Goal: Information Seeking & Learning: Check status

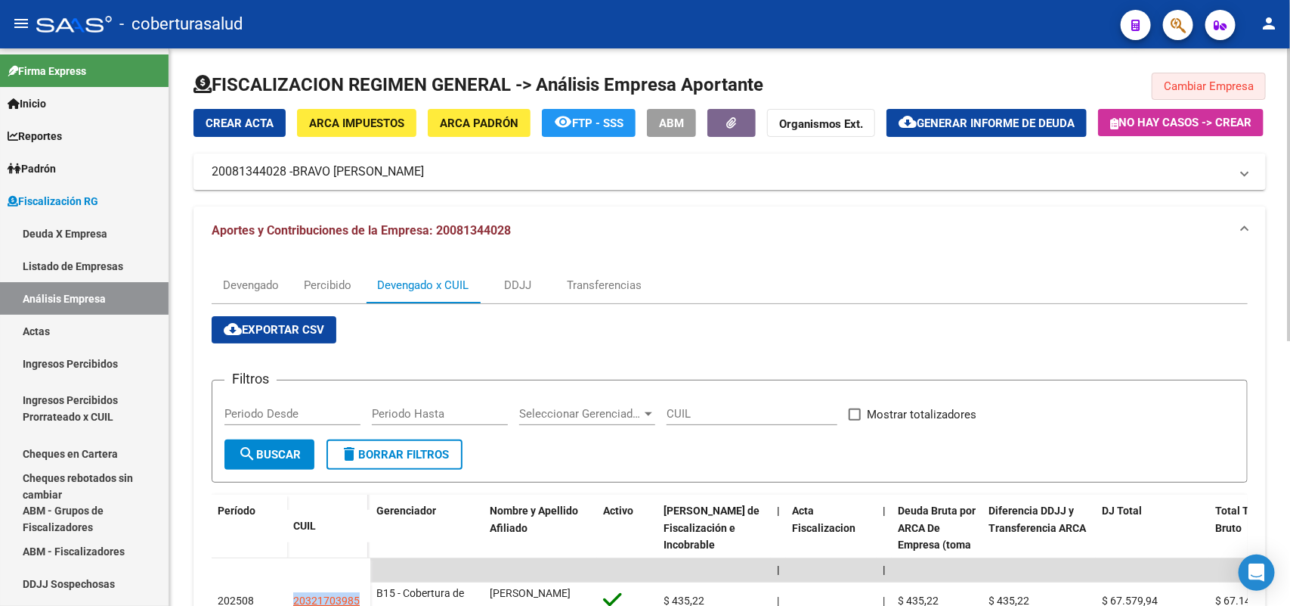
click at [1235, 92] on button "Cambiar Empresa" at bounding box center [1209, 86] width 114 height 27
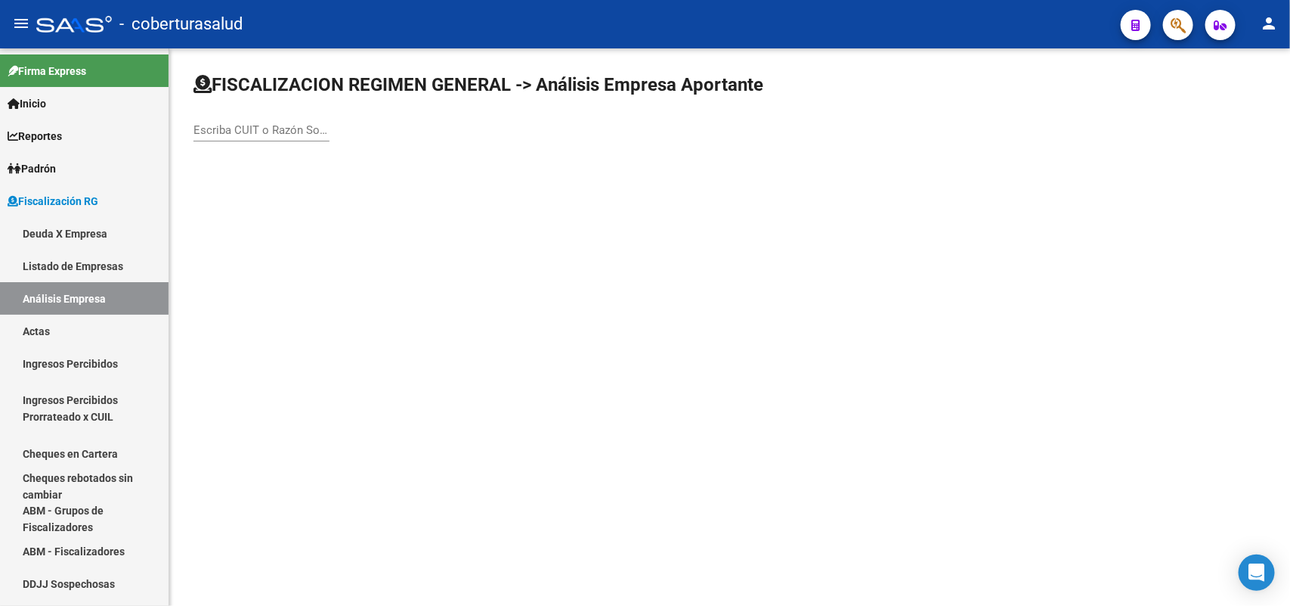
click at [273, 138] on div "Escriba CUIT o Razón Social para buscar" at bounding box center [262, 125] width 136 height 33
paste input "20102976399"
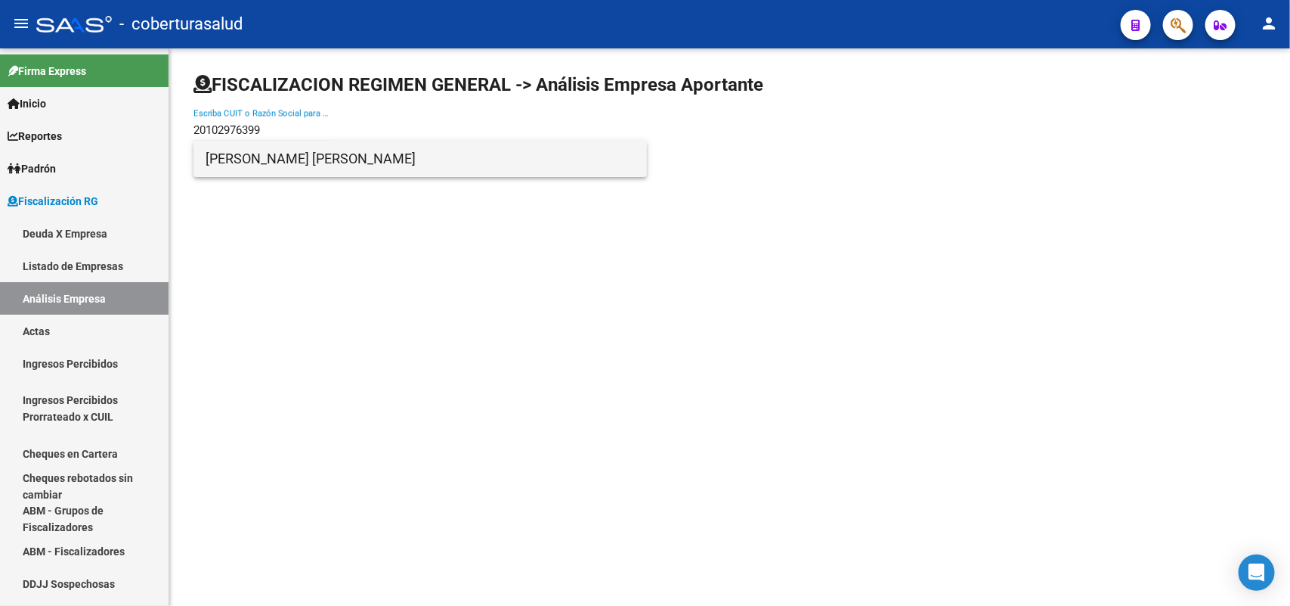
type input "20102976399"
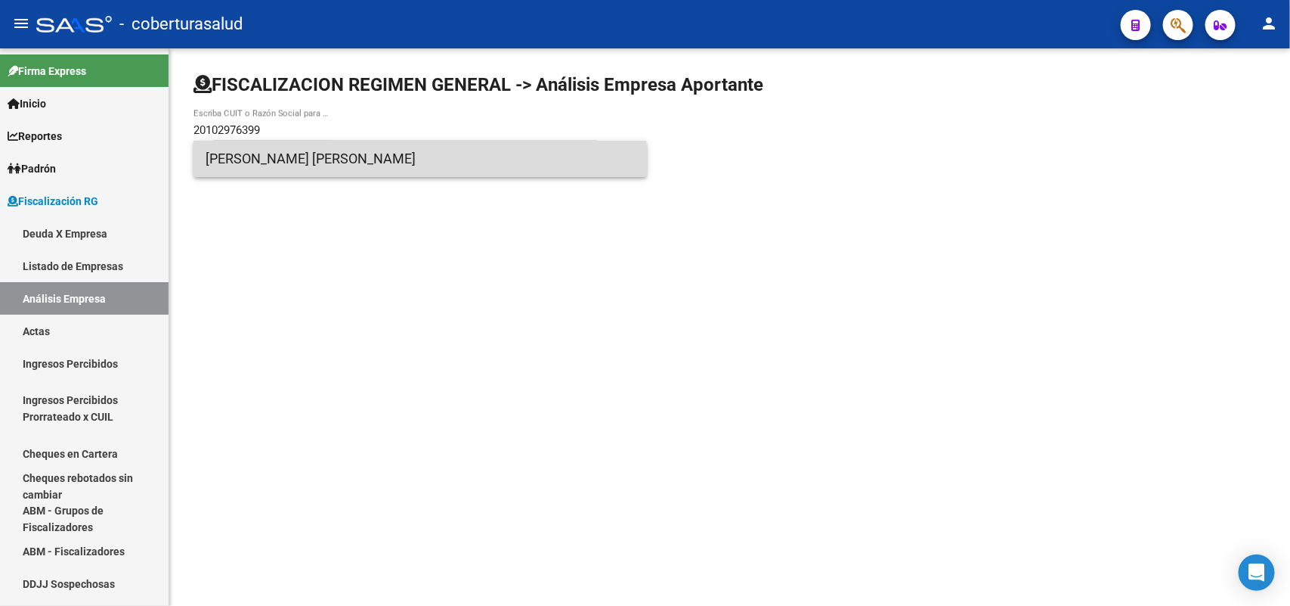
click at [334, 164] on span "[PERSON_NAME] [PERSON_NAME]" at bounding box center [420, 159] width 429 height 36
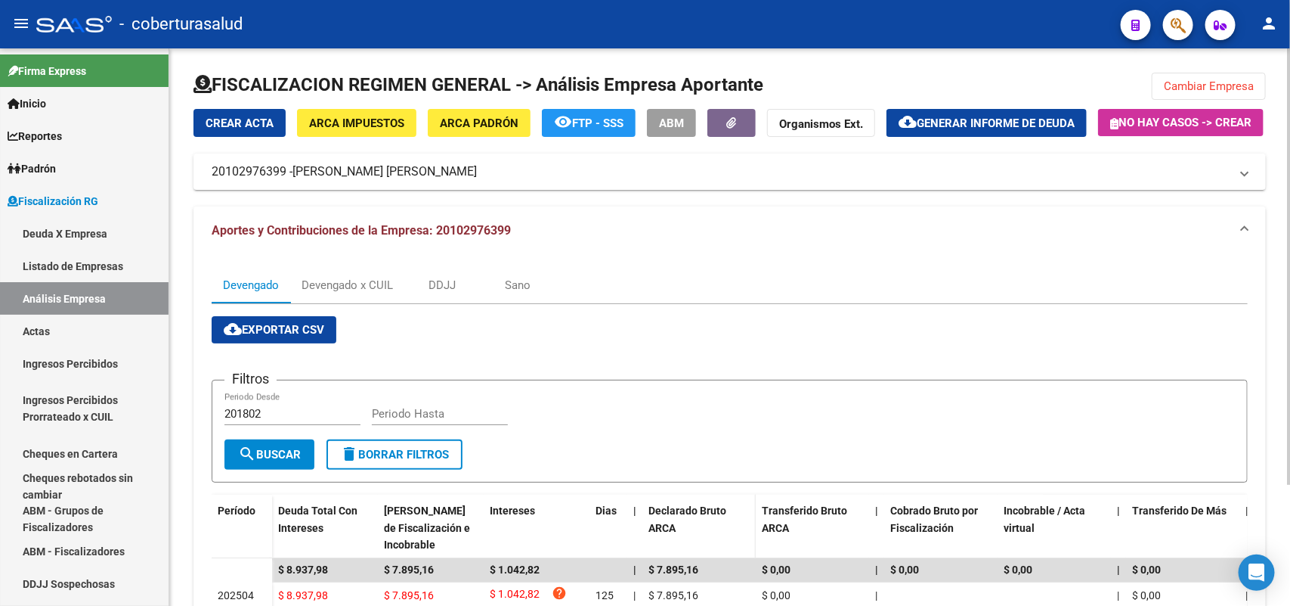
scroll to position [153, 0]
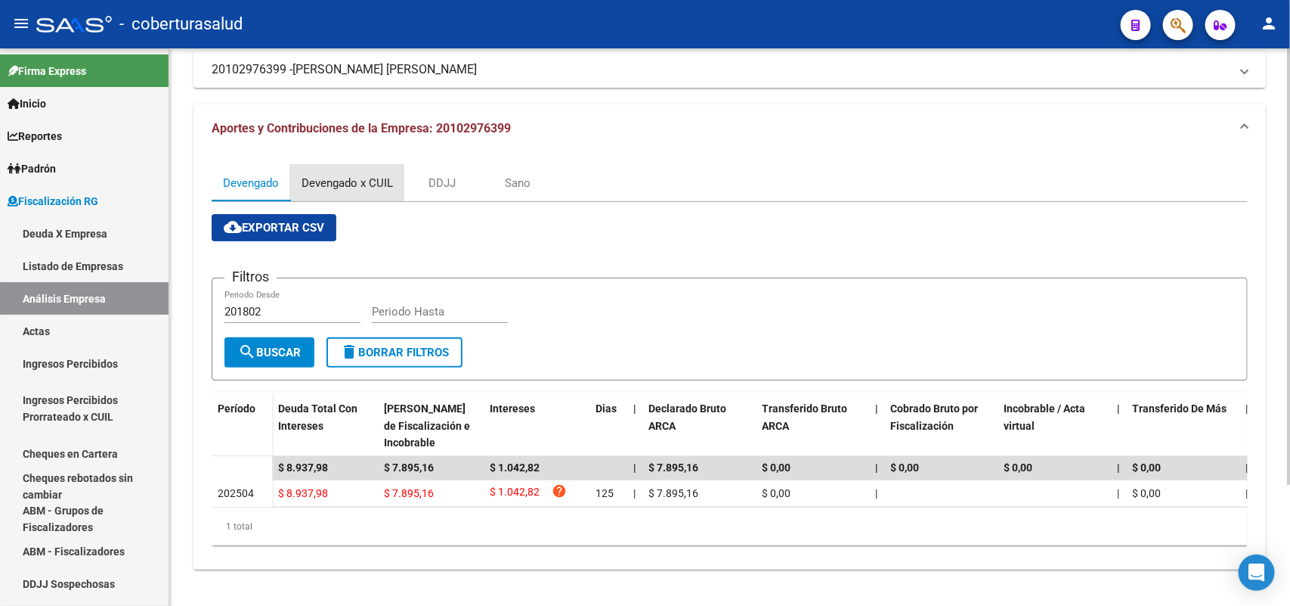
drag, startPoint x: 335, startPoint y: 163, endPoint x: 466, endPoint y: 272, distance: 171.2
click at [335, 175] on div "Devengado x CUIL" at bounding box center [347, 183] width 91 height 17
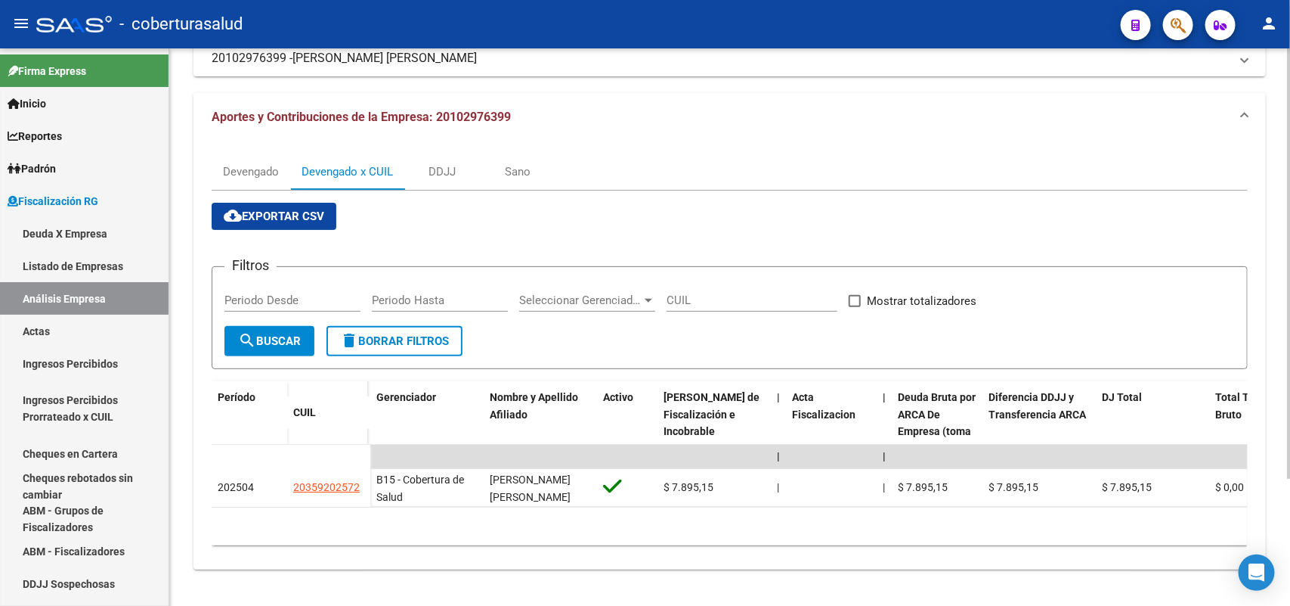
scroll to position [164, 0]
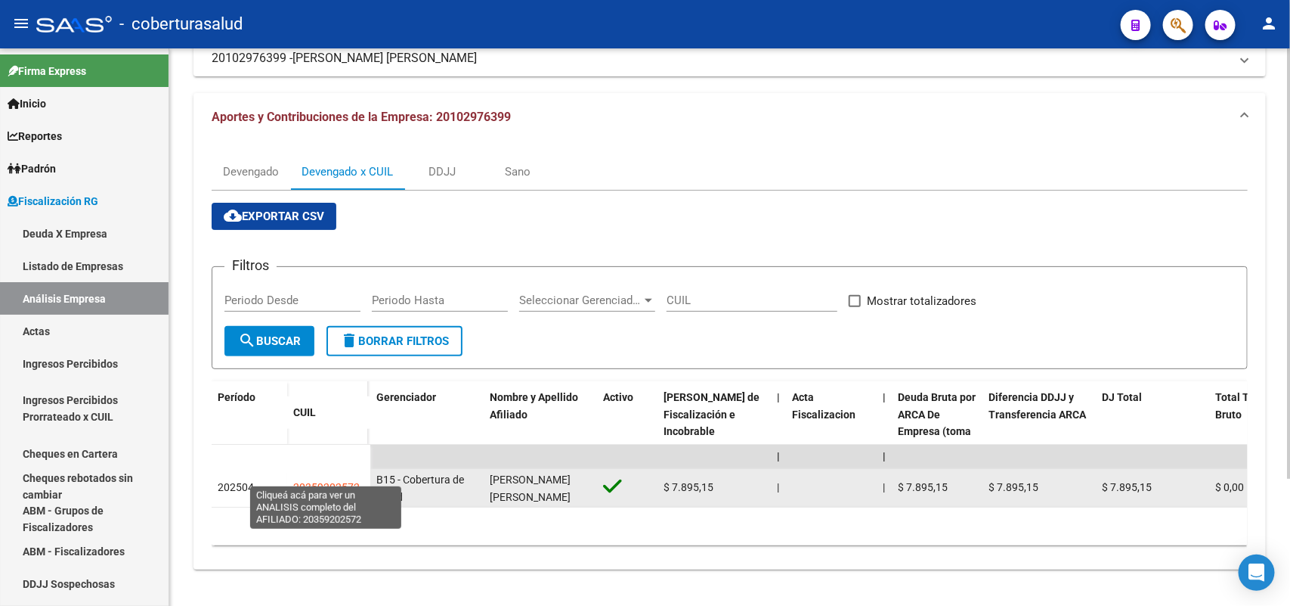
click at [322, 481] on span "20359202572" at bounding box center [326, 487] width 67 height 12
type textarea "20359202572"
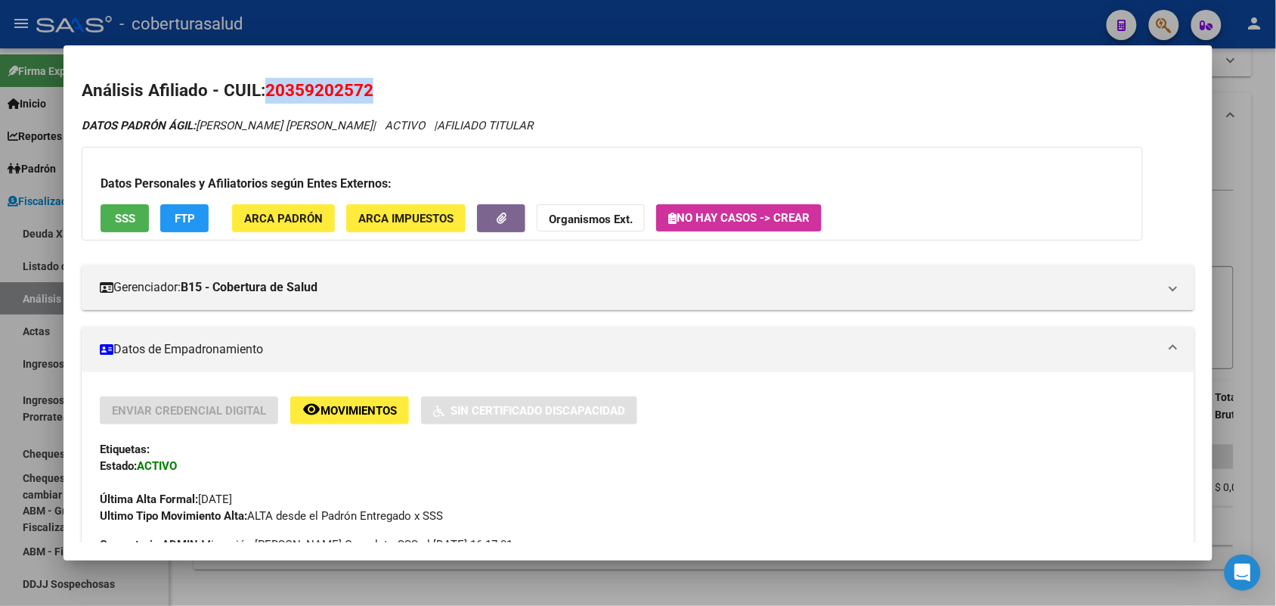
drag, startPoint x: 263, startPoint y: 80, endPoint x: 354, endPoint y: 88, distance: 91.1
click at [375, 73] on mat-dialog-content "Análisis Afiliado - CUIL: 20359202572 DATOS [PERSON_NAME] ÁGIL: [PERSON_NAME] […" at bounding box center [638, 303] width 1148 height 479
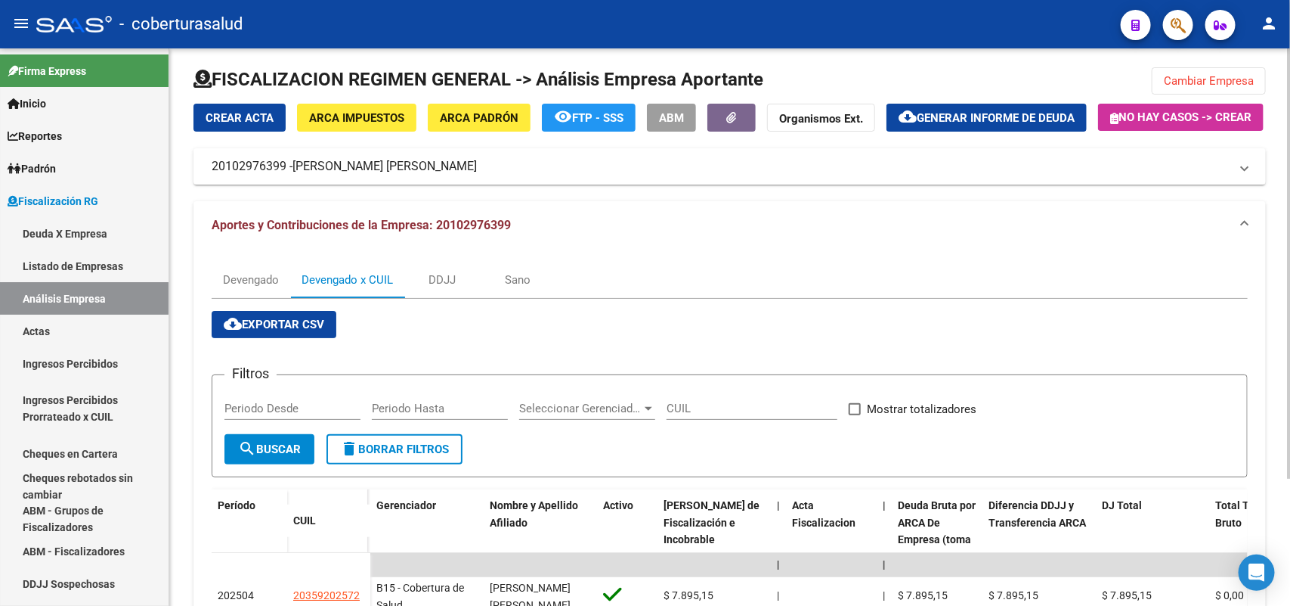
scroll to position [0, 0]
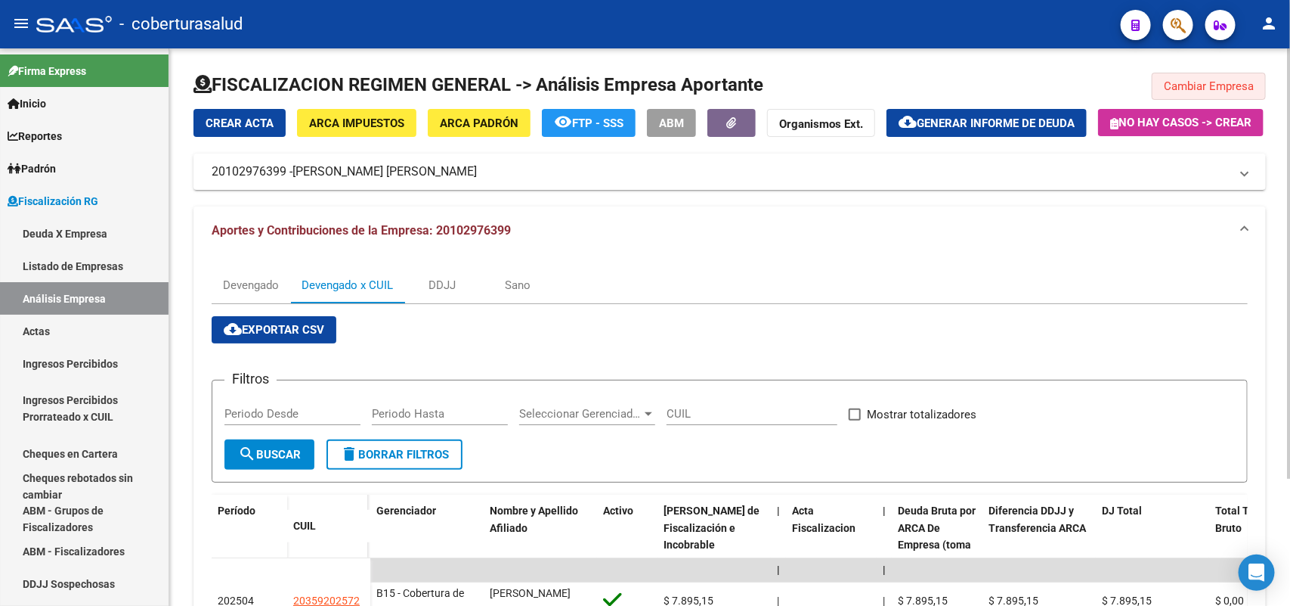
drag, startPoint x: 1211, startPoint y: 85, endPoint x: 1142, endPoint y: 89, distance: 68.9
click at [1210, 85] on span "Cambiar Empresa" at bounding box center [1209, 86] width 90 height 14
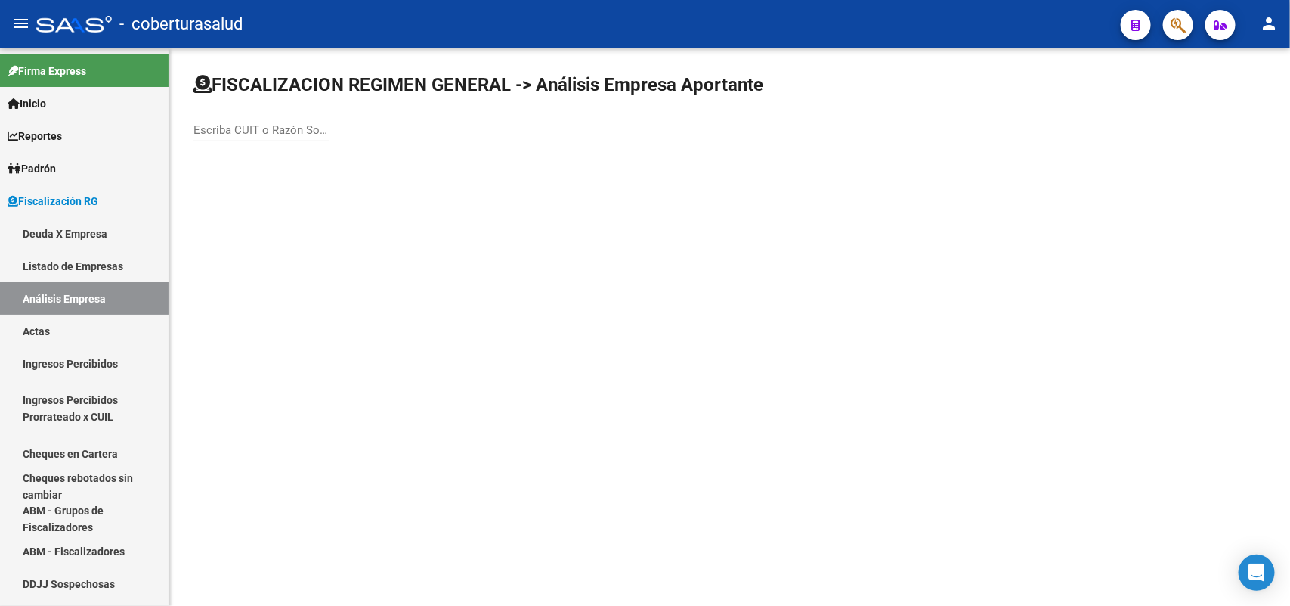
click at [270, 121] on div "Escriba CUIT o Razón Social para buscar" at bounding box center [262, 125] width 136 height 33
click at [265, 134] on input "Escriba CUIT o Razón Social para buscar" at bounding box center [262, 130] width 136 height 14
paste input "20121488656"
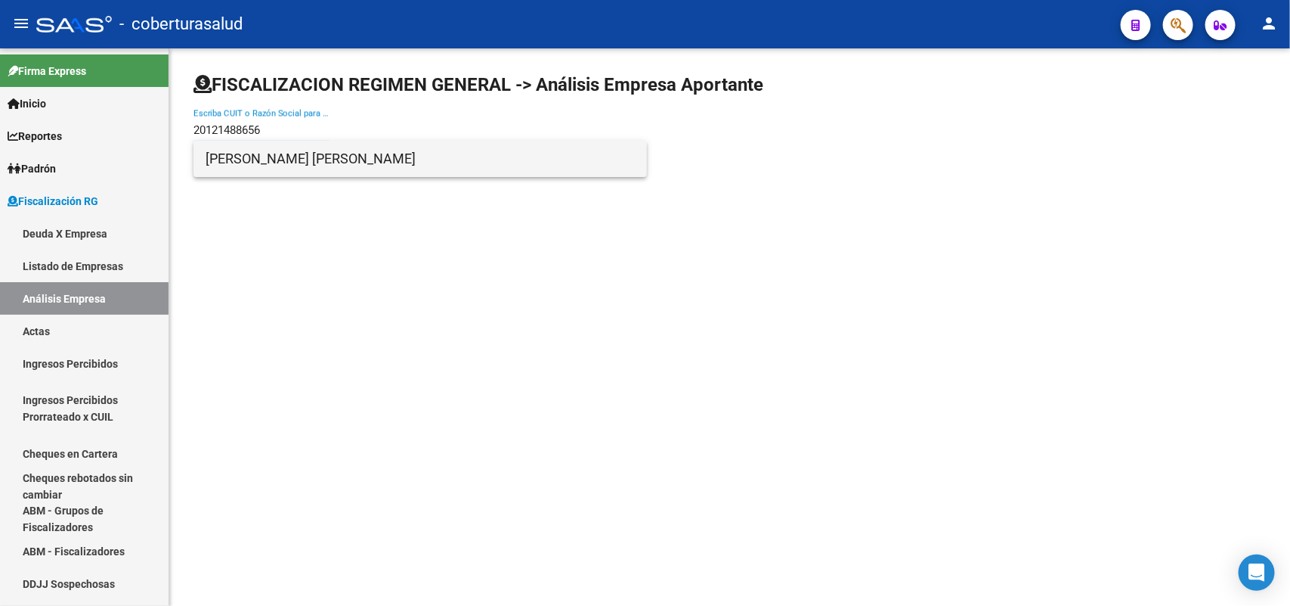
type input "20121488656"
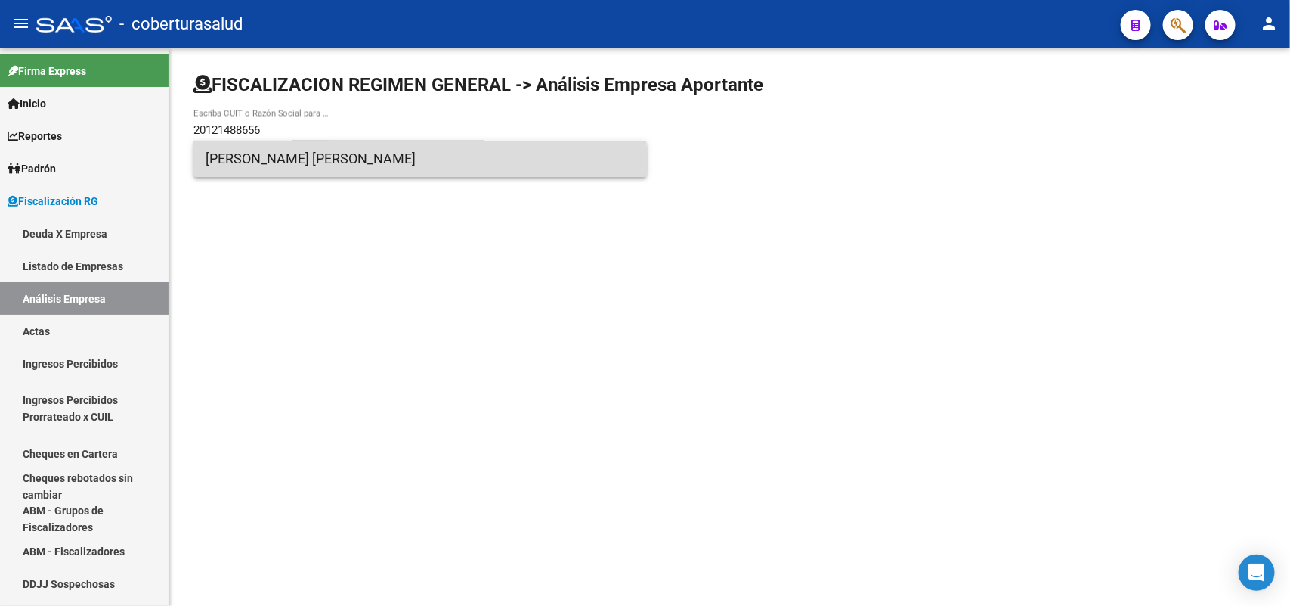
click at [277, 167] on span "[PERSON_NAME] [PERSON_NAME]" at bounding box center [420, 159] width 429 height 36
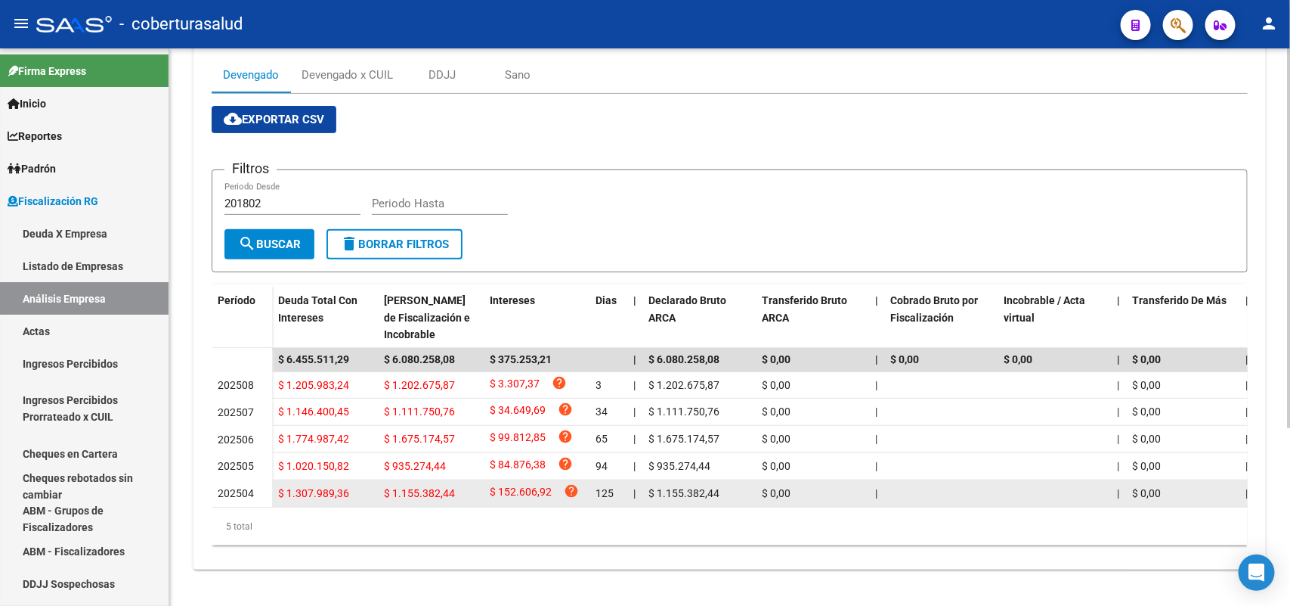
scroll to position [262, 0]
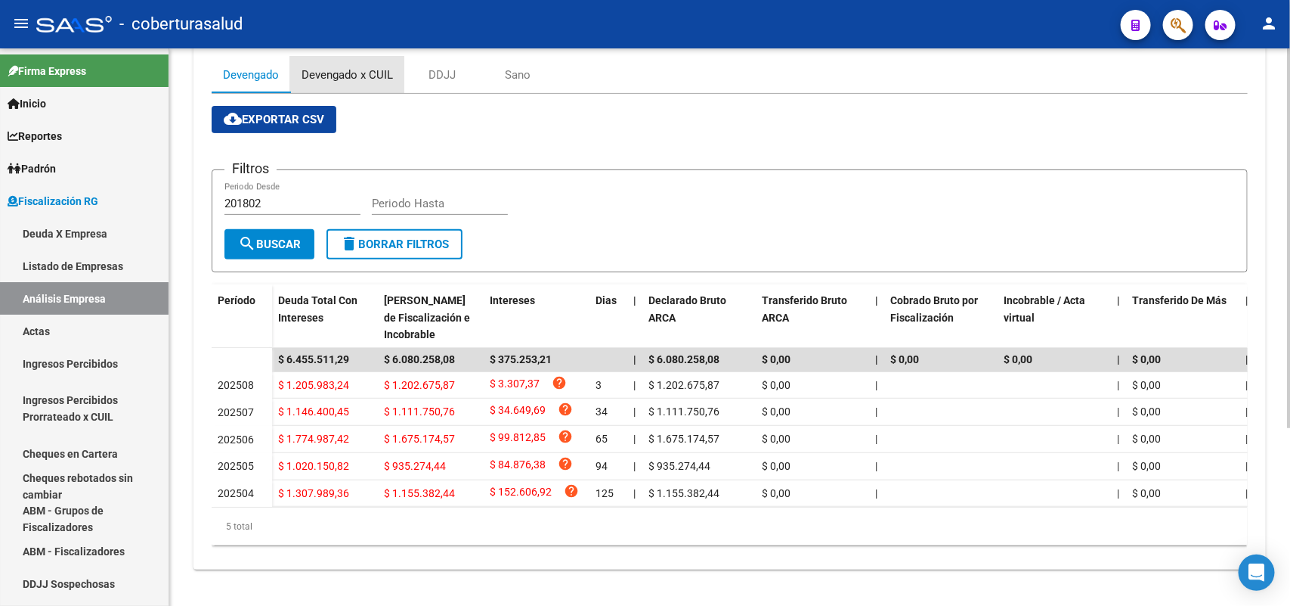
drag, startPoint x: 353, startPoint y: 57, endPoint x: 658, endPoint y: 163, distance: 322.3
click at [355, 67] on div "Devengado x CUIL" at bounding box center [347, 75] width 91 height 17
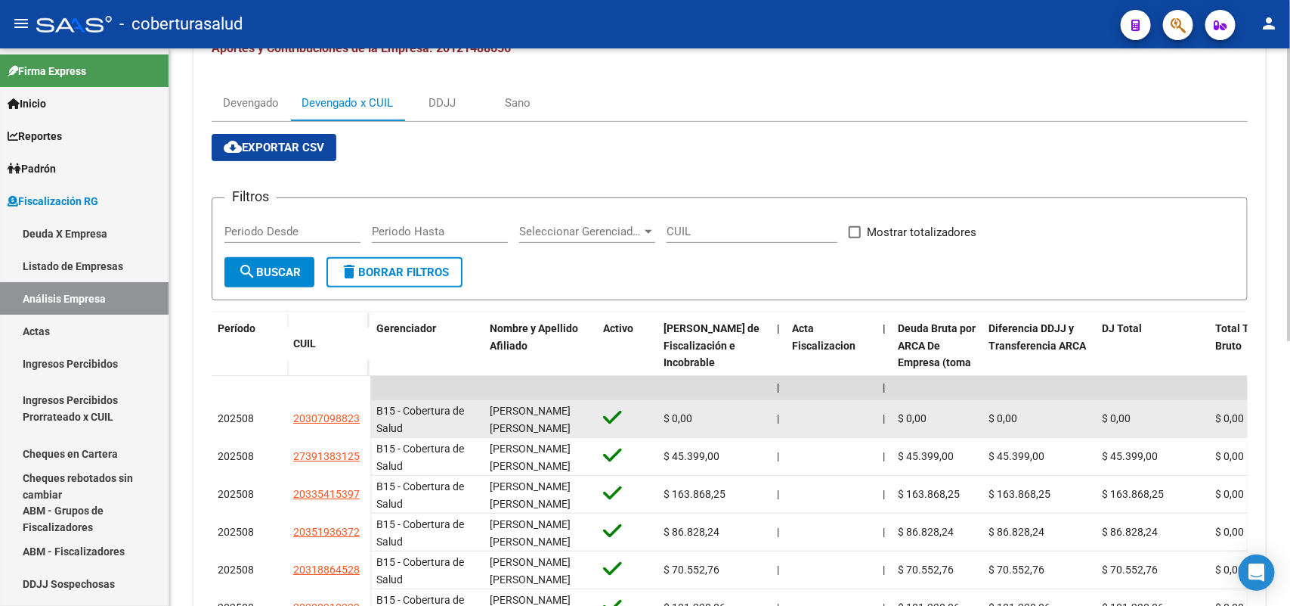
scroll to position [201, 0]
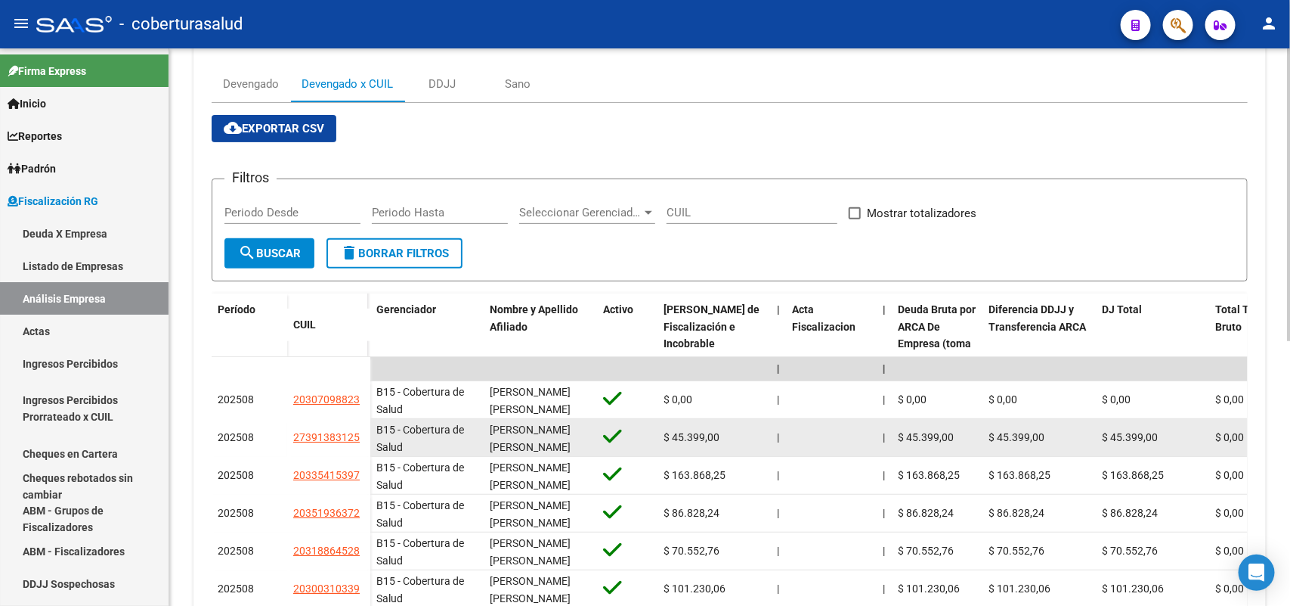
drag, startPoint x: 296, startPoint y: 478, endPoint x: 363, endPoint y: 477, distance: 67.3
click at [363, 457] on datatable-body-cell "27391383125" at bounding box center [328, 438] width 83 height 38
copy span "27391383125"
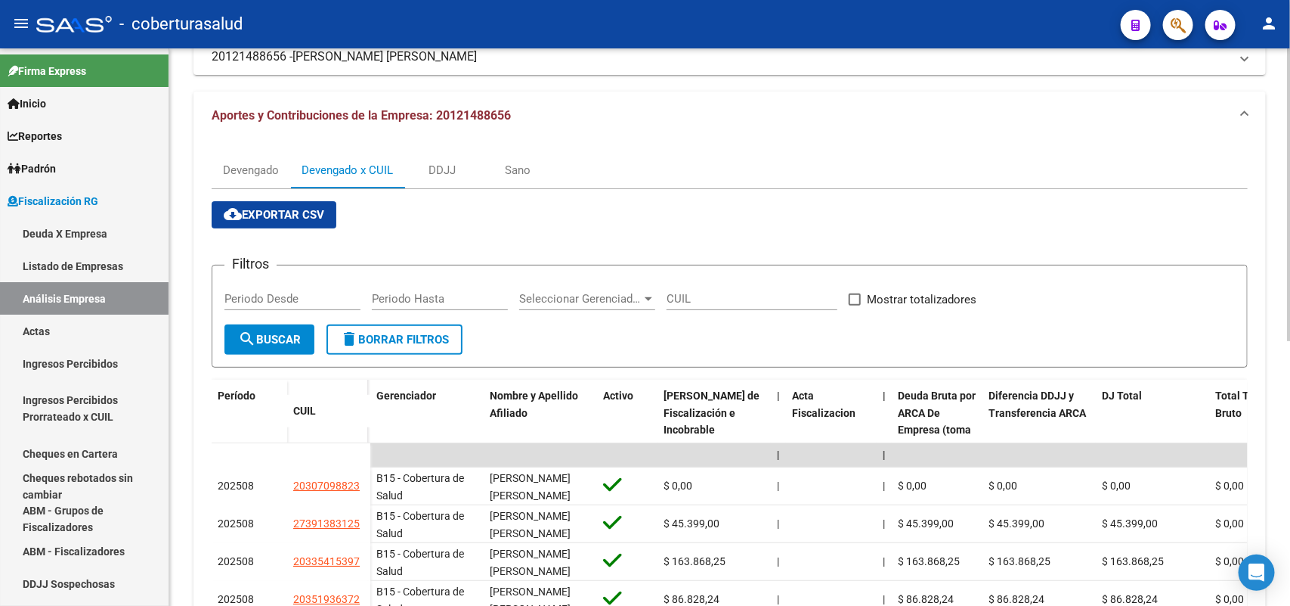
scroll to position [0, 0]
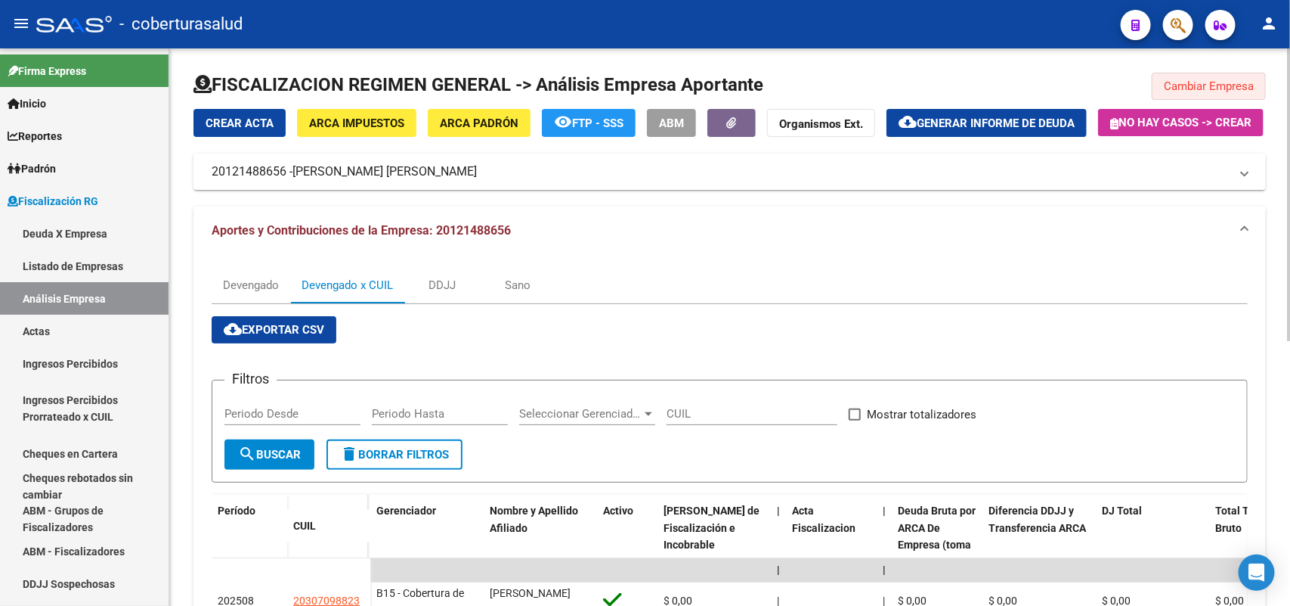
click at [1196, 87] on span "Cambiar Empresa" at bounding box center [1209, 86] width 90 height 14
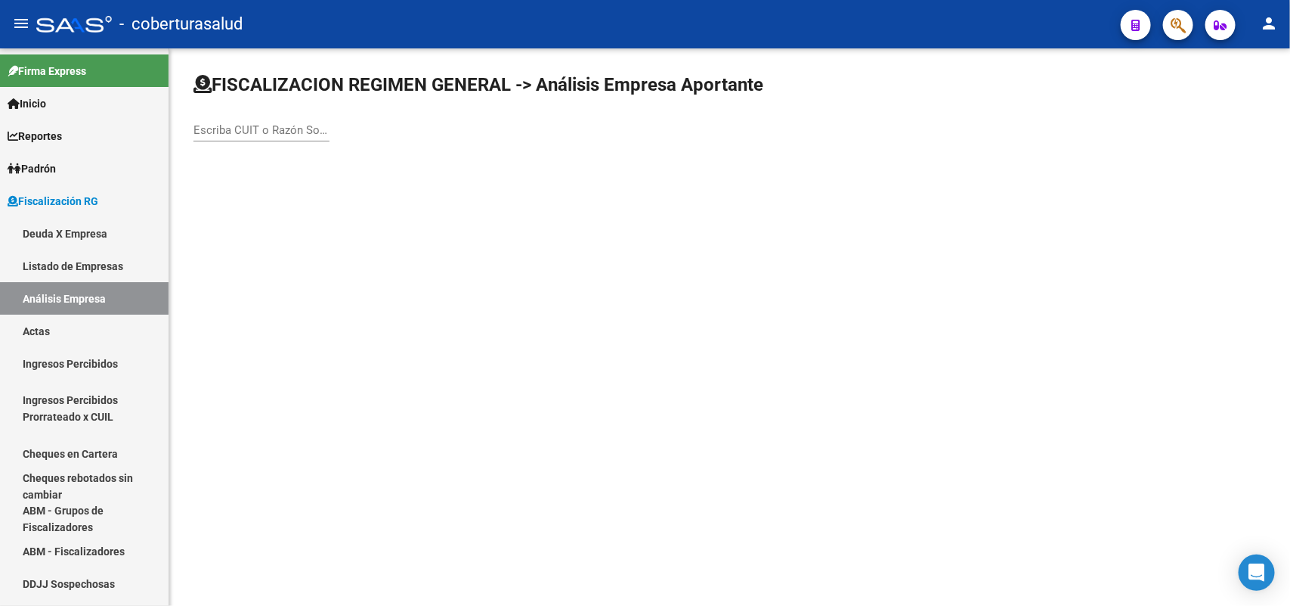
click at [220, 123] on input "Escriba CUIT o Razón Social para buscar" at bounding box center [262, 130] width 136 height 14
drag, startPoint x: 229, startPoint y: 121, endPoint x: 222, endPoint y: 141, distance: 21.8
click at [213, 123] on input "Escriba CUIT o Razón Social para buscar" at bounding box center [262, 130] width 136 height 14
paste input "20126227028"
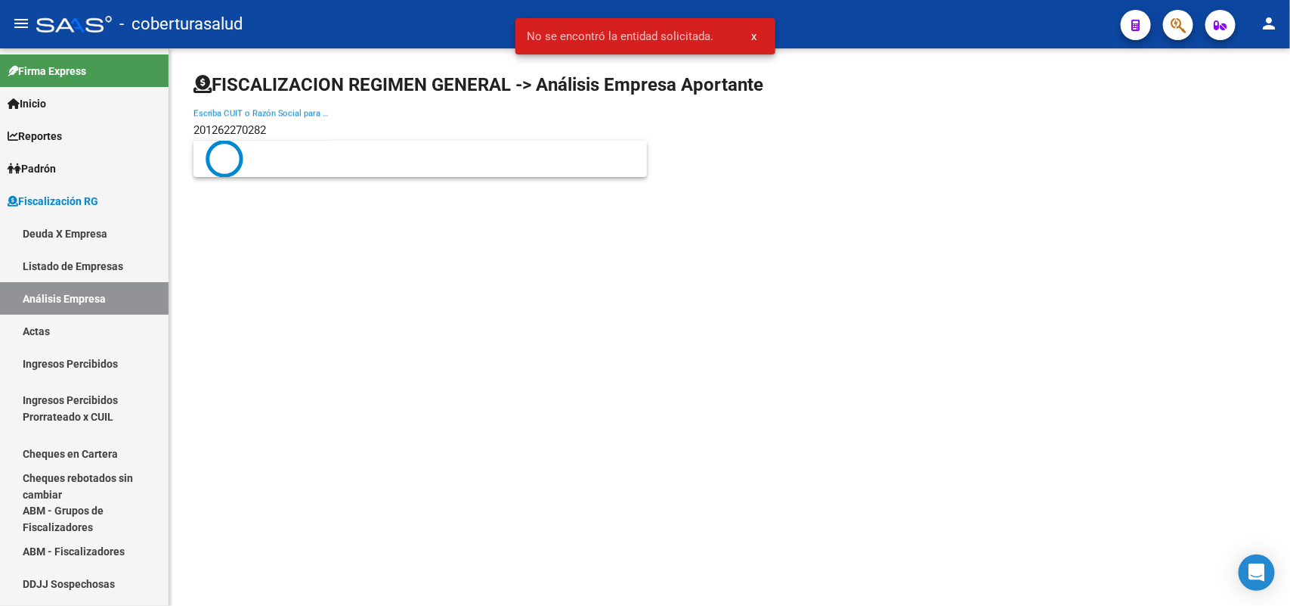
type input "20126227028"
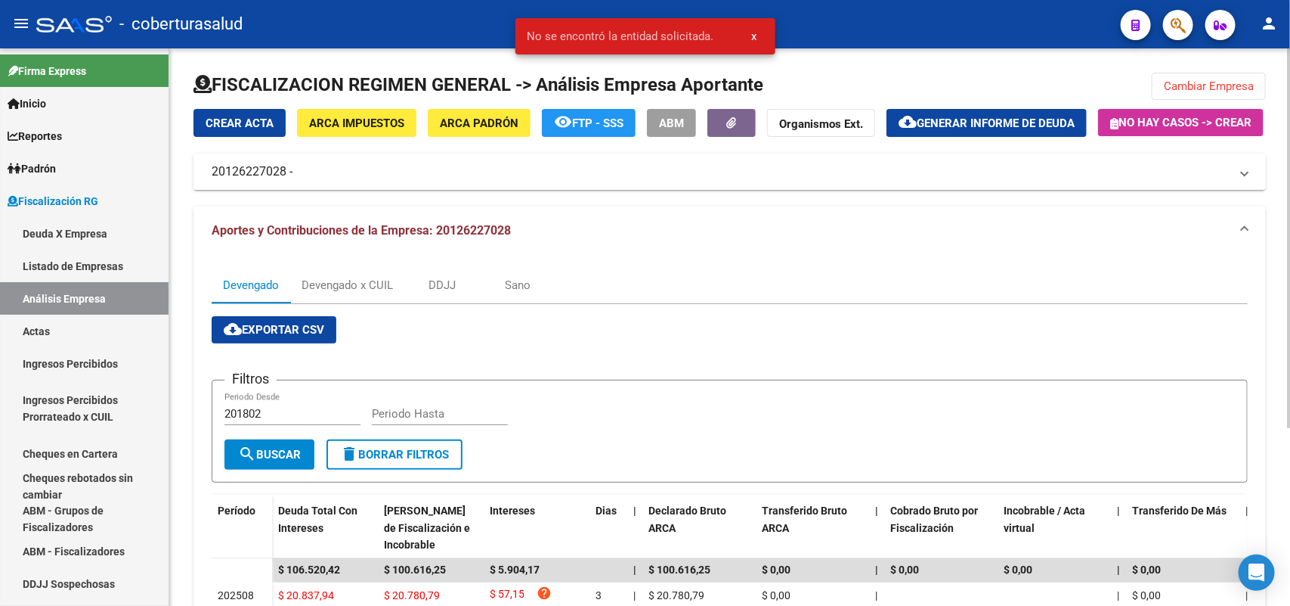
click at [359, 180] on mat-panel-title "20126227028 -" at bounding box center [721, 171] width 1018 height 17
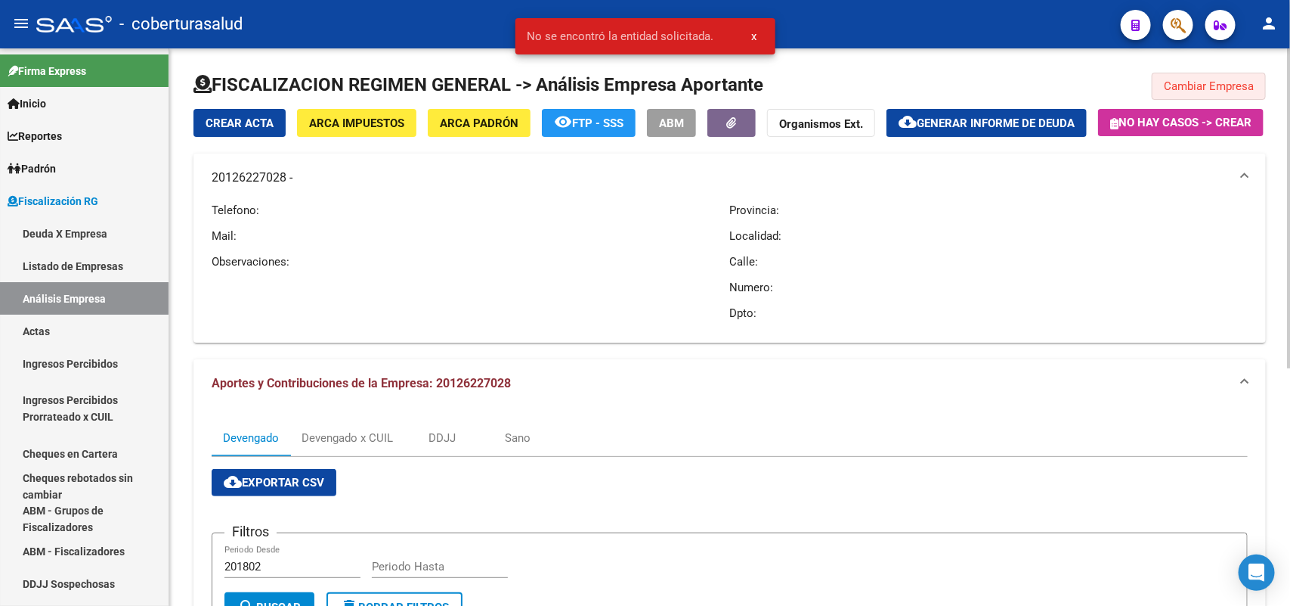
click at [1163, 87] on button "Cambiar Empresa" at bounding box center [1209, 86] width 114 height 27
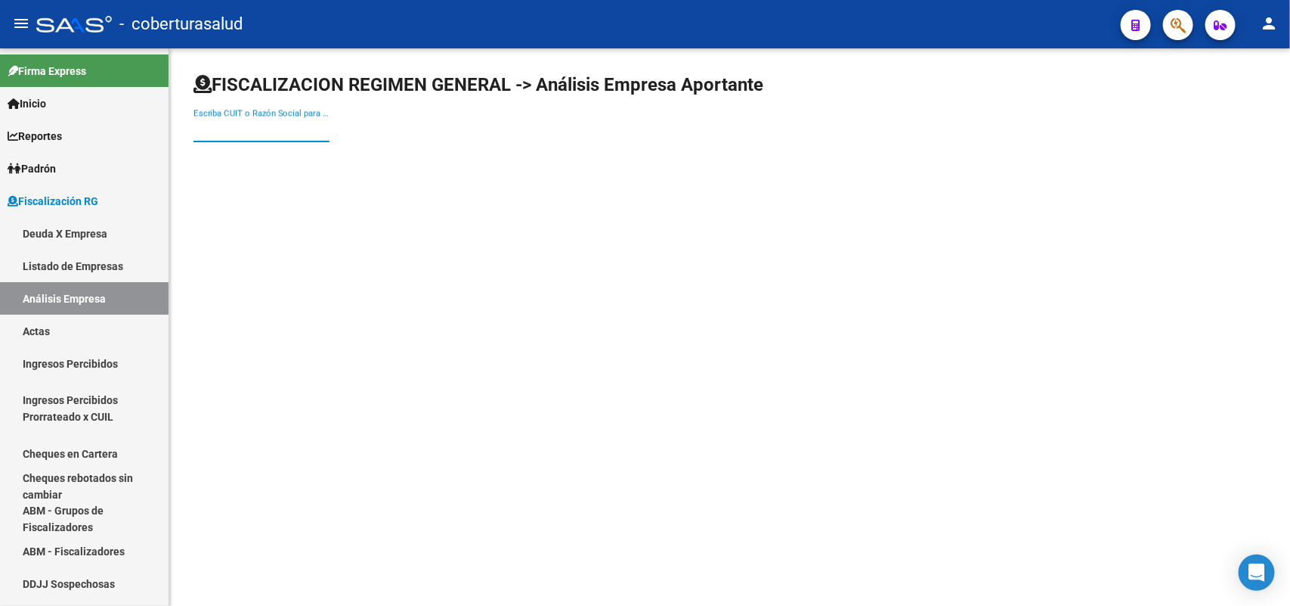
drag, startPoint x: 282, startPoint y: 133, endPoint x: 277, endPoint y: 117, distance: 16.7
click at [280, 131] on input "Escriba CUIT o Razón Social para buscar" at bounding box center [262, 130] width 136 height 14
paste input "20126227028"
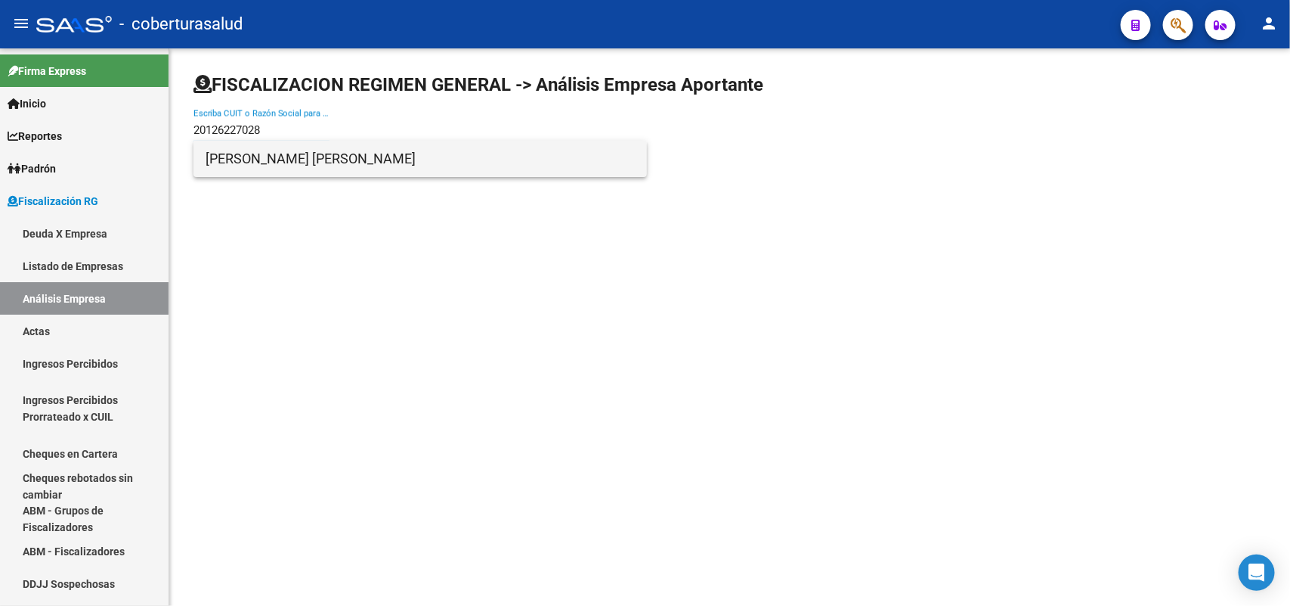
type input "20126227028"
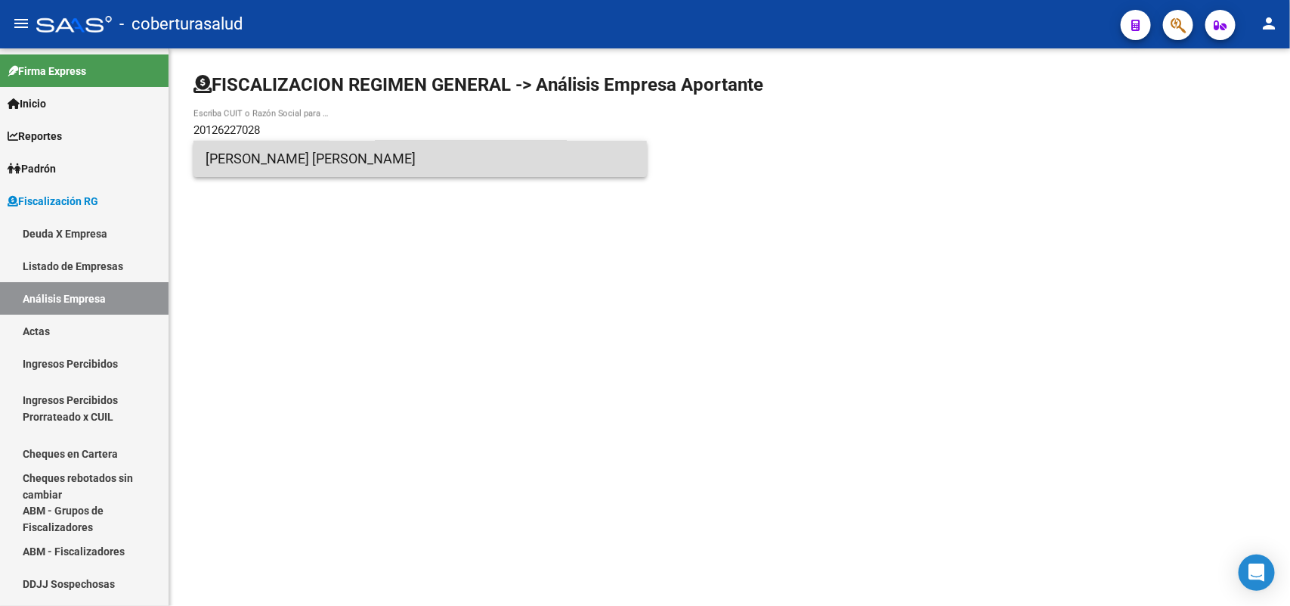
click at [223, 160] on span "[PERSON_NAME] [PERSON_NAME]" at bounding box center [420, 159] width 429 height 36
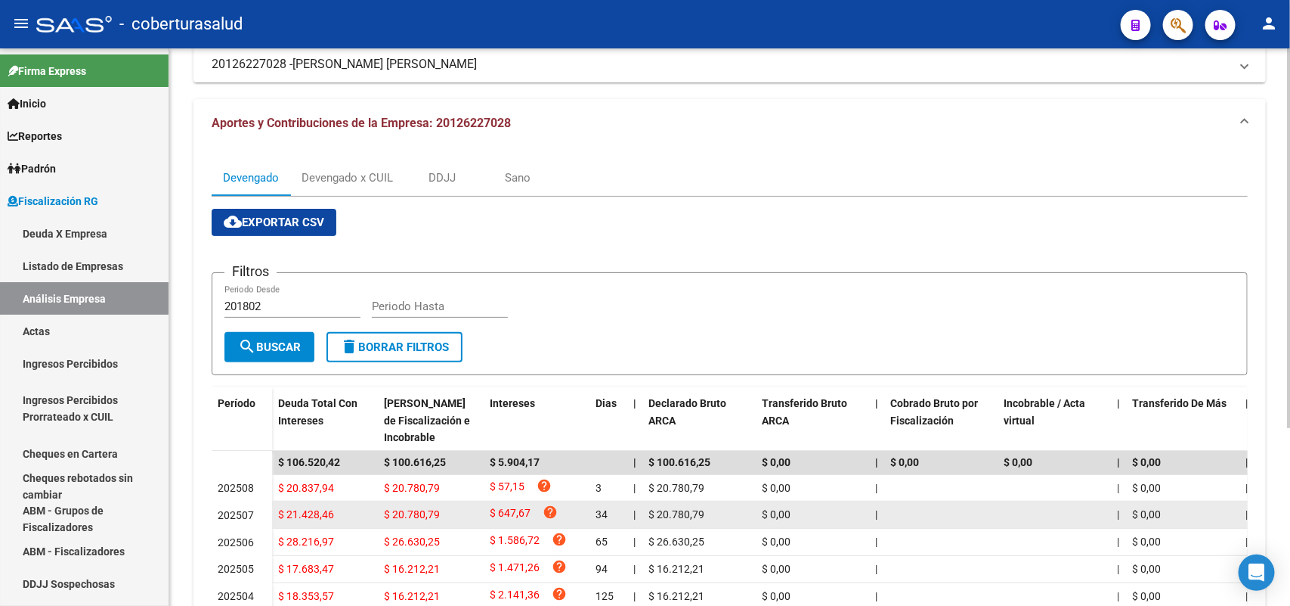
scroll to position [262, 0]
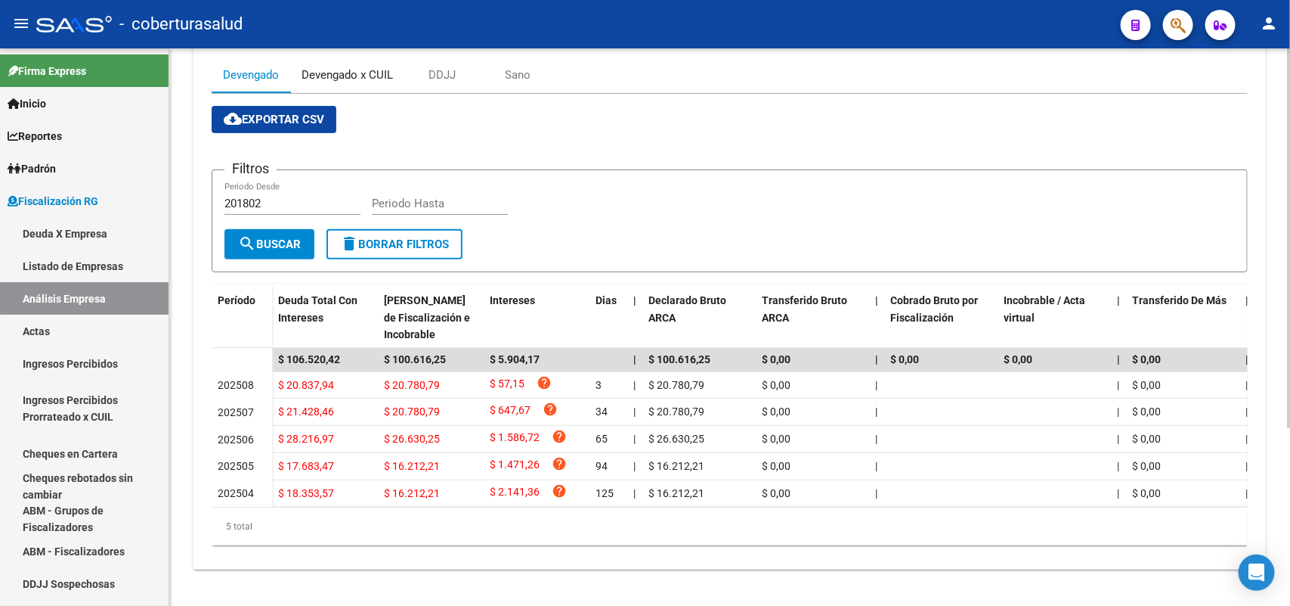
click at [364, 67] on div "Devengado x CUIL" at bounding box center [347, 75] width 91 height 17
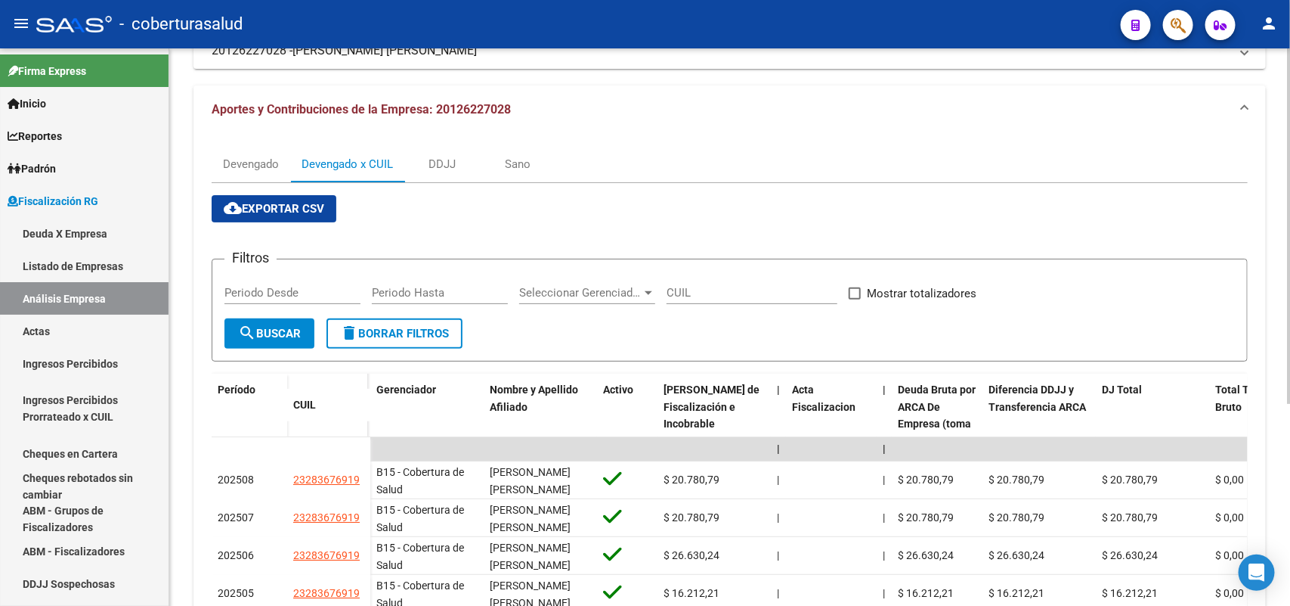
scroll to position [283, 0]
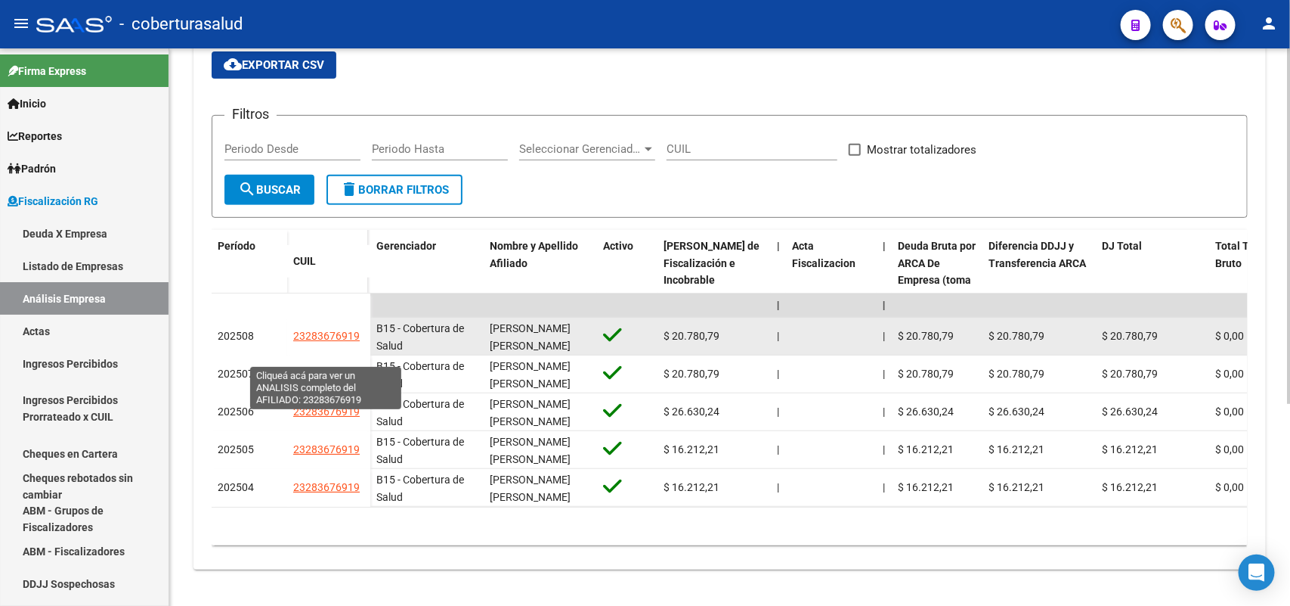
drag, startPoint x: 296, startPoint y: 355, endPoint x: 354, endPoint y: 353, distance: 58.3
click at [354, 342] on span "23283676919" at bounding box center [326, 336] width 67 height 12
copy span "23283676919"
type textarea "23283676919"
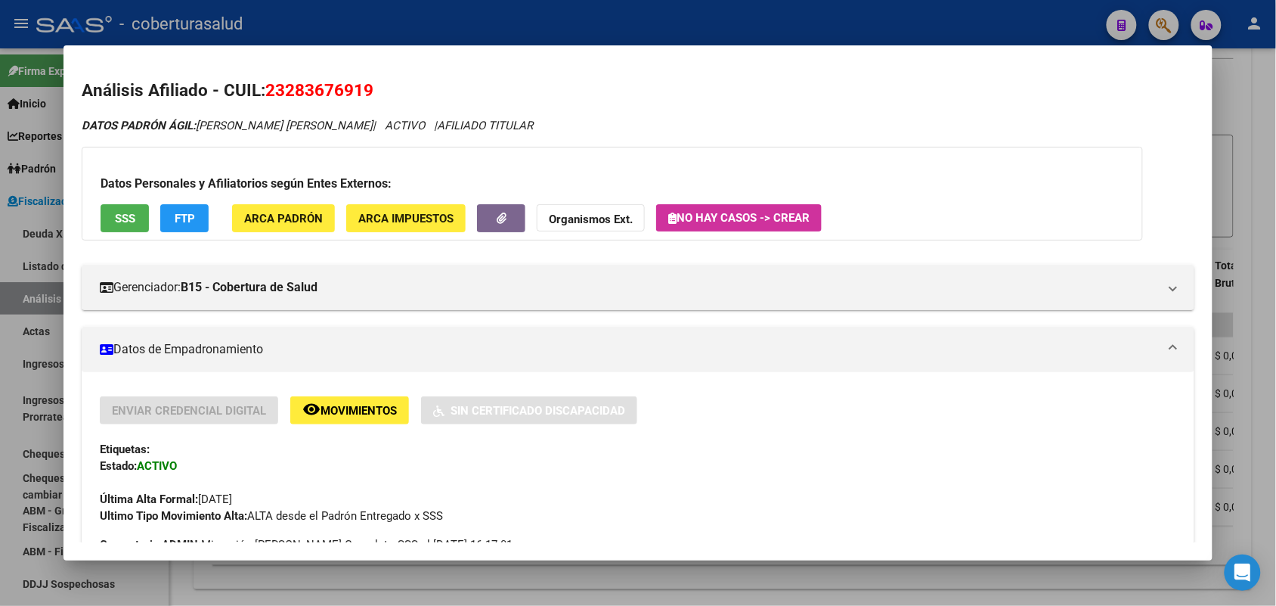
drag, startPoint x: 262, startPoint y: 88, endPoint x: 342, endPoint y: 89, distance: 80.1
click at [387, 95] on h2 "Análisis Afiliado - CUIL: 23283676919" at bounding box center [638, 91] width 1112 height 26
copy span "23283676919"
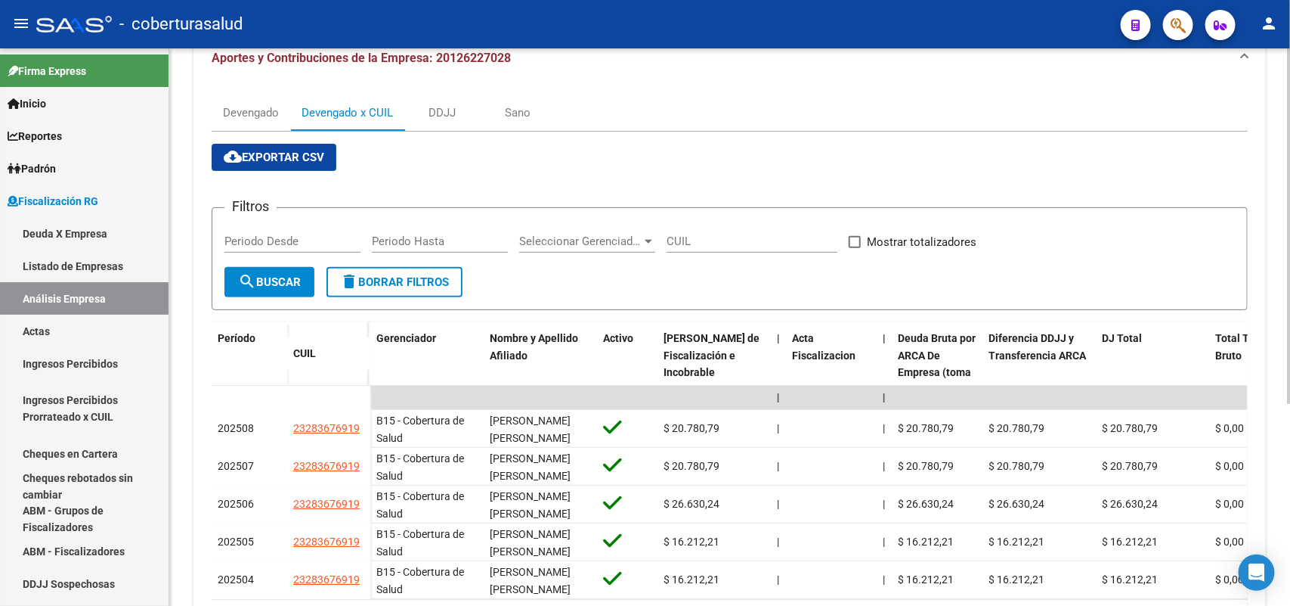
scroll to position [0, 0]
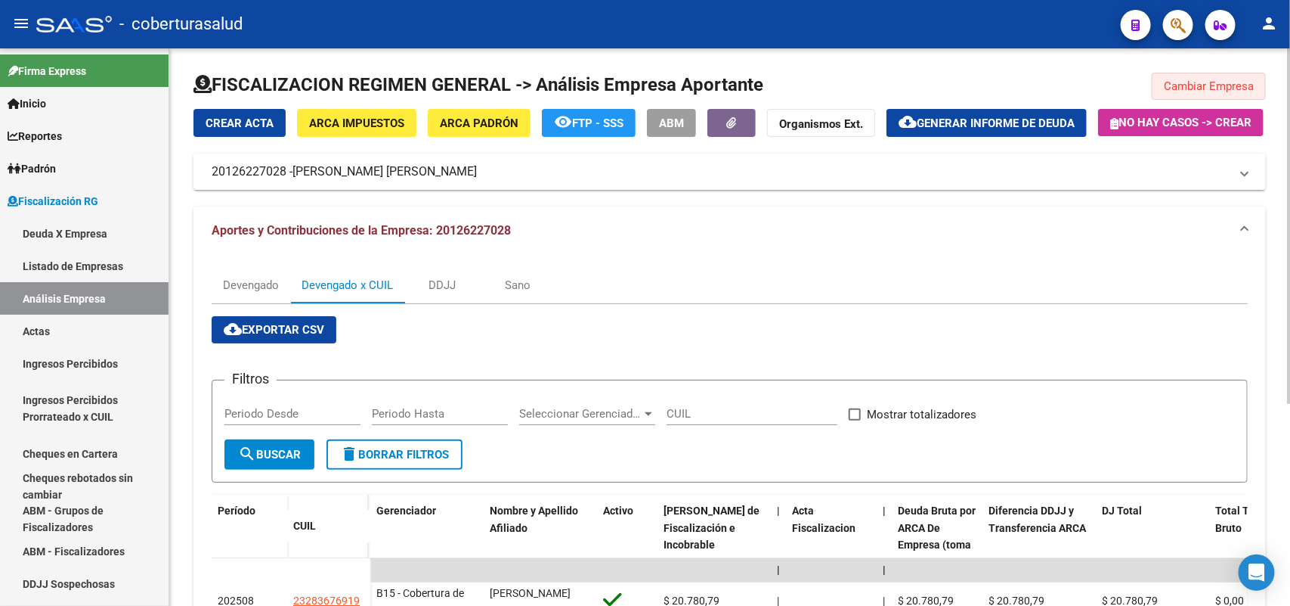
drag, startPoint x: 1200, startPoint y: 93, endPoint x: 1191, endPoint y: 102, distance: 12.8
click at [1198, 100] on div "FISCALIZACION REGIMEN GENERAL -> Análisis Empresa Aportante Cambiar Empresa Cre…" at bounding box center [730, 453] width 1073 height 761
click at [1170, 95] on button "Cambiar Empresa" at bounding box center [1209, 86] width 114 height 27
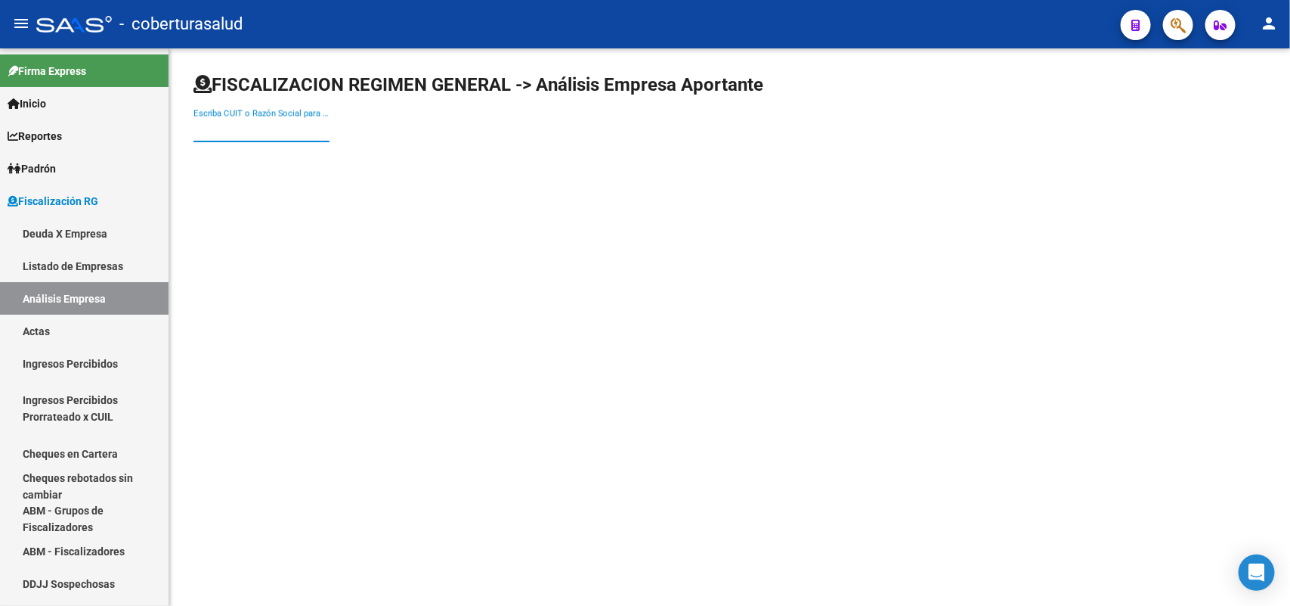
paste input "20127332038"
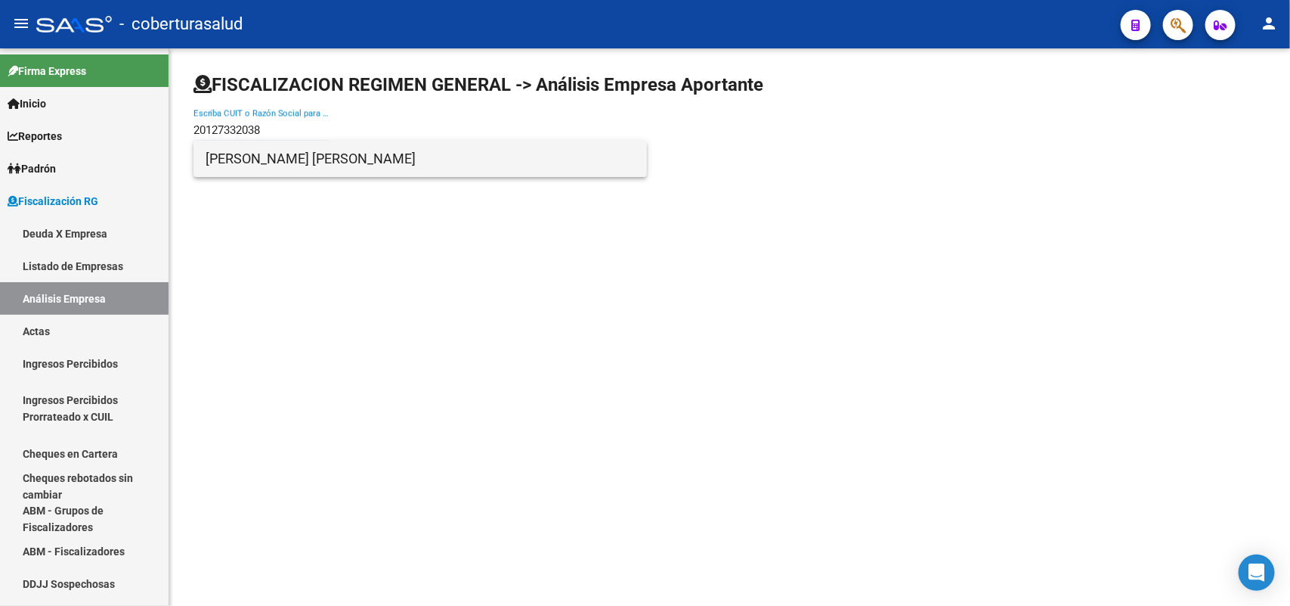
type input "20127332038"
click at [256, 160] on span "[PERSON_NAME] [PERSON_NAME]" at bounding box center [420, 159] width 429 height 36
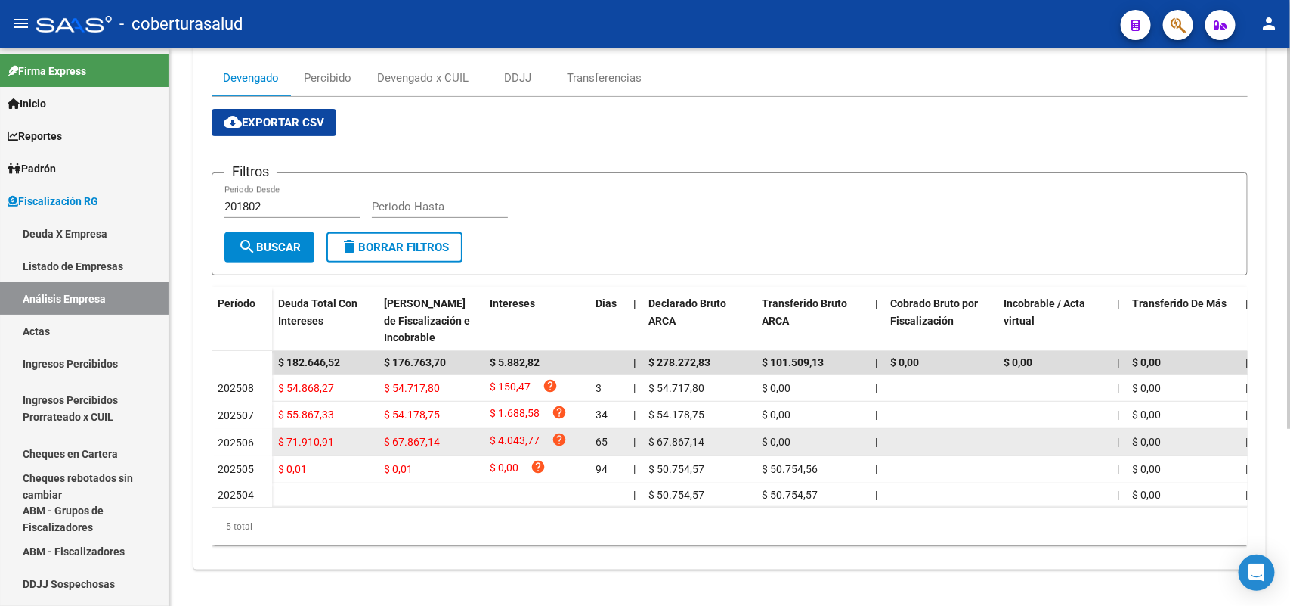
scroll to position [259, 0]
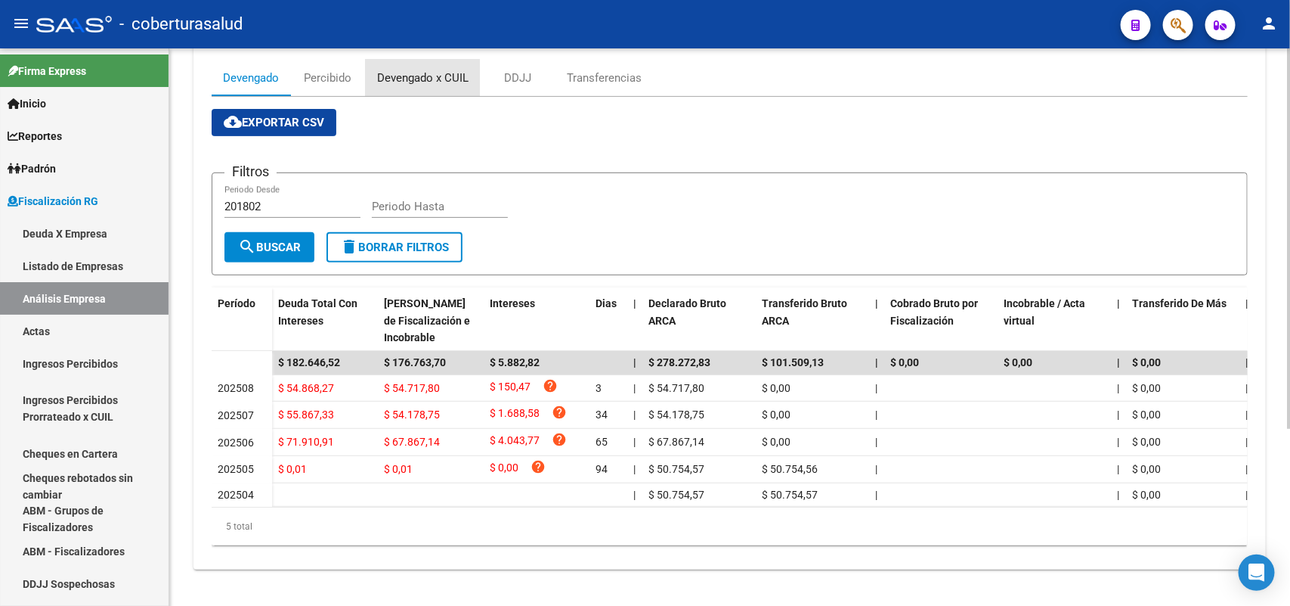
drag, startPoint x: 392, startPoint y: 63, endPoint x: 535, endPoint y: 191, distance: 192.7
click at [397, 70] on div "Devengado x CUIL" at bounding box center [422, 78] width 91 height 17
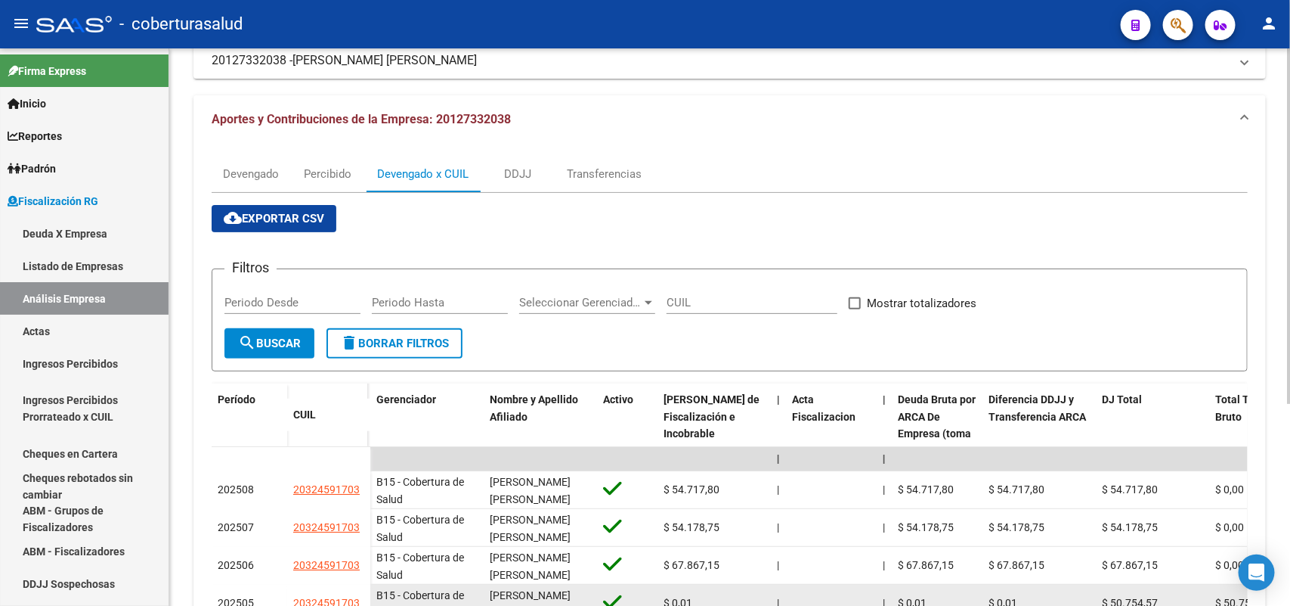
scroll to position [315, 0]
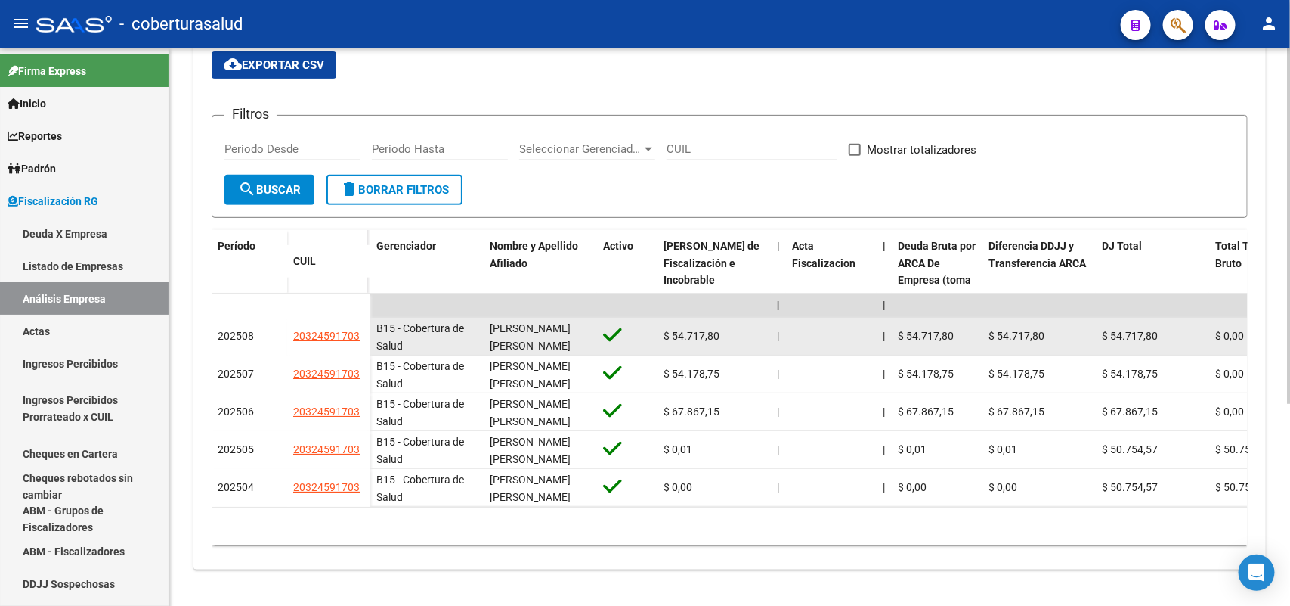
drag, startPoint x: 299, startPoint y: 327, endPoint x: 352, endPoint y: 331, distance: 53.1
click at [352, 331] on datatable-body-cell "20324591703" at bounding box center [328, 337] width 83 height 38
copy span "20324591703"
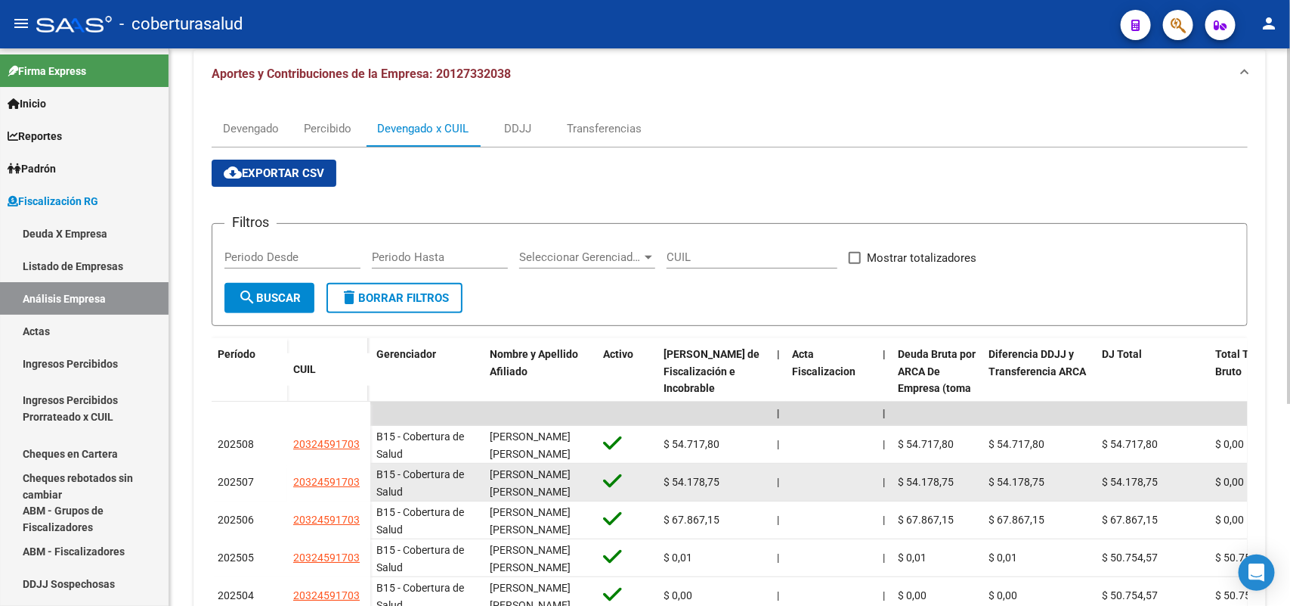
scroll to position [0, 0]
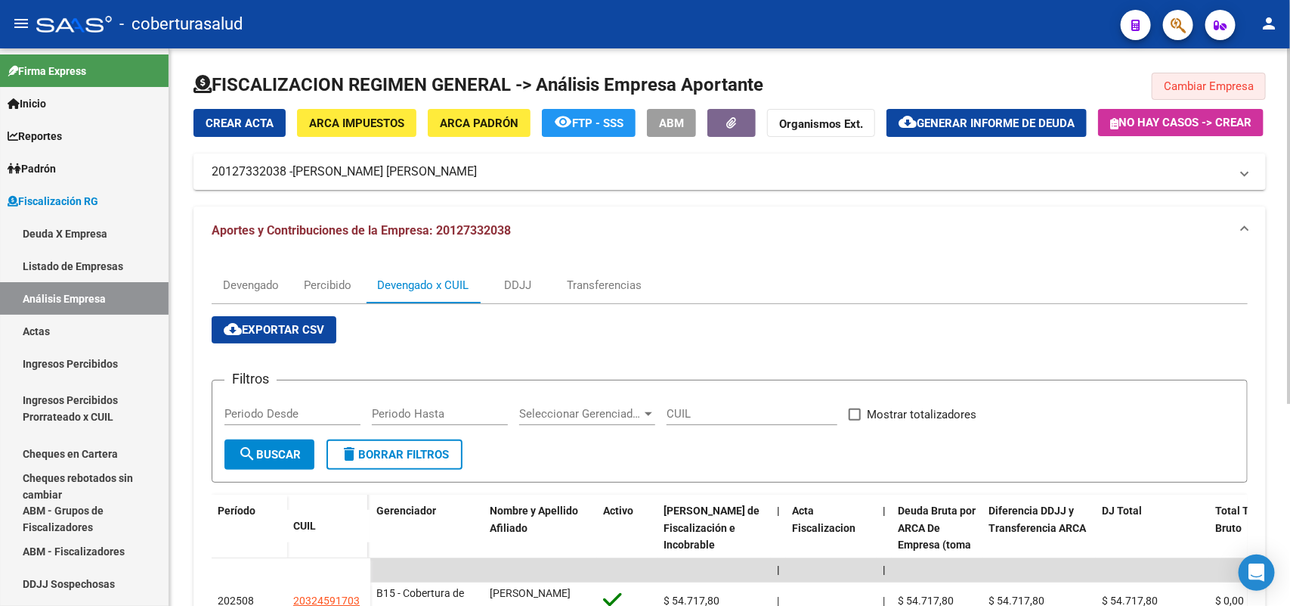
click at [1238, 94] on button "Cambiar Empresa" at bounding box center [1209, 86] width 114 height 27
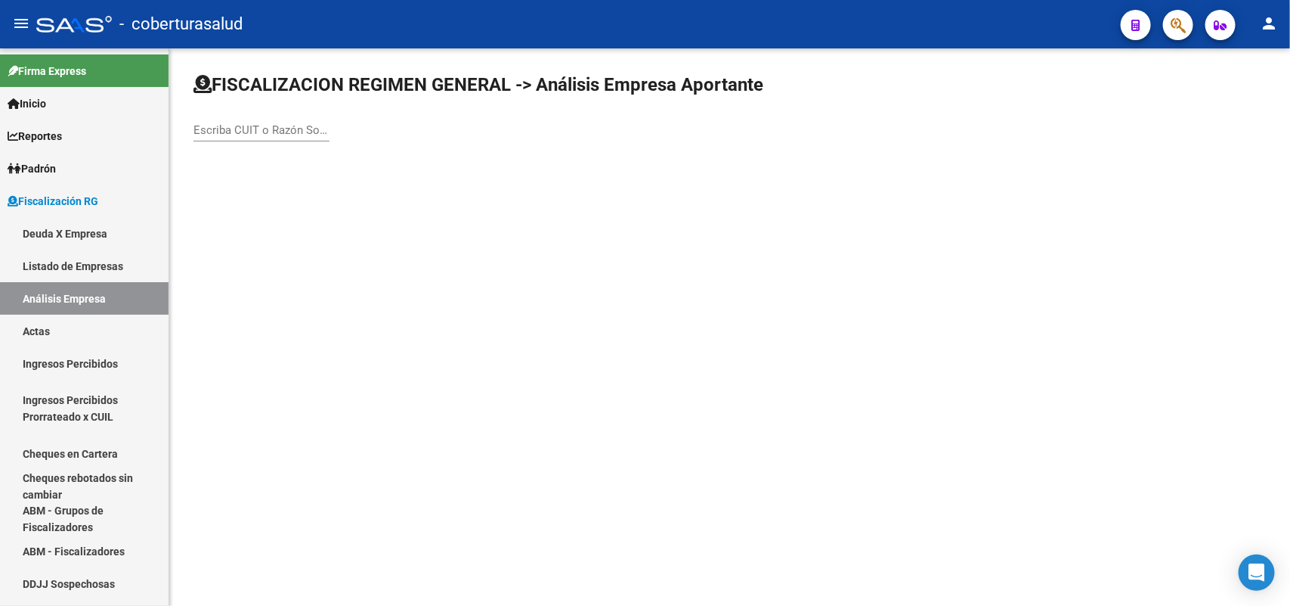
click at [277, 132] on div "Escriba CUIT o Razón Social para buscar" at bounding box center [262, 125] width 136 height 33
paste input "20178940083"
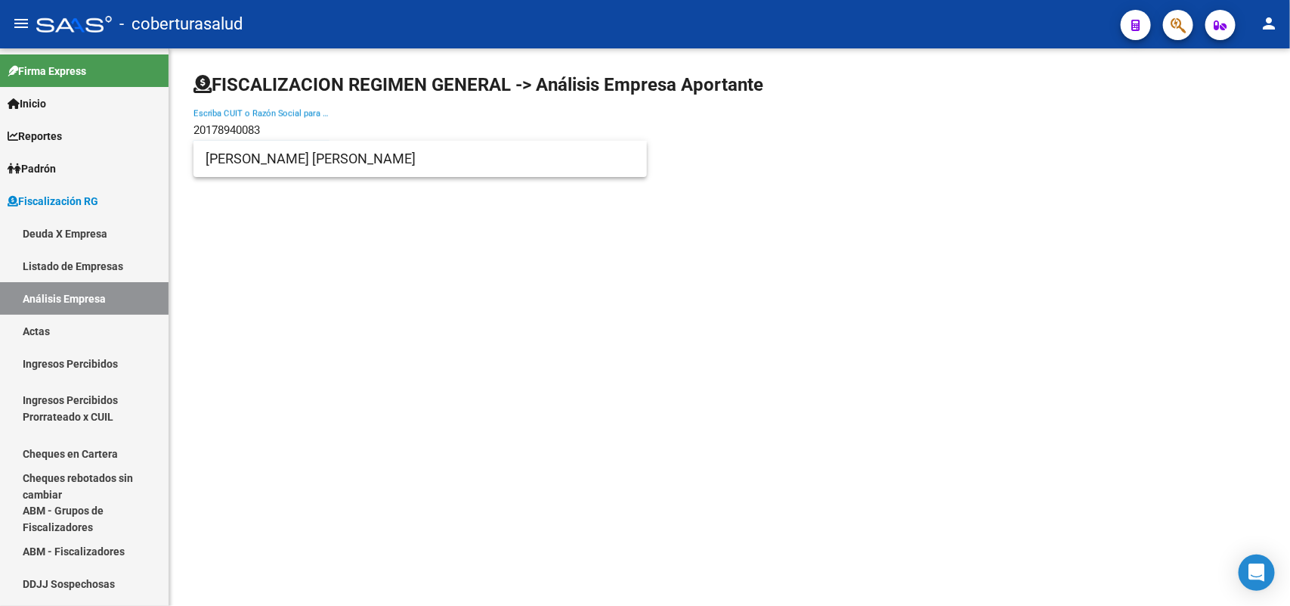
type input "20178940083"
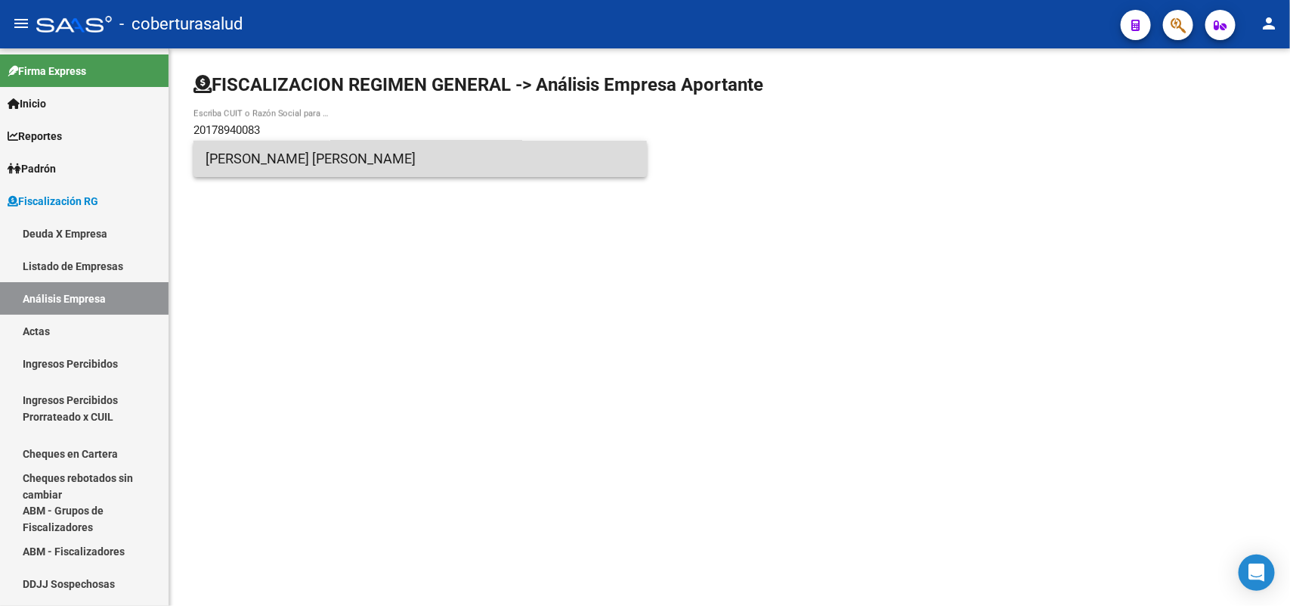
click at [297, 172] on span "[PERSON_NAME] [PERSON_NAME]" at bounding box center [420, 159] width 429 height 36
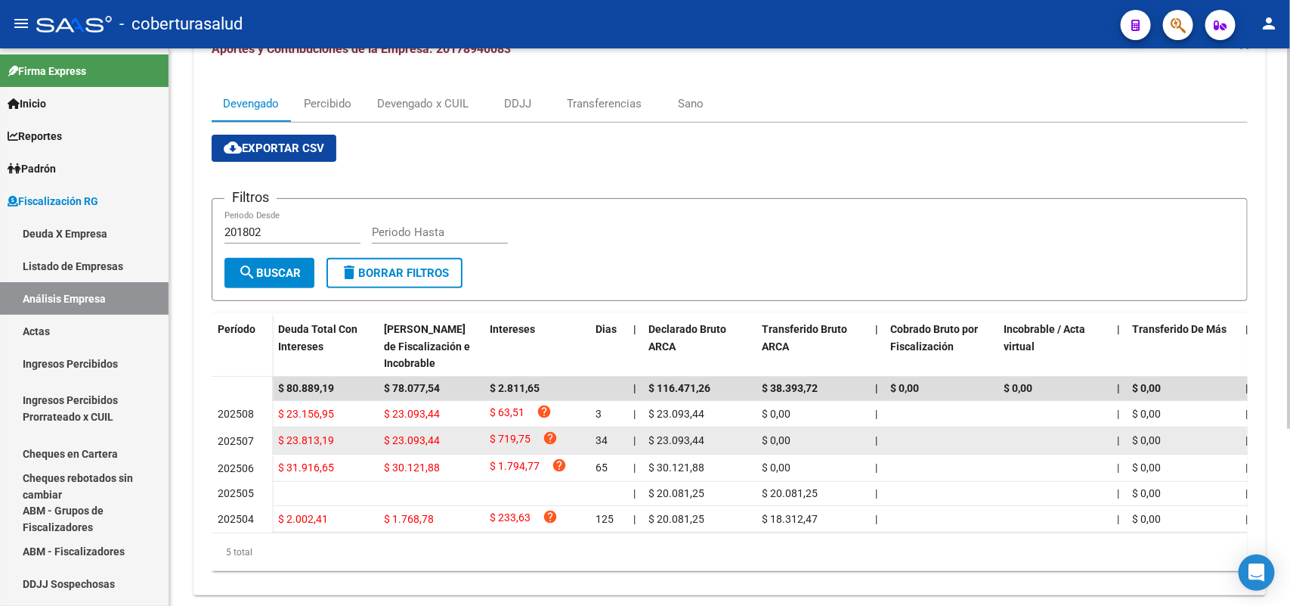
scroll to position [189, 0]
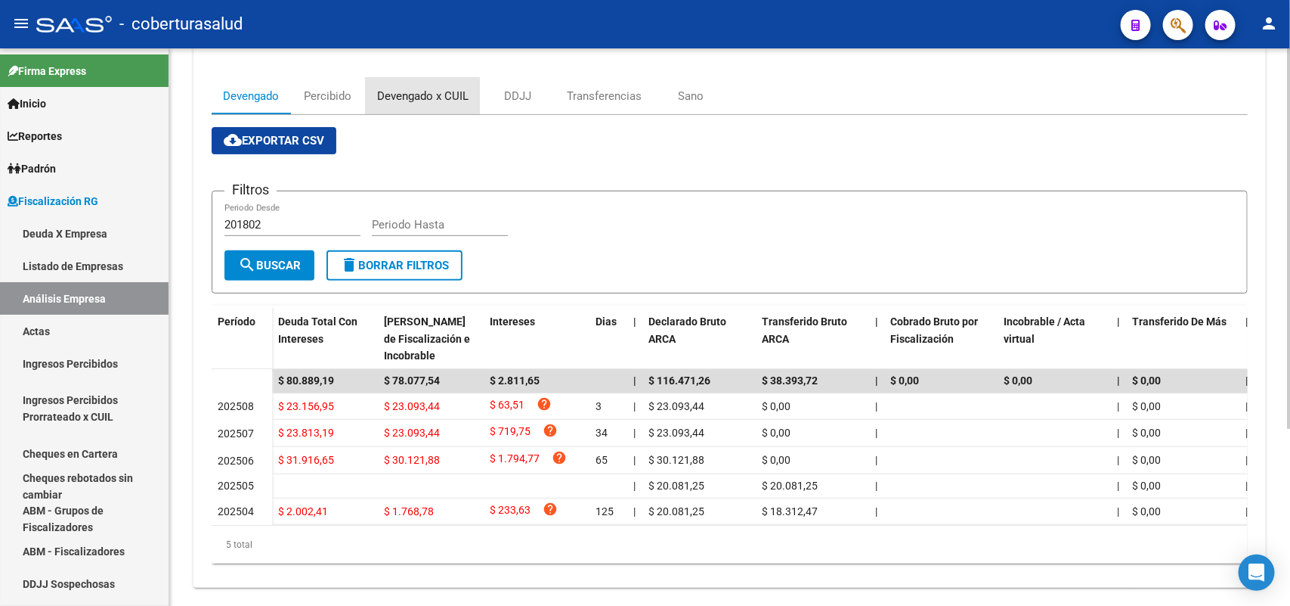
click at [428, 114] on div "Devengado x CUIL" at bounding box center [423, 96] width 114 height 36
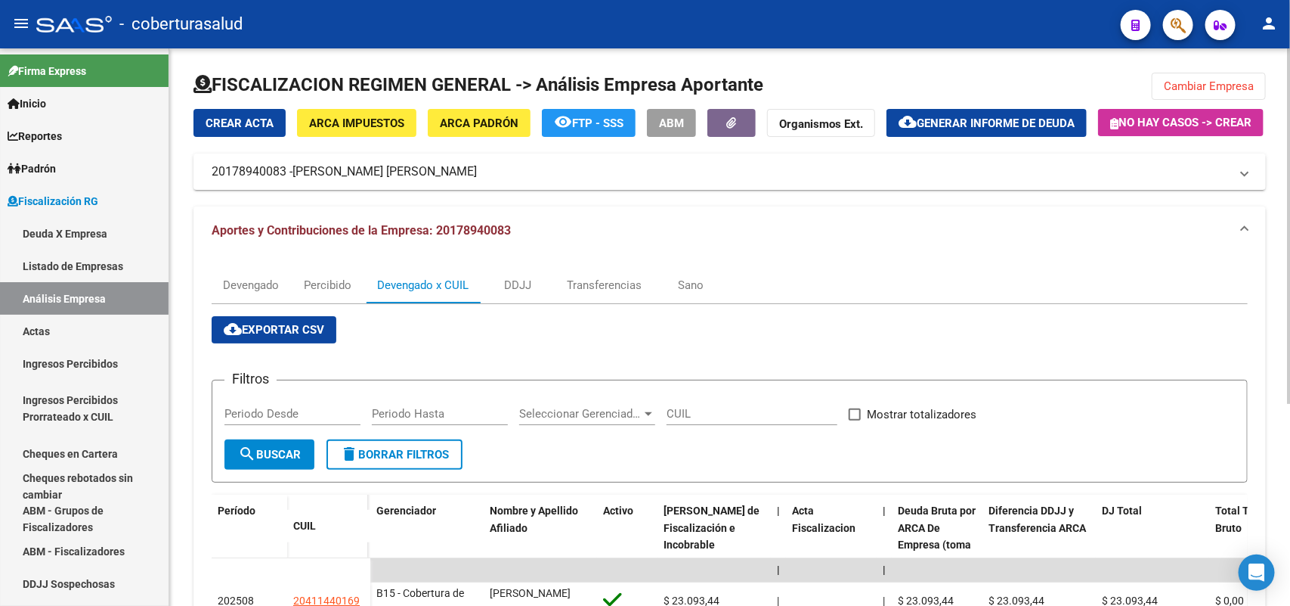
scroll to position [283, 0]
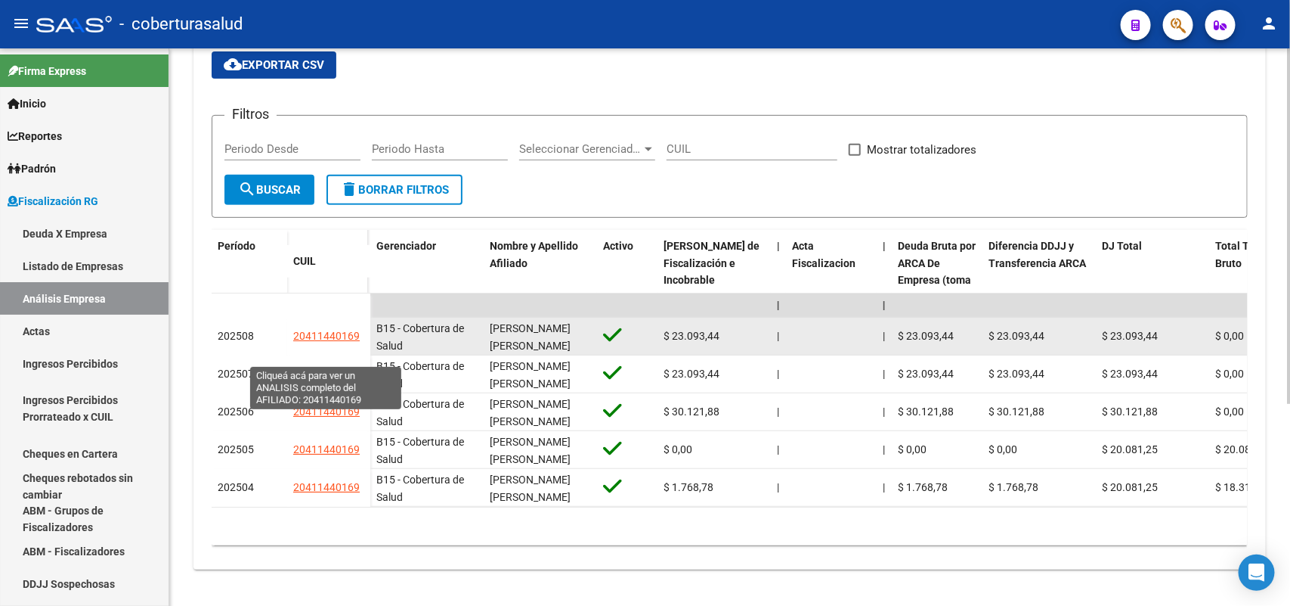
drag, startPoint x: 293, startPoint y: 353, endPoint x: 358, endPoint y: 349, distance: 65.1
click at [358, 349] on datatable-body-cell "20411440169" at bounding box center [328, 337] width 83 height 38
copy span "20411440169"
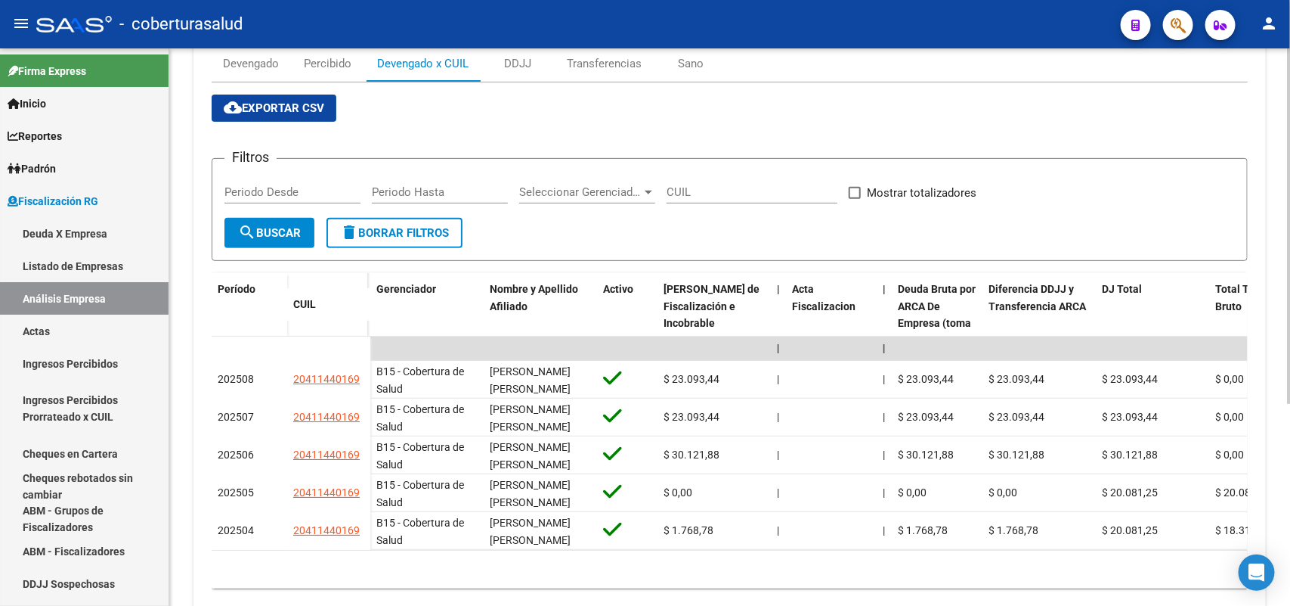
scroll to position [0, 0]
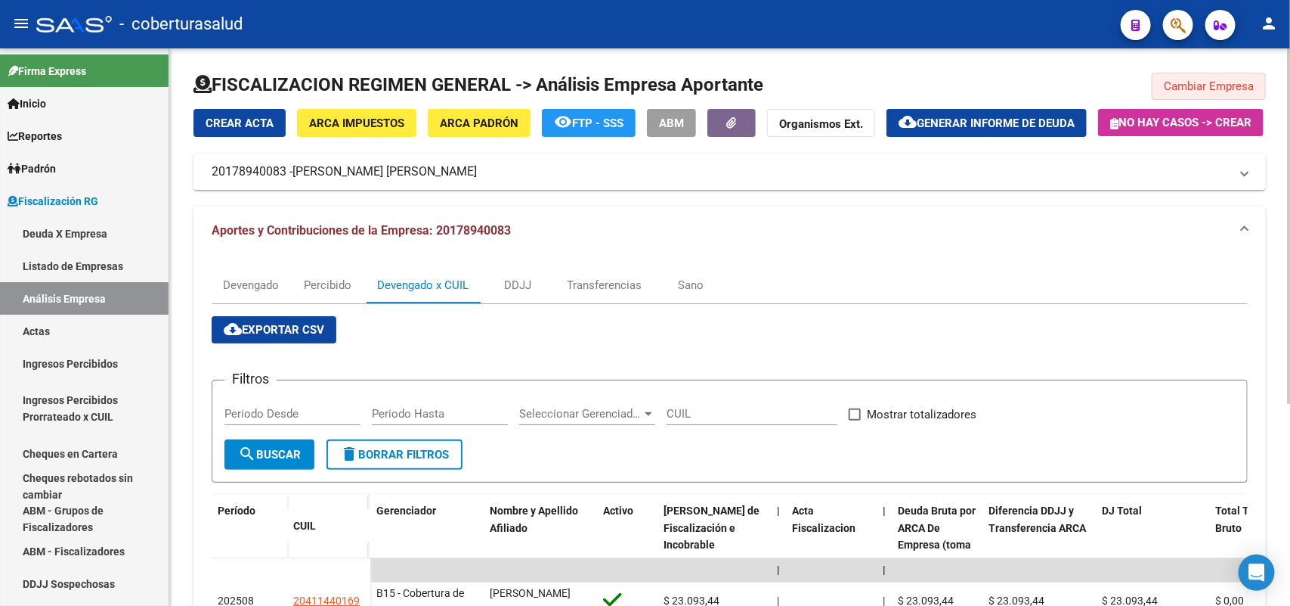
click at [1207, 81] on span "Cambiar Empresa" at bounding box center [1209, 86] width 90 height 14
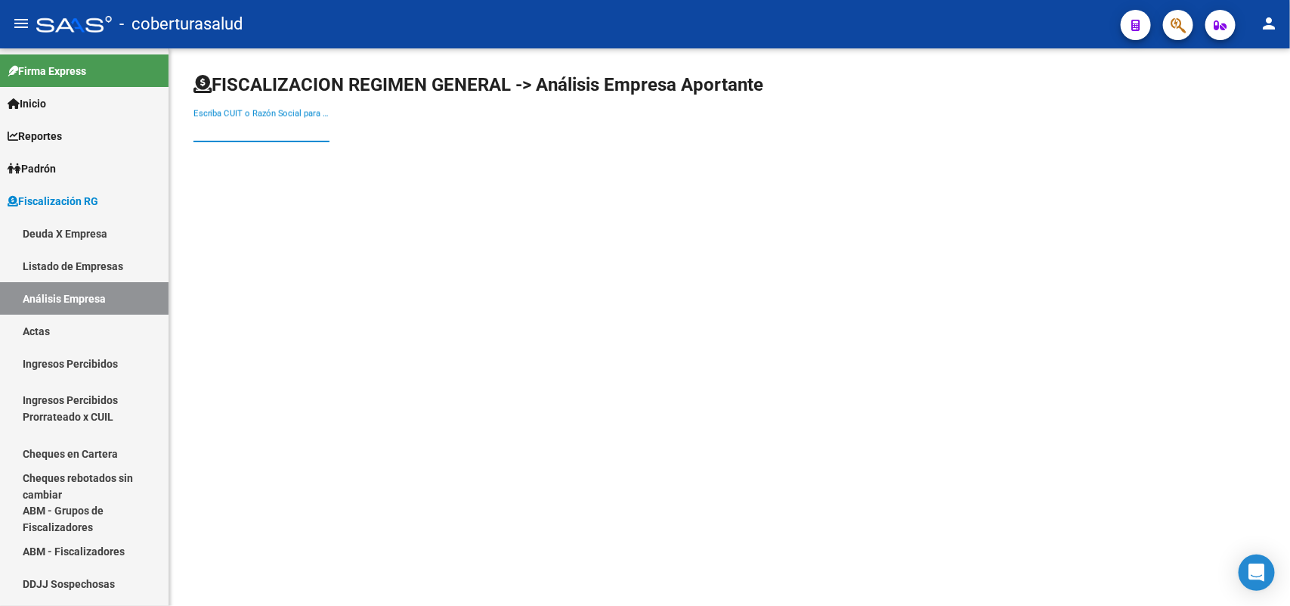
click at [322, 132] on input "Escriba CUIT o Razón Social para buscar" at bounding box center [262, 130] width 136 height 14
paste input "20214043379"
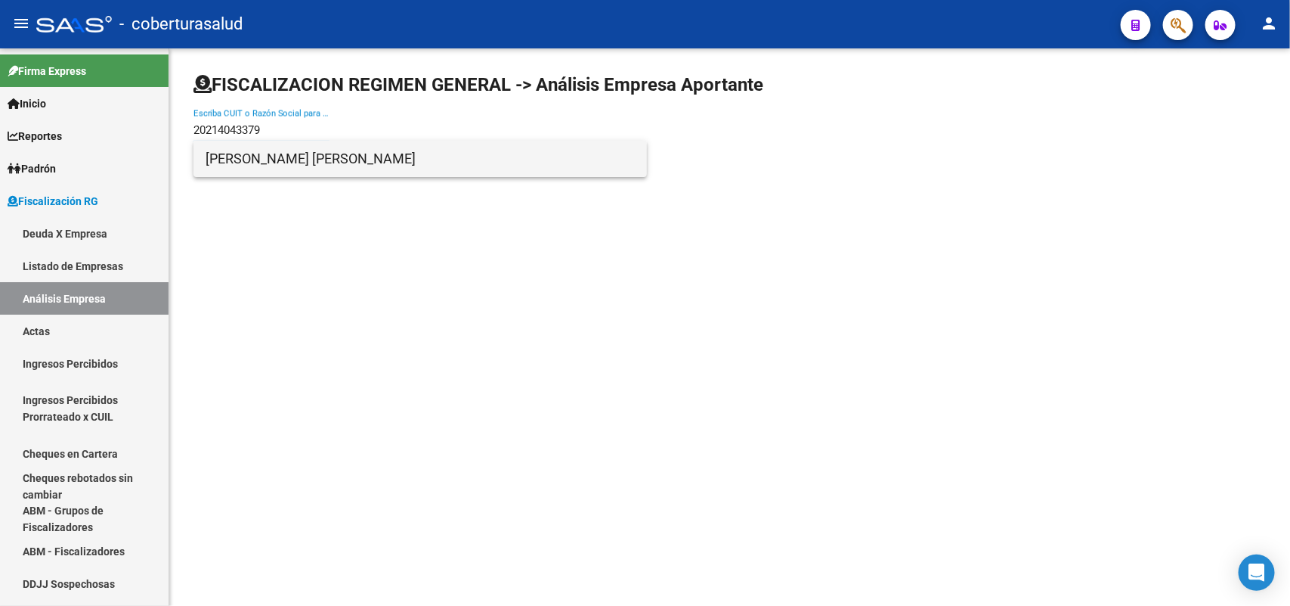
type input "20214043379"
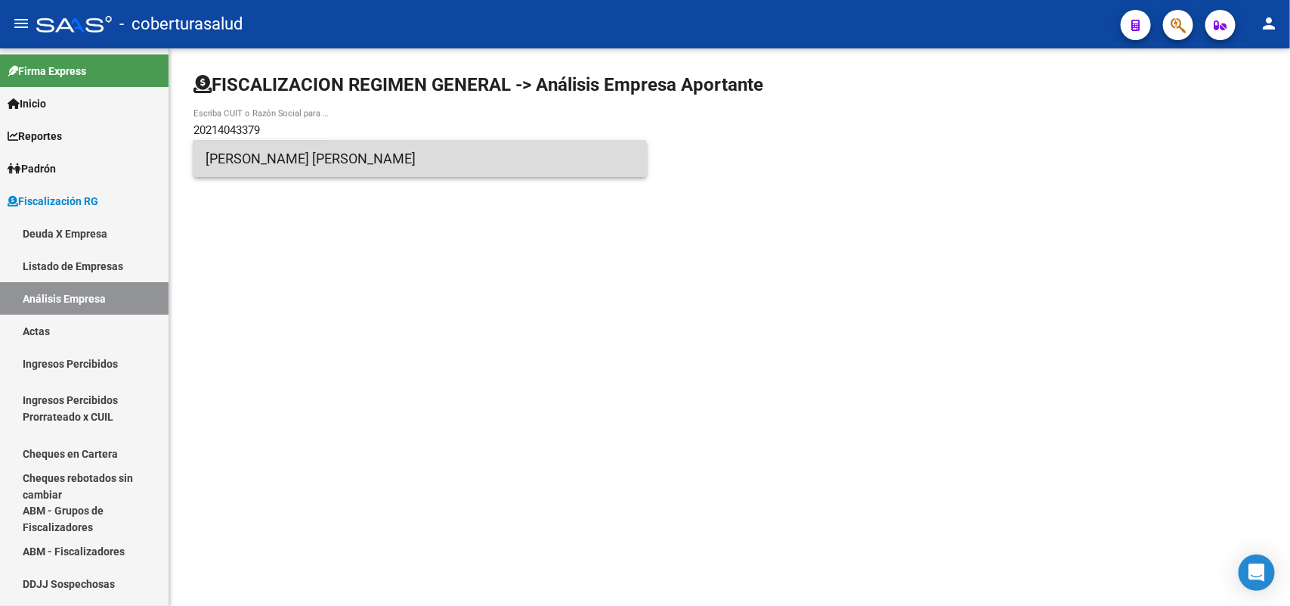
click at [244, 167] on span "[PERSON_NAME] [PERSON_NAME]" at bounding box center [420, 159] width 429 height 36
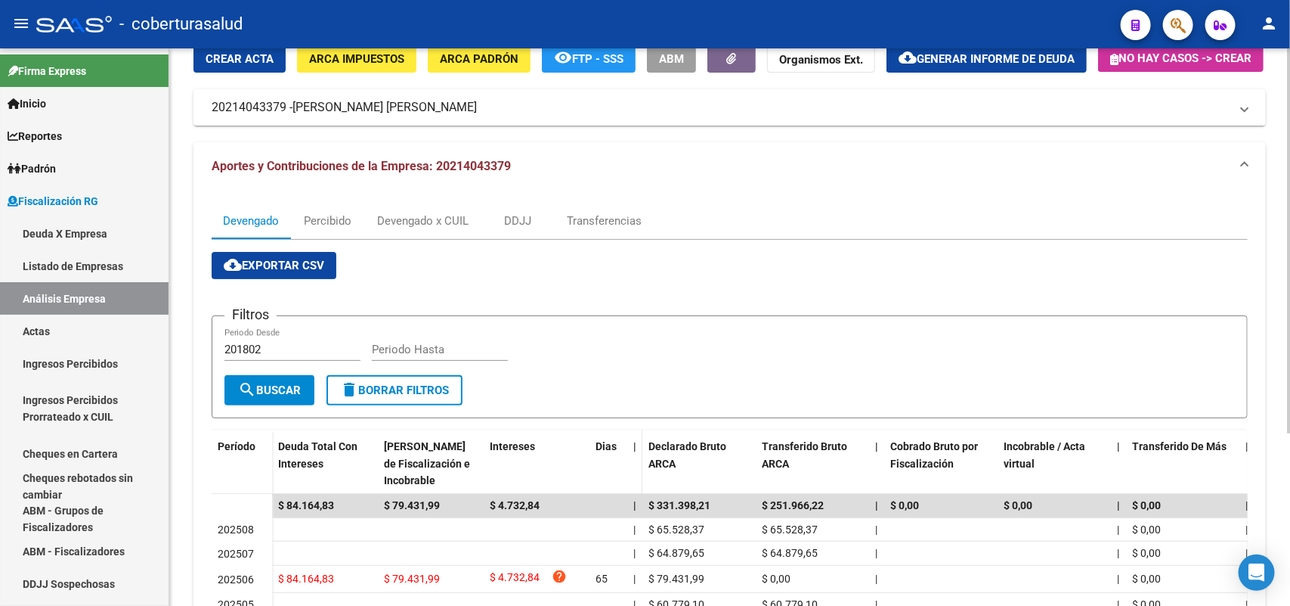
scroll to position [250, 0]
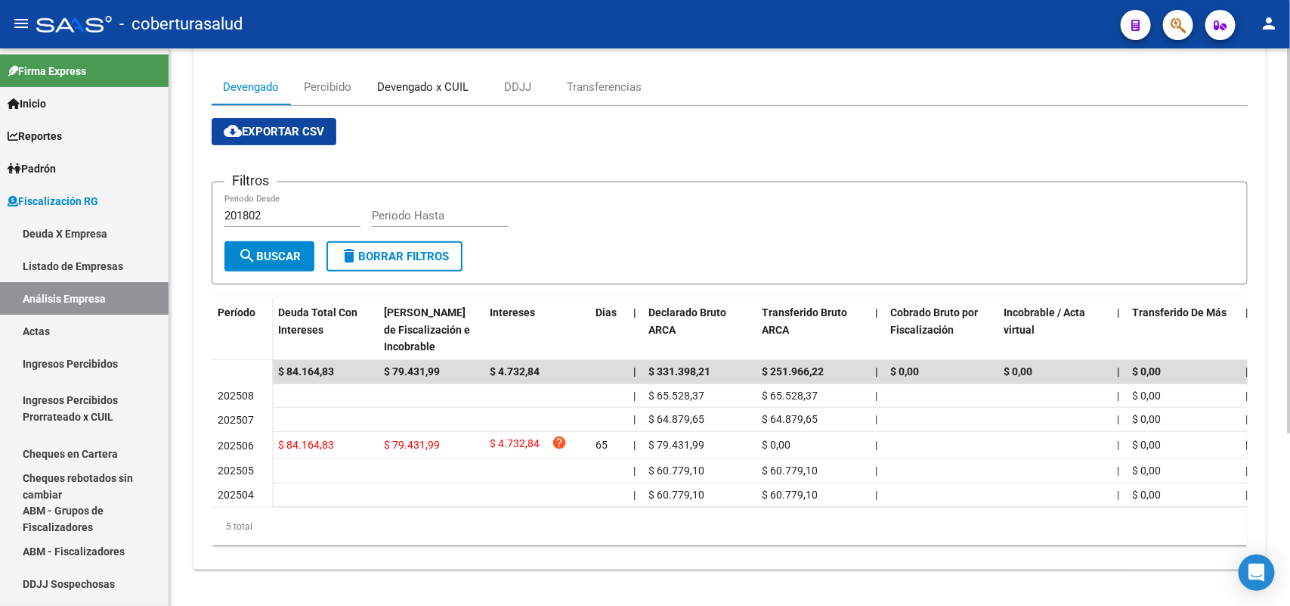
drag, startPoint x: 408, startPoint y: 70, endPoint x: 407, endPoint y: 94, distance: 24.2
click at [408, 79] on div "Devengado x CUIL" at bounding box center [422, 87] width 91 height 17
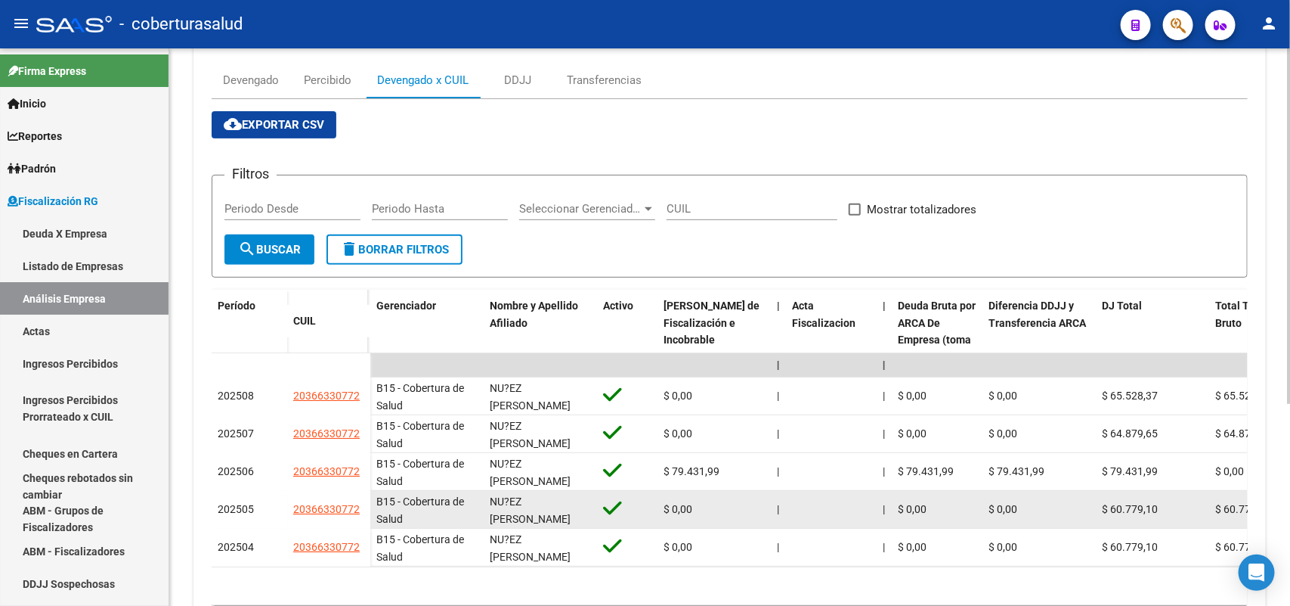
scroll to position [315, 0]
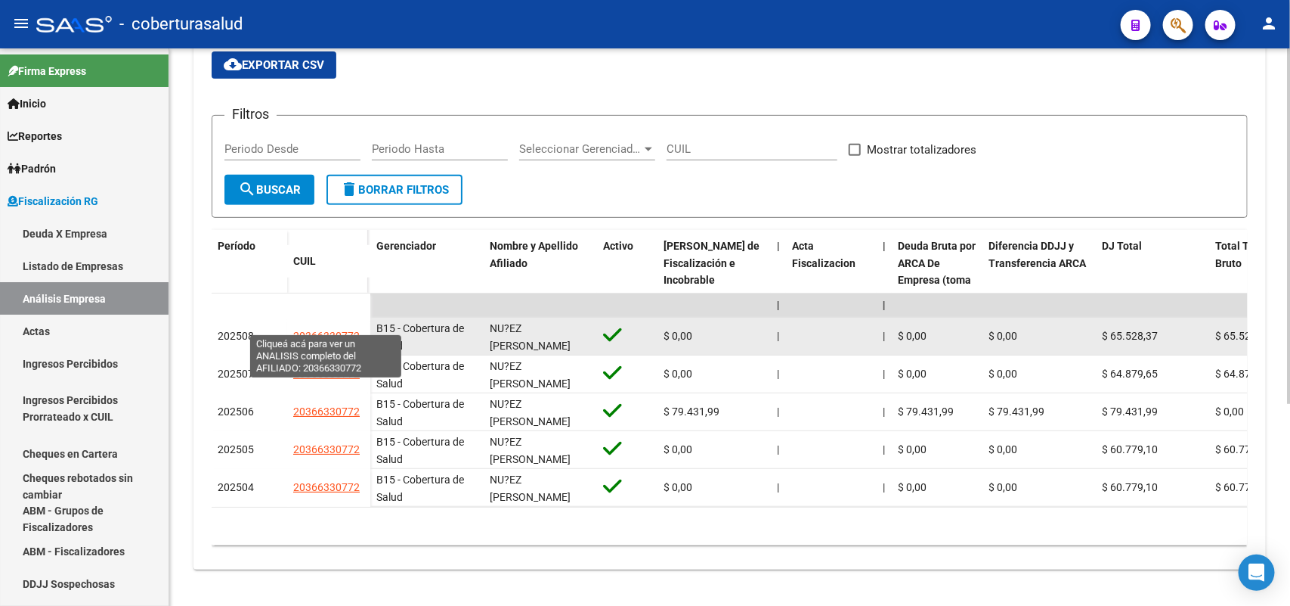
click at [296, 330] on span "20366330772" at bounding box center [326, 336] width 67 height 12
type textarea "20366330772"
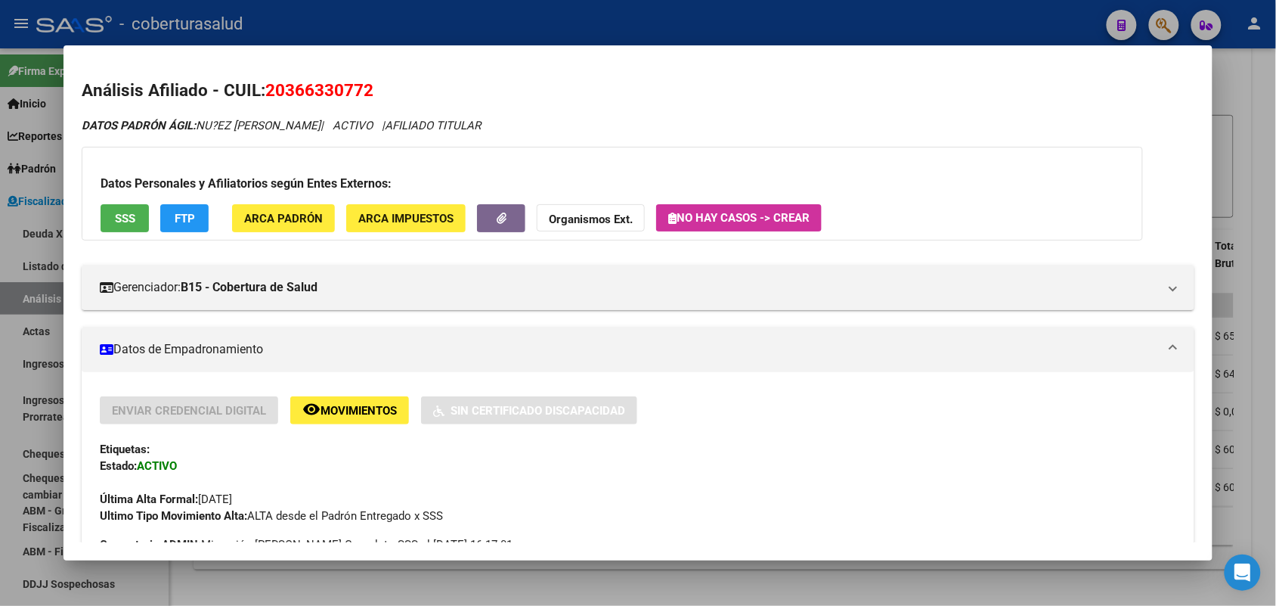
drag, startPoint x: 261, startPoint y: 85, endPoint x: 390, endPoint y: 84, distance: 129.3
click at [390, 84] on h2 "Análisis Afiliado - CUIL: 20366330772" at bounding box center [638, 91] width 1112 height 26
copy span "20366330772"
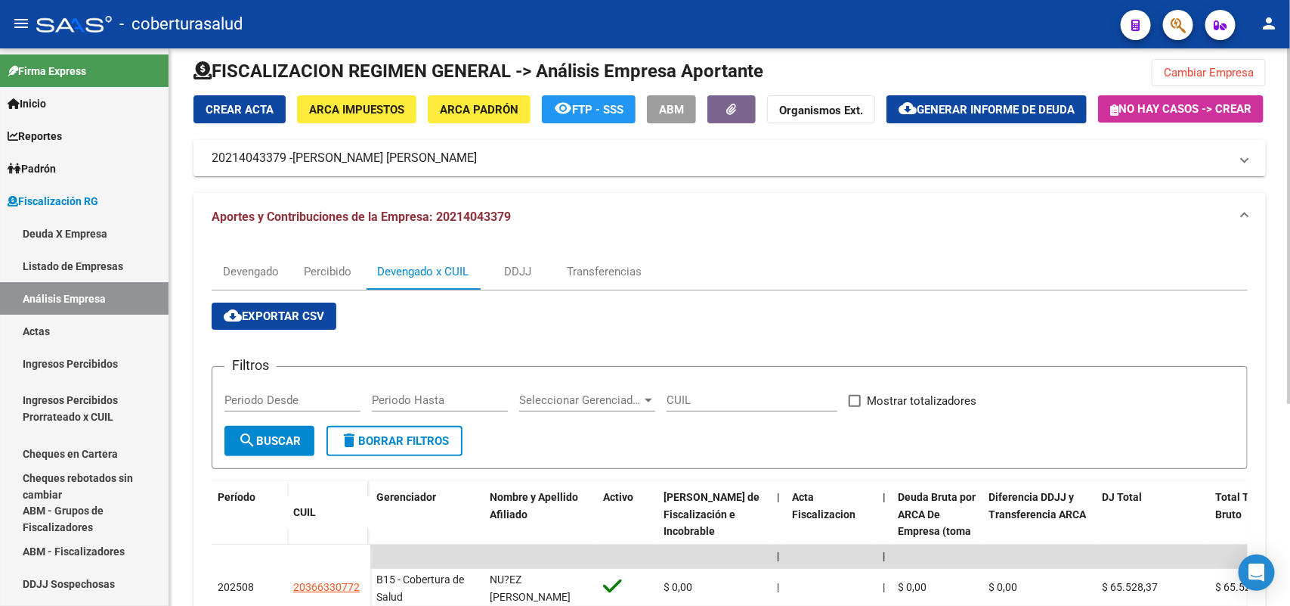
scroll to position [0, 0]
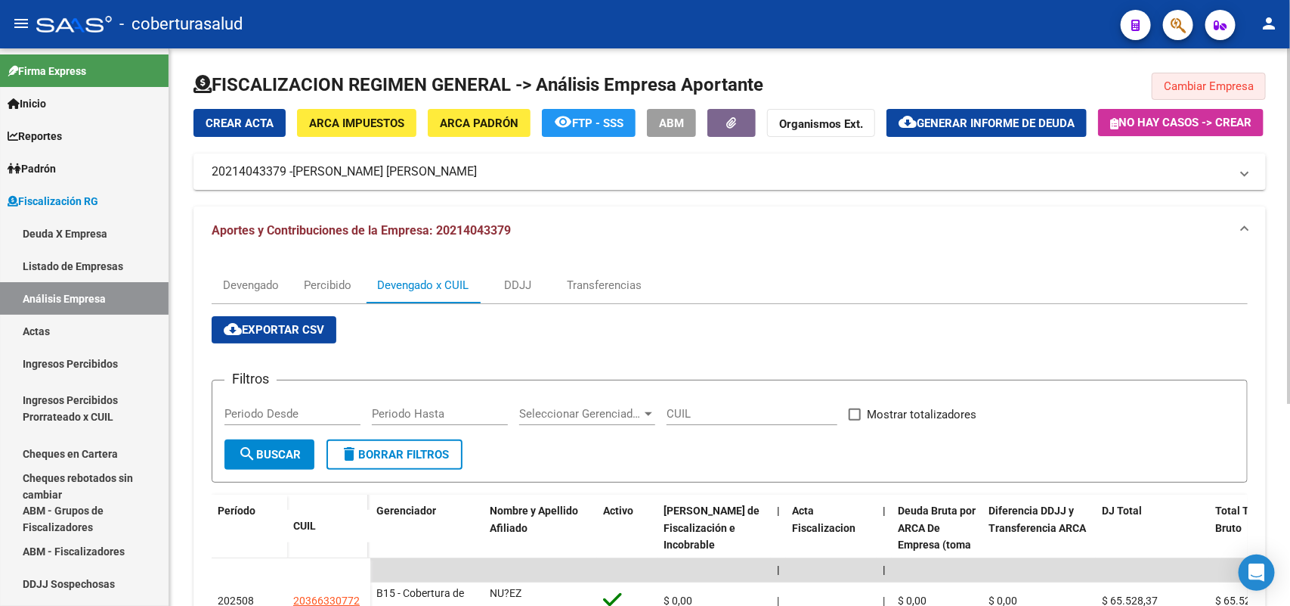
click at [1218, 98] on button "Cambiar Empresa" at bounding box center [1209, 86] width 114 height 27
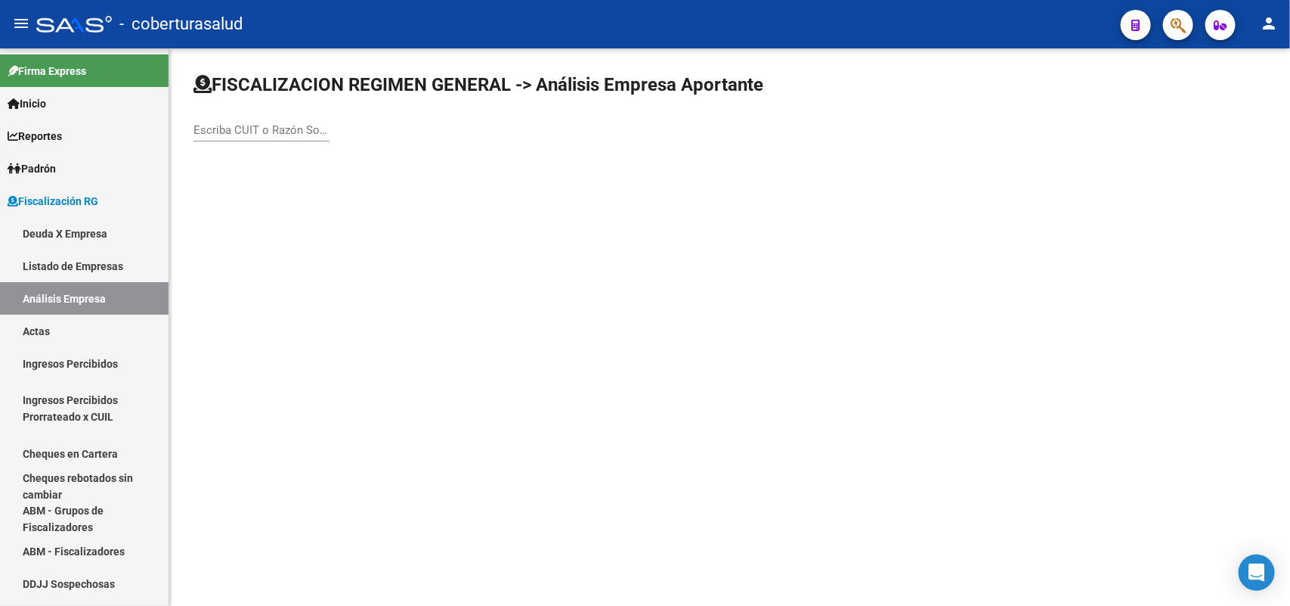
click at [318, 141] on div "Escriba CUIT o Razón Social para buscar" at bounding box center [262, 132] width 136 height 47
click at [314, 137] on div "Escriba CUIT o Razón Social para buscar" at bounding box center [262, 125] width 136 height 33
click at [311, 132] on input "Escriba CUIT o Razón Social para buscar" at bounding box center [262, 130] width 136 height 14
paste input "20217454663"
type input "20217454663"
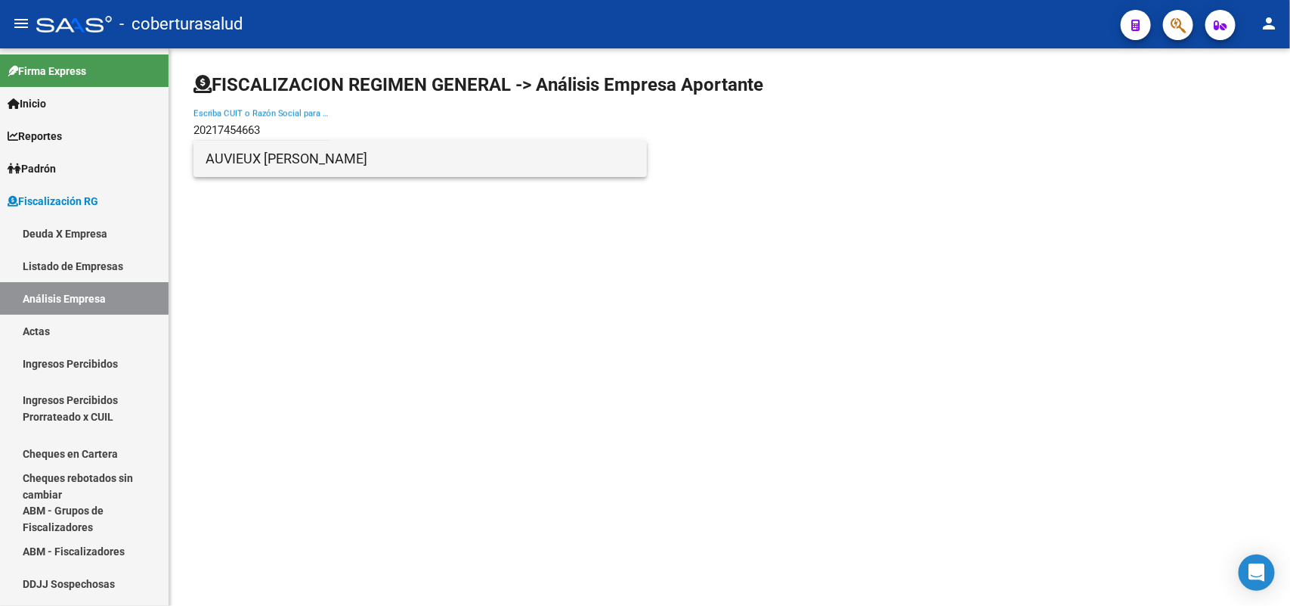
click at [319, 160] on span "AUVIEUX [PERSON_NAME]" at bounding box center [420, 159] width 429 height 36
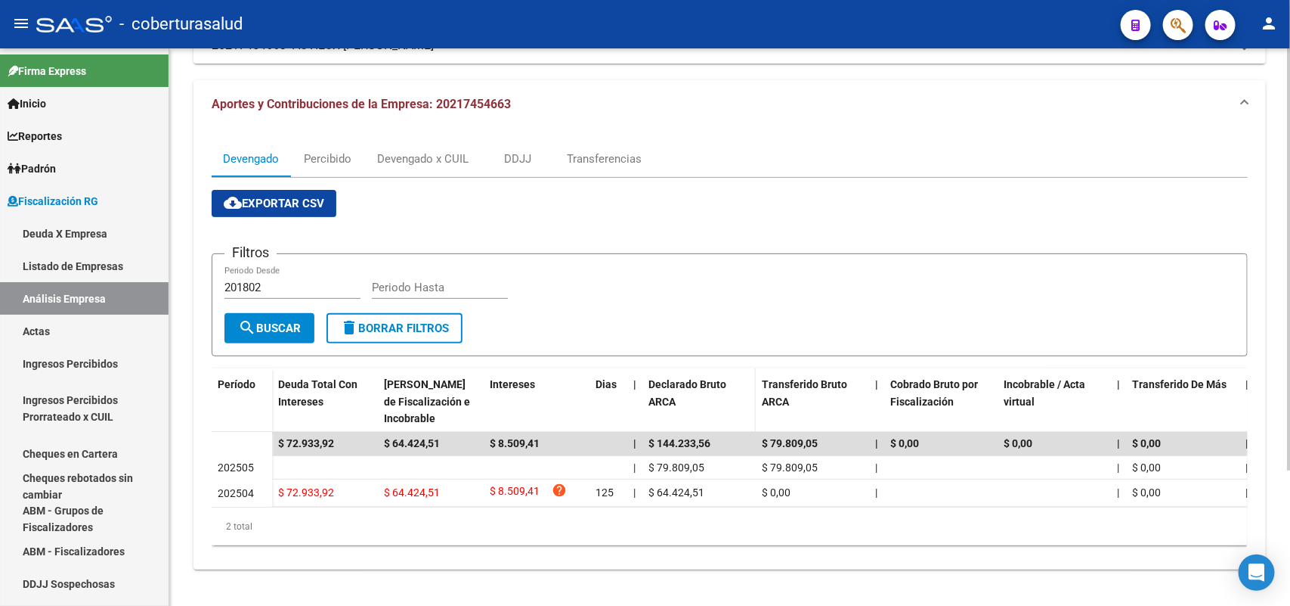
scroll to position [178, 0]
click at [399, 150] on div "Devengado x CUIL" at bounding box center [422, 158] width 91 height 17
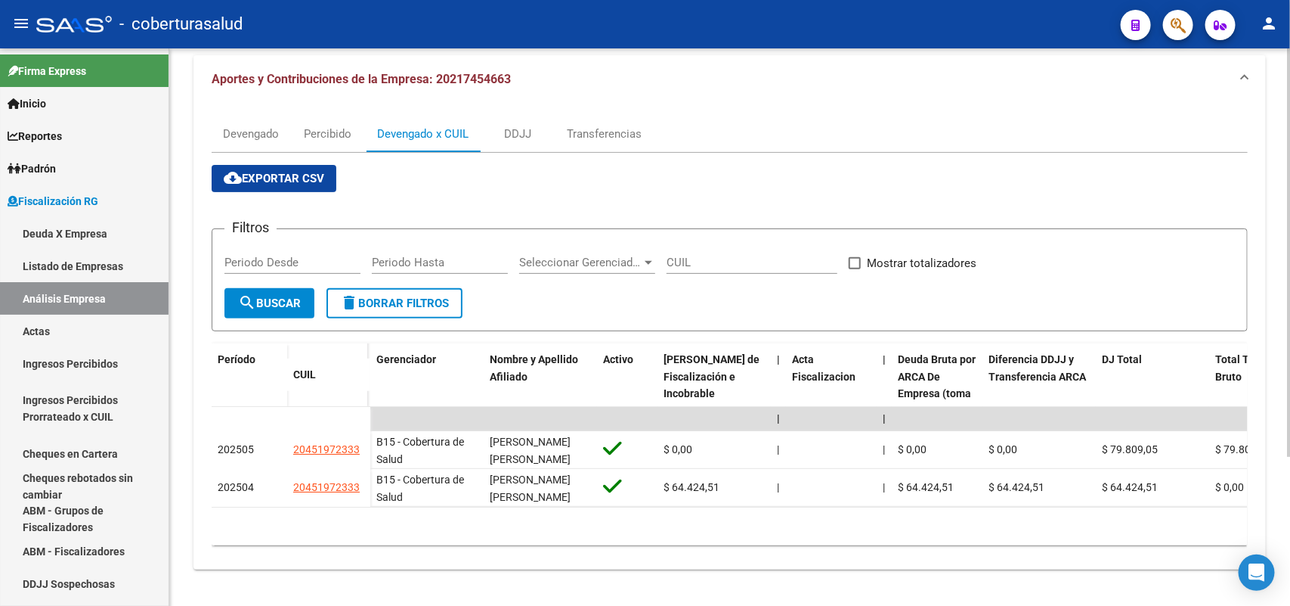
scroll to position [202, 0]
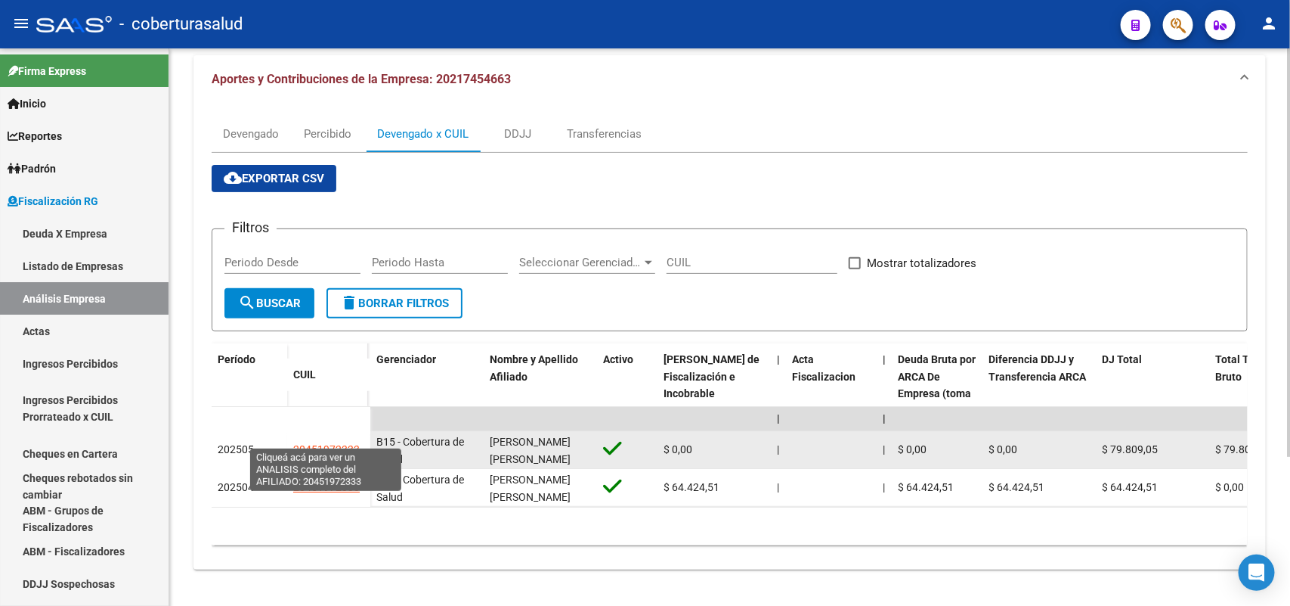
drag, startPoint x: 318, startPoint y: 438, endPoint x: 358, endPoint y: 438, distance: 40.1
click at [358, 443] on span "20451972333" at bounding box center [326, 449] width 67 height 12
copy span "20451972333"
type textarea "20451972333"
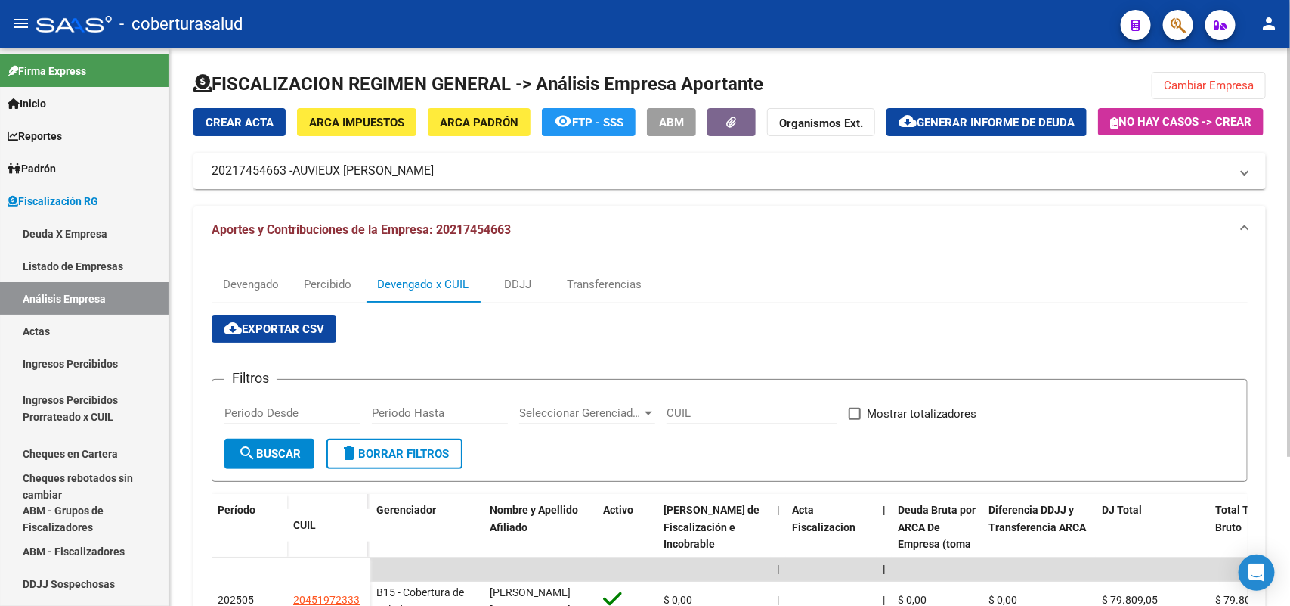
scroll to position [0, 0]
drag, startPoint x: 212, startPoint y: 209, endPoint x: 285, endPoint y: 208, distance: 72.6
click at [285, 180] on mat-panel-title "20217454663 - AUVIEUX [PERSON_NAME]" at bounding box center [721, 171] width 1018 height 17
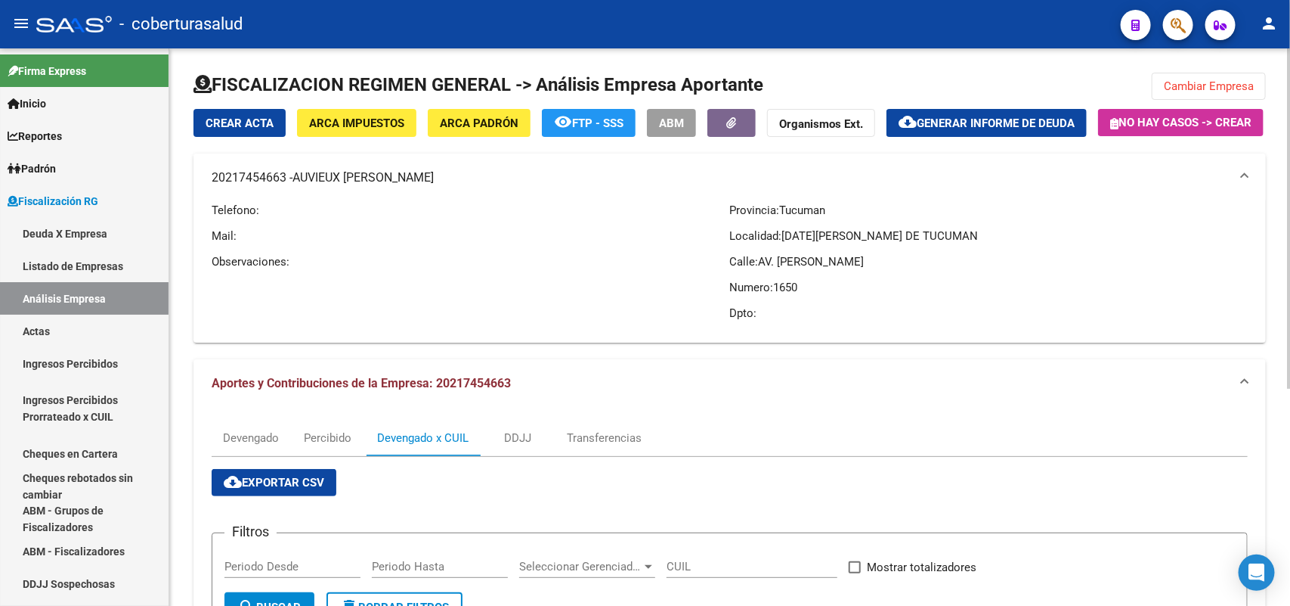
copy mat-panel-title "20217454663"
click at [1187, 88] on span "Cambiar Empresa" at bounding box center [1209, 86] width 90 height 14
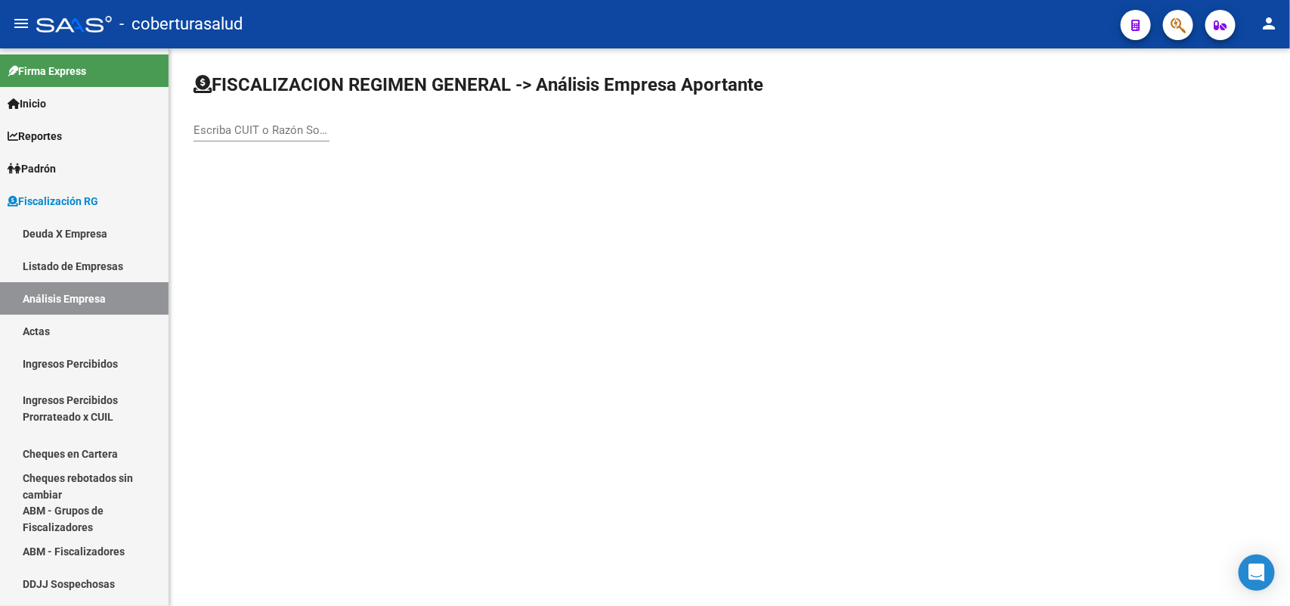
click at [273, 136] on div "Escriba CUIT o Razón Social para buscar" at bounding box center [262, 125] width 136 height 33
click at [272, 133] on input "Escriba CUIT o Razón Social para buscar" at bounding box center [262, 130] width 136 height 14
paste input "20231571400"
type input "20231571400"
drag, startPoint x: 248, startPoint y: 116, endPoint x: 248, endPoint y: 125, distance: 9.1
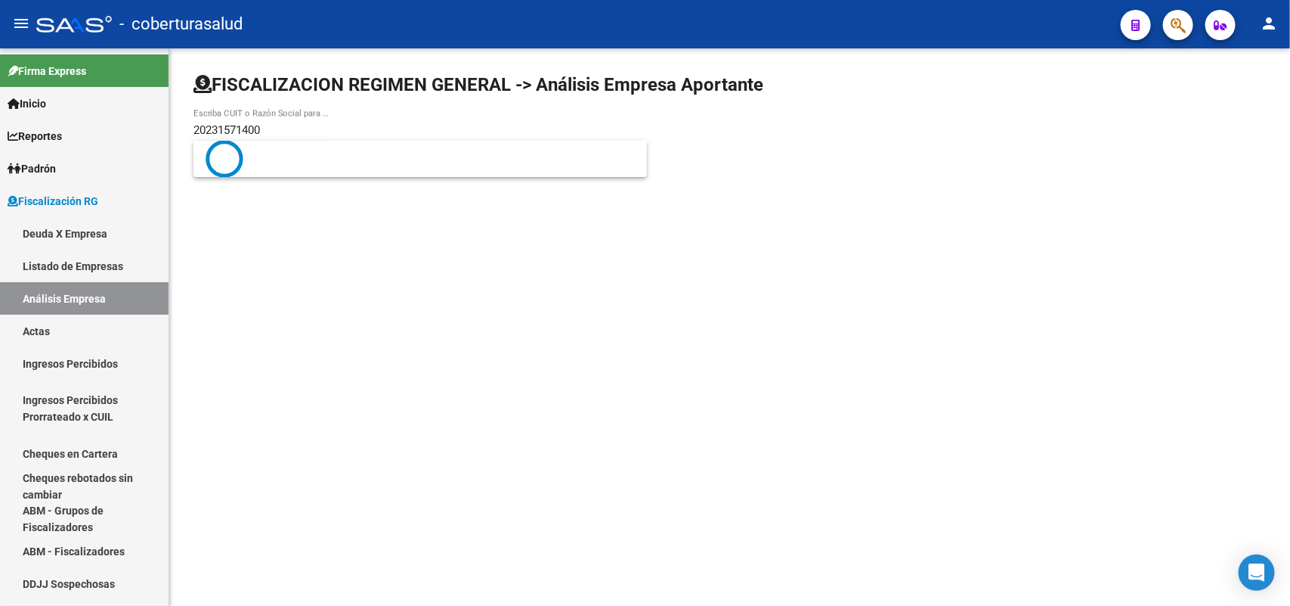
click at [248, 119] on div "20231571400 Escriba CUIT o Razón Social para buscar" at bounding box center [262, 125] width 136 height 33
click at [283, 121] on div "20231571400 Escriba CUIT o Razón Social para buscar" at bounding box center [262, 125] width 136 height 33
drag, startPoint x: 202, startPoint y: 129, endPoint x: 149, endPoint y: 123, distance: 53.3
click at [149, 123] on mat-sidenav-container "Firma Express Inicio Calendario SSS Instructivos Contacto OS Reportes Ingresos …" at bounding box center [645, 326] width 1290 height 557
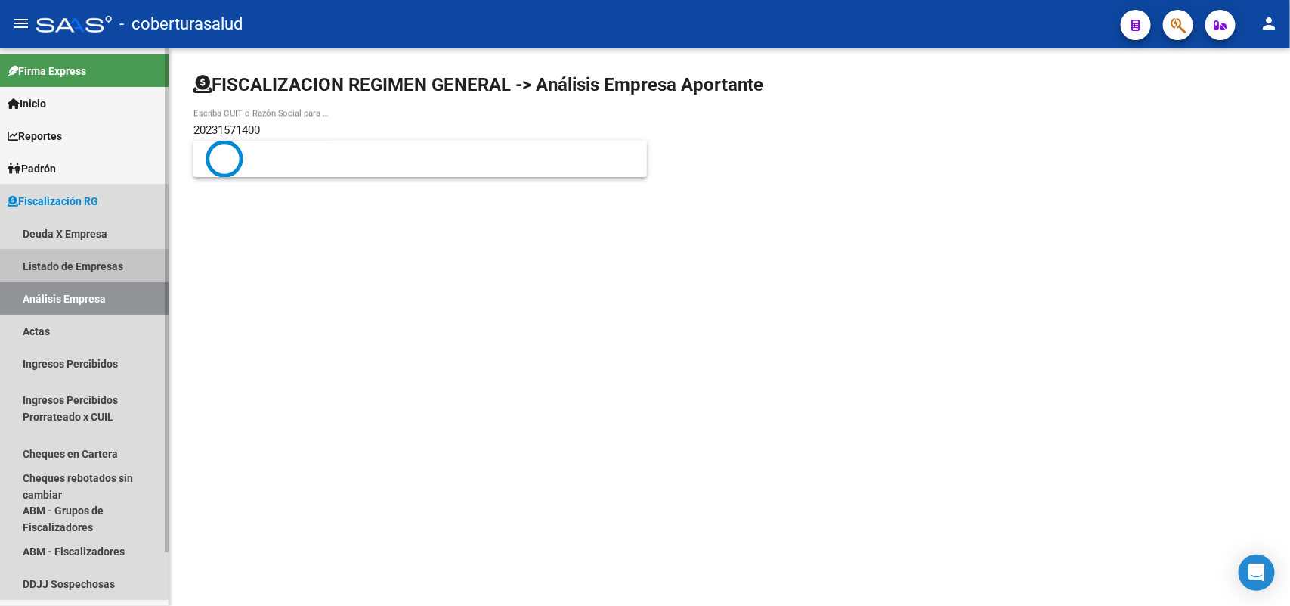
drag, startPoint x: 80, startPoint y: 278, endPoint x: 87, endPoint y: 288, distance: 12.0
click at [80, 281] on mat-nav-list "Deuda X Empresa Listado de Empresas Análisis Empresa Actas Ingresos Percibidos …" at bounding box center [84, 408] width 169 height 383
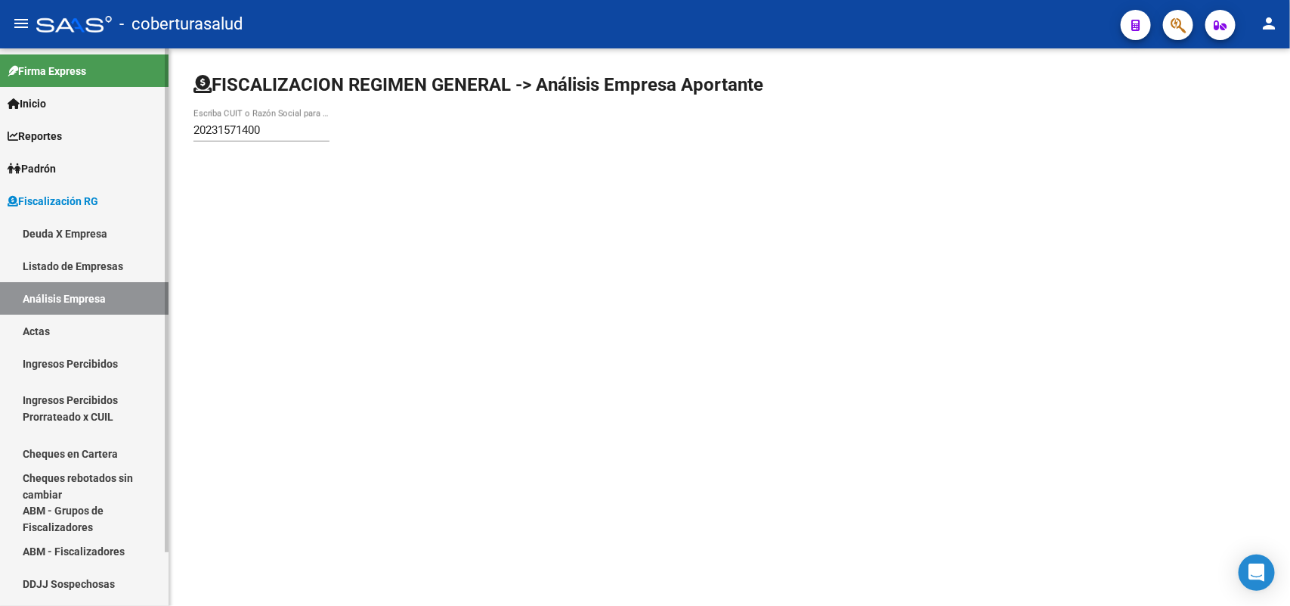
click at [93, 286] on link "Análisis Empresa" at bounding box center [84, 298] width 169 height 33
click at [277, 125] on input "20231571400" at bounding box center [262, 130] width 136 height 14
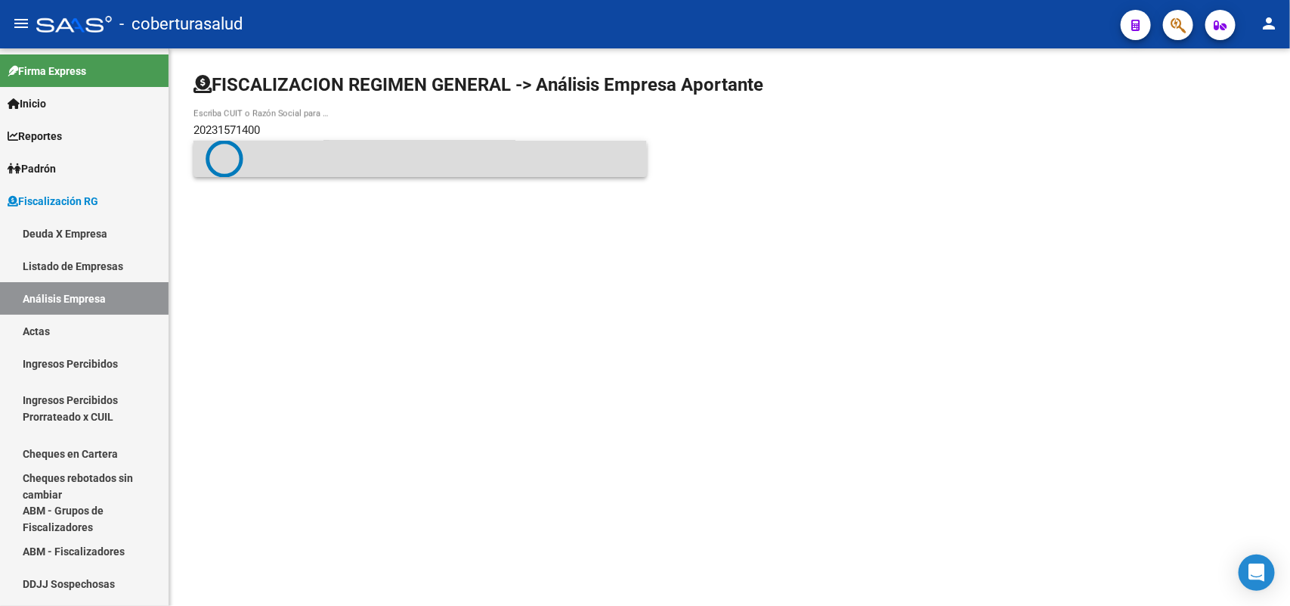
click at [389, 163] on span at bounding box center [420, 159] width 429 height 38
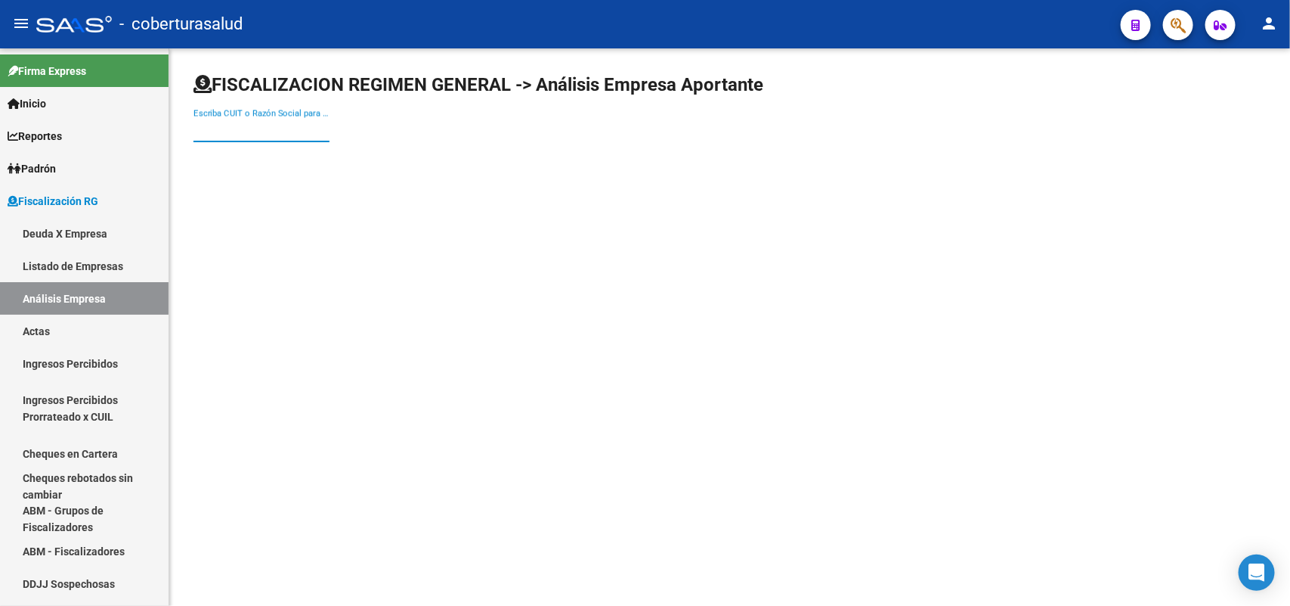
paste input "20231571400"
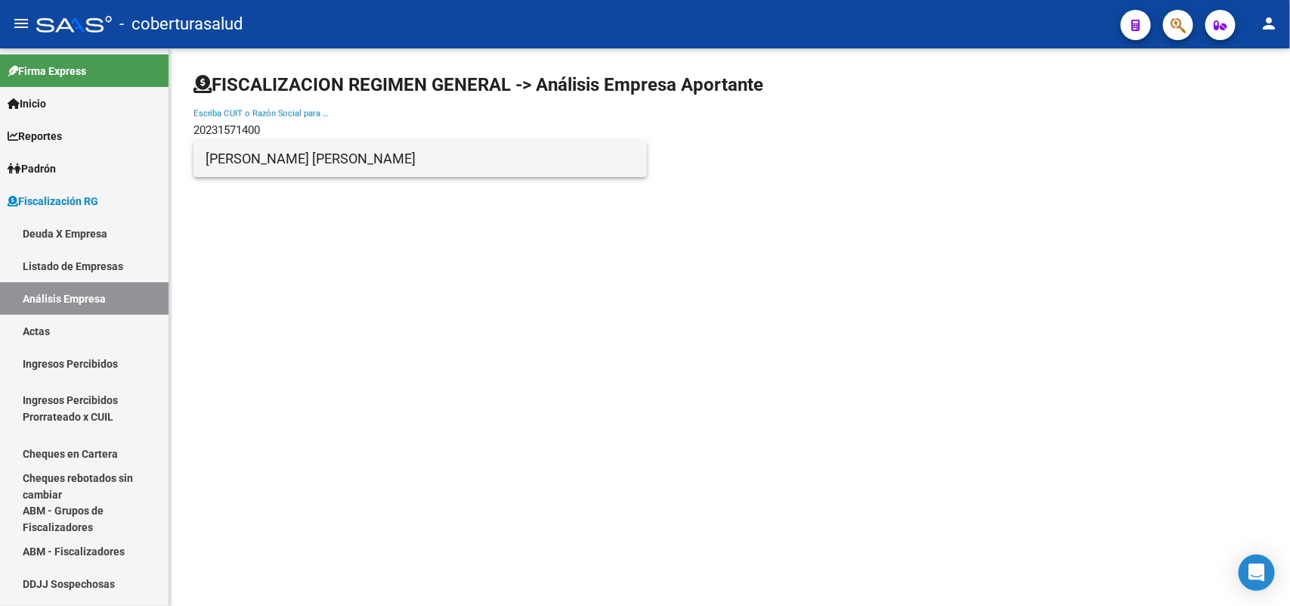
type input "20231571400"
click at [274, 165] on span "[PERSON_NAME] [PERSON_NAME]" at bounding box center [420, 159] width 429 height 36
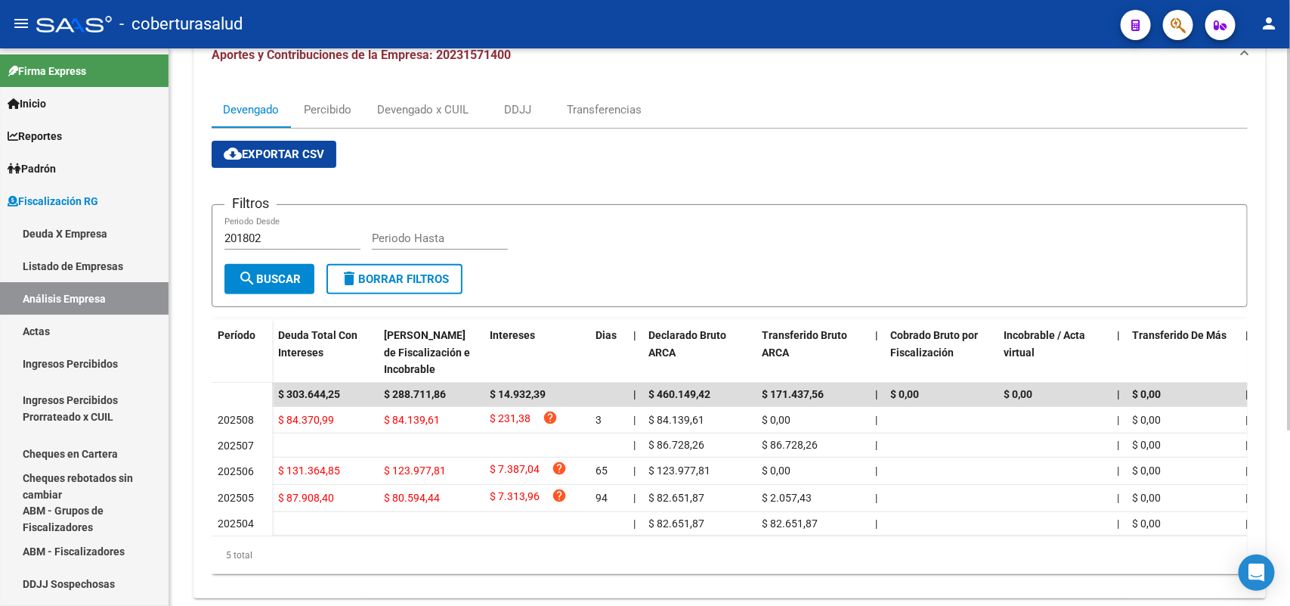
scroll to position [67, 0]
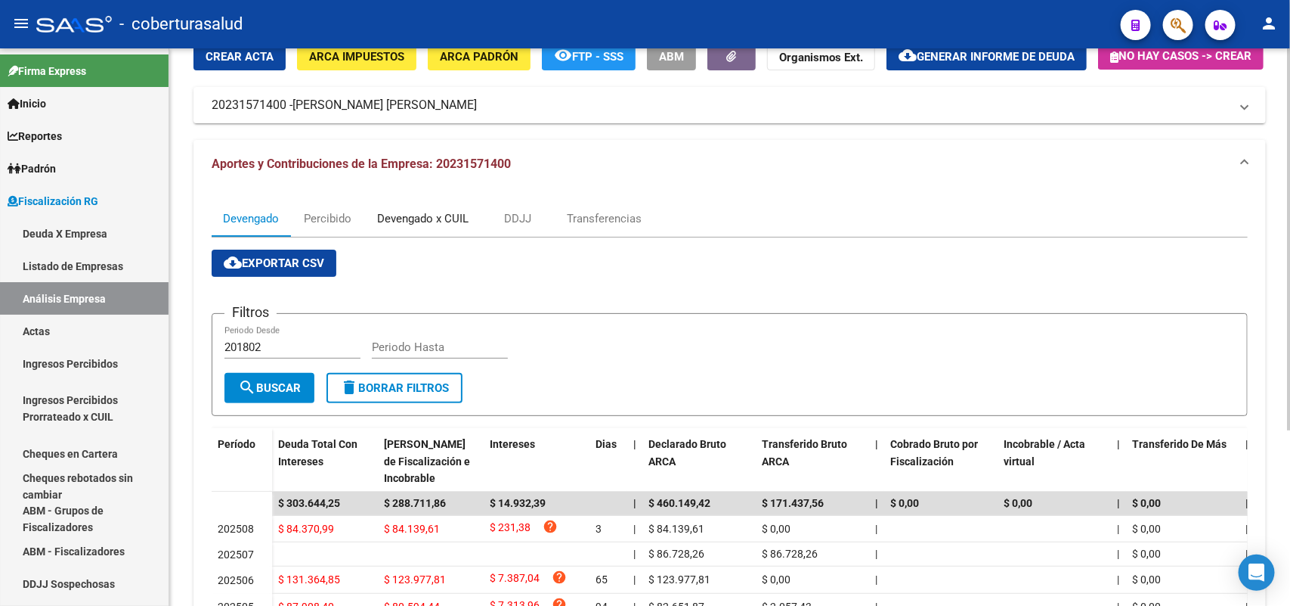
click at [428, 227] on div "Devengado x CUIL" at bounding box center [422, 218] width 91 height 17
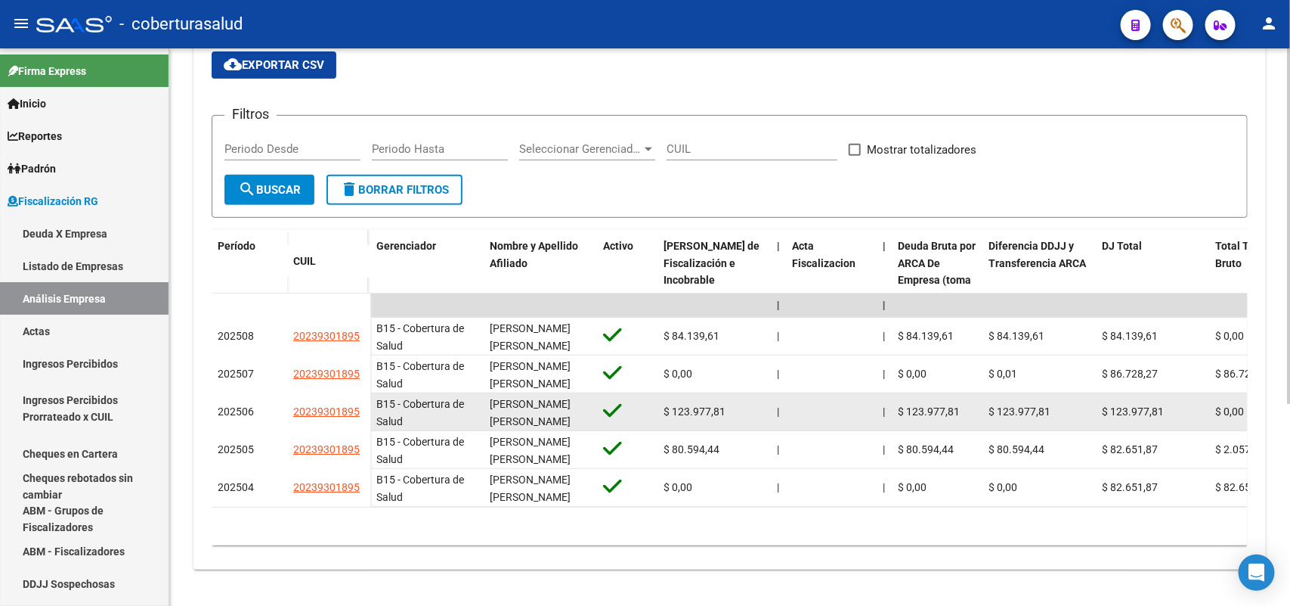
scroll to position [315, 0]
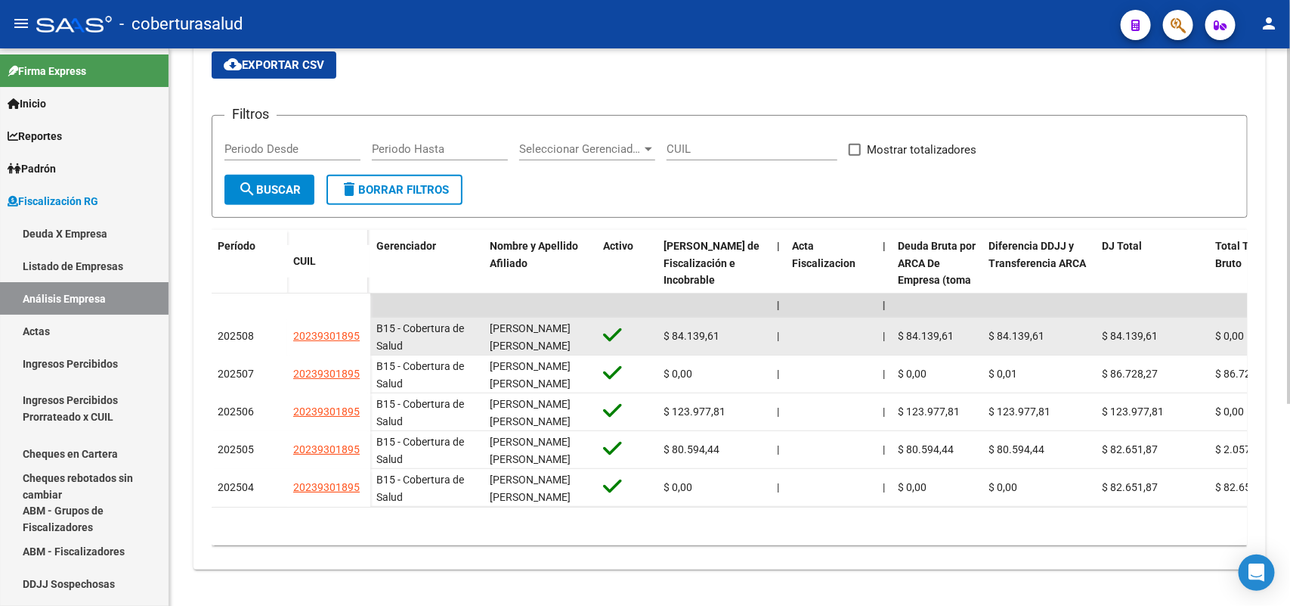
drag, startPoint x: 291, startPoint y: 322, endPoint x: 352, endPoint y: 320, distance: 60.5
click at [364, 320] on datatable-body-cell "20239301895" at bounding box center [328, 337] width 83 height 38
copy span "20239301895"
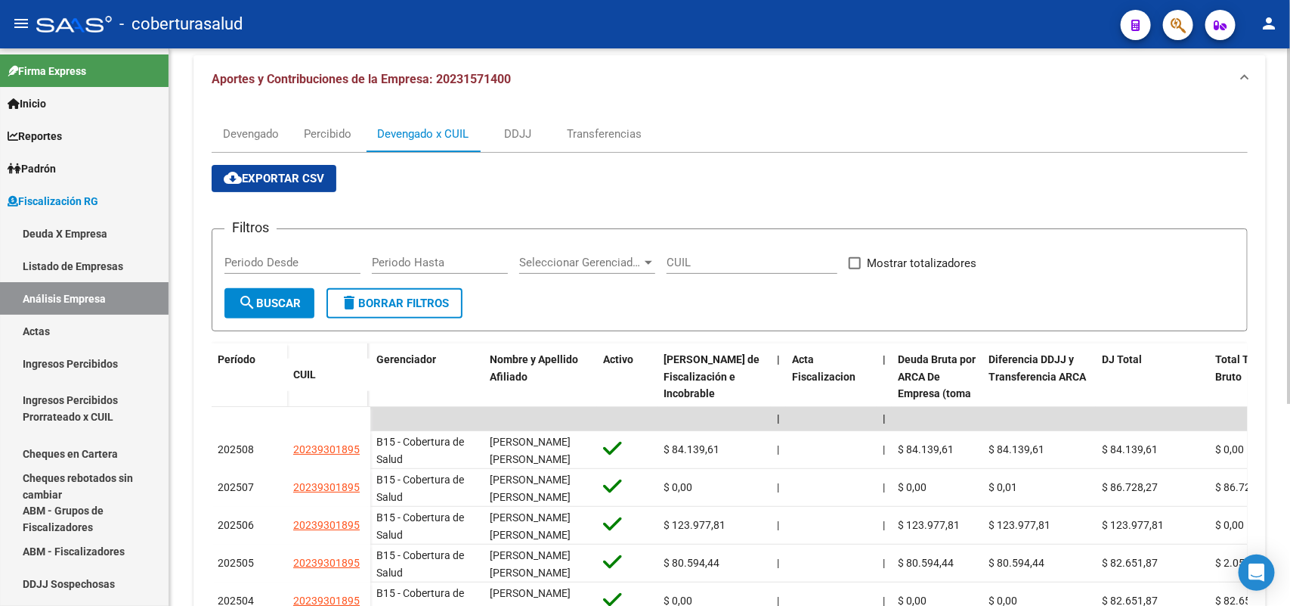
scroll to position [0, 0]
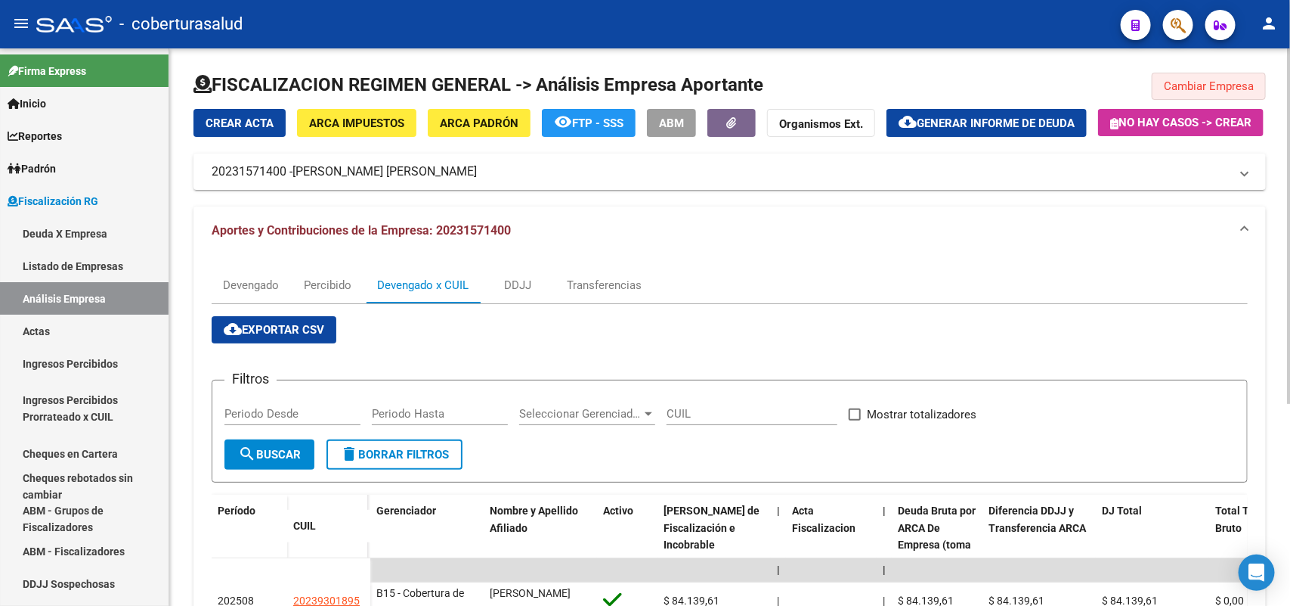
drag, startPoint x: 1227, startPoint y: 82, endPoint x: 739, endPoint y: 74, distance: 488.4
click at [1228, 82] on span "Cambiar Empresa" at bounding box center [1209, 86] width 90 height 14
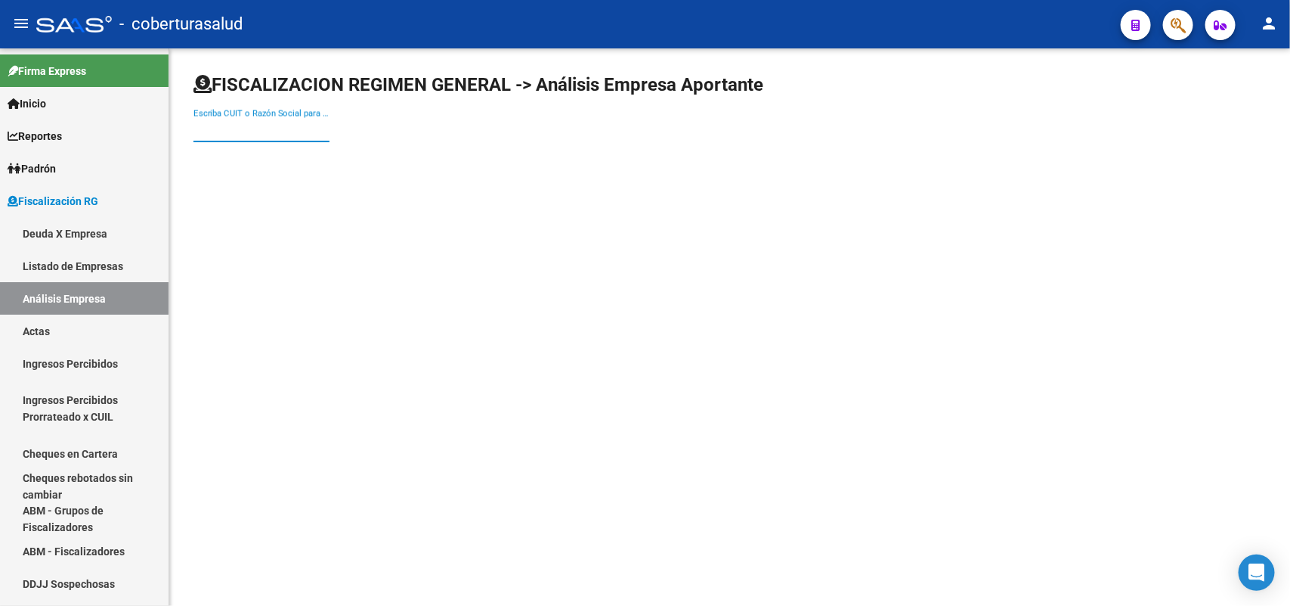
click at [240, 127] on input "Escriba CUIT o Razón Social para buscar" at bounding box center [262, 130] width 136 height 14
paste input "20235649099"
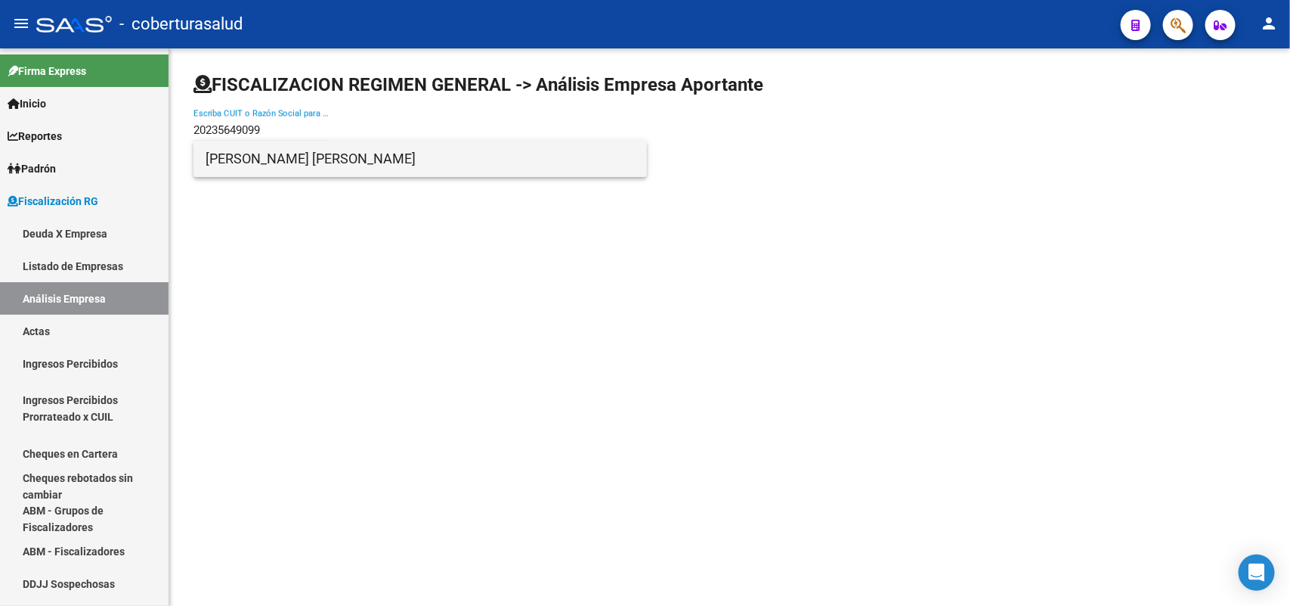
type input "20235649099"
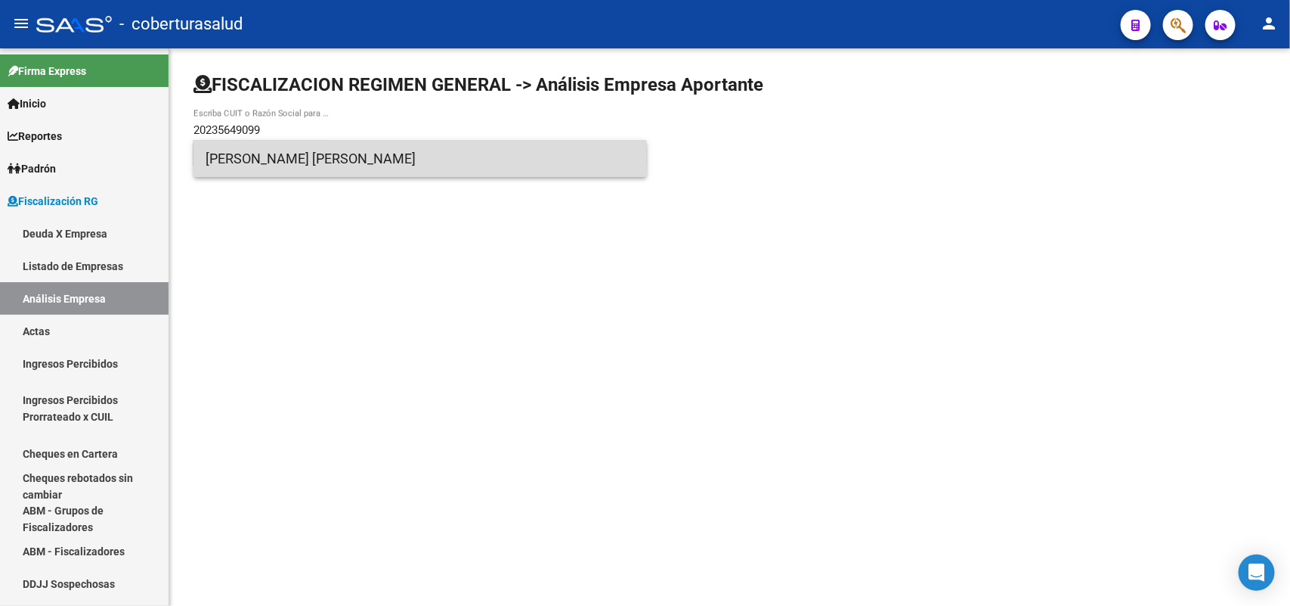
click at [265, 163] on span "[PERSON_NAME] [PERSON_NAME]" at bounding box center [420, 159] width 429 height 36
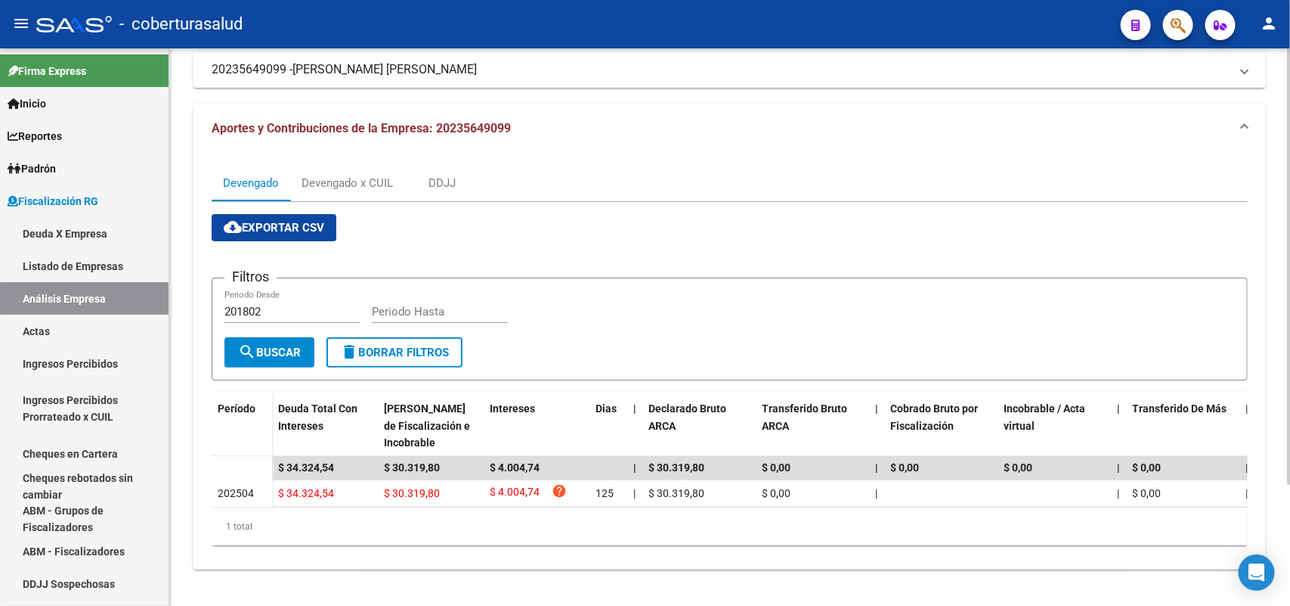
scroll to position [153, 0]
drag, startPoint x: 299, startPoint y: 164, endPoint x: 308, endPoint y: 166, distance: 9.4
click at [300, 165] on div "Devengado x CUIL" at bounding box center [347, 183] width 114 height 36
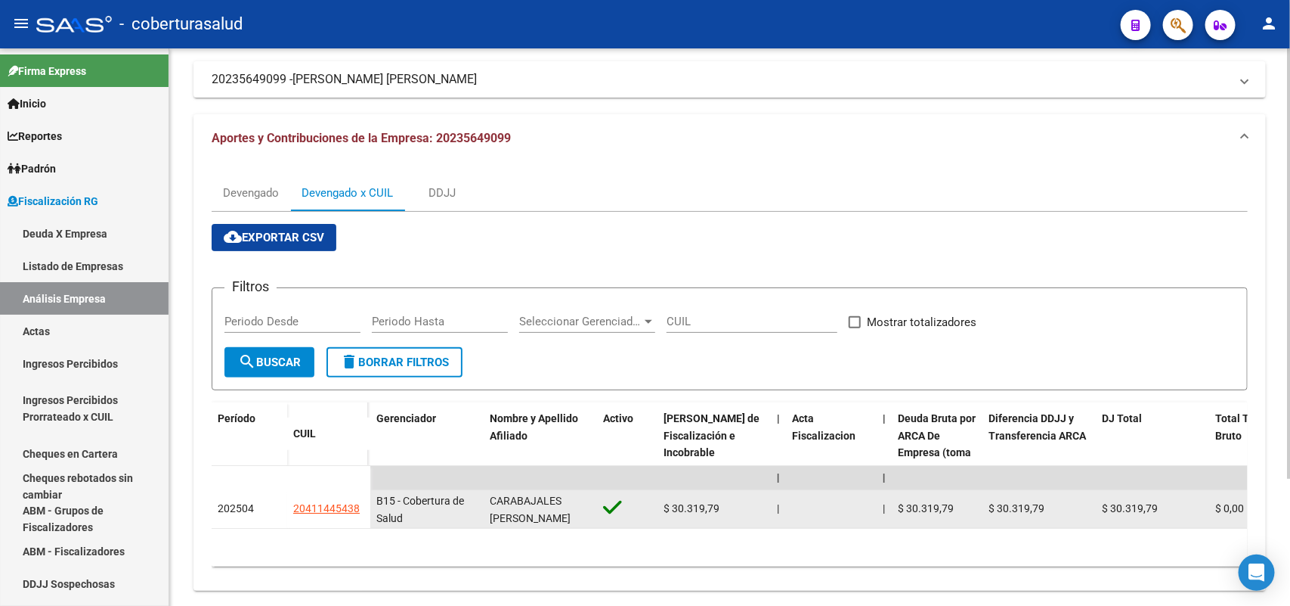
scroll to position [164, 0]
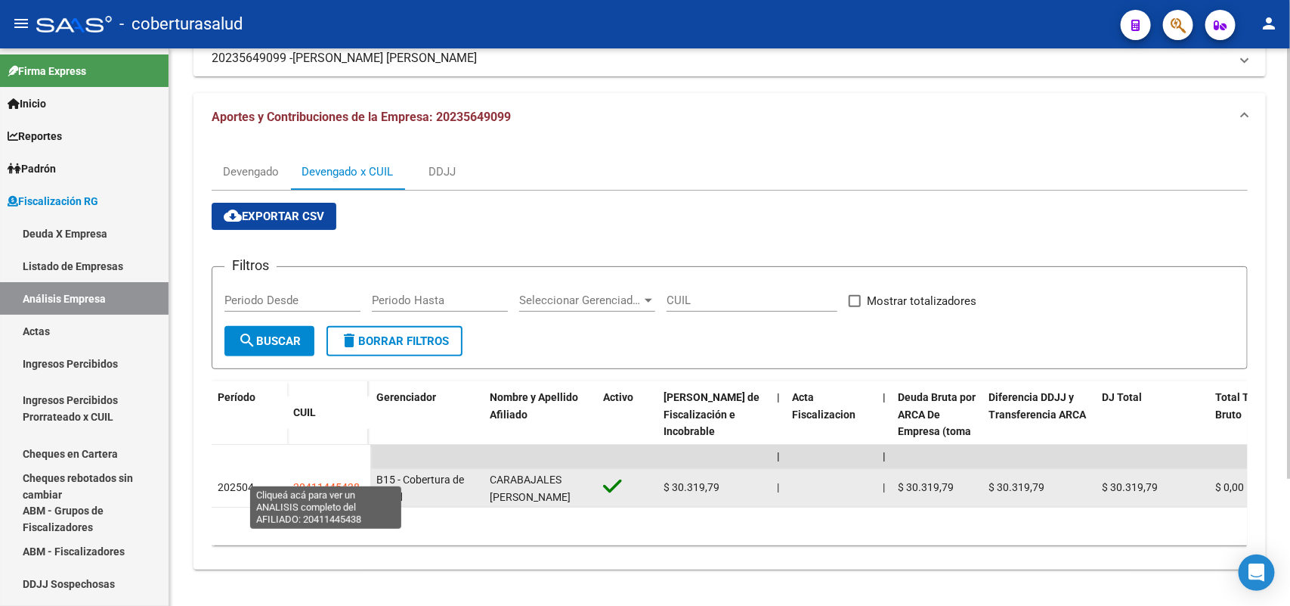
click at [327, 481] on span "20411445438" at bounding box center [326, 487] width 67 height 12
type textarea "20411445438"
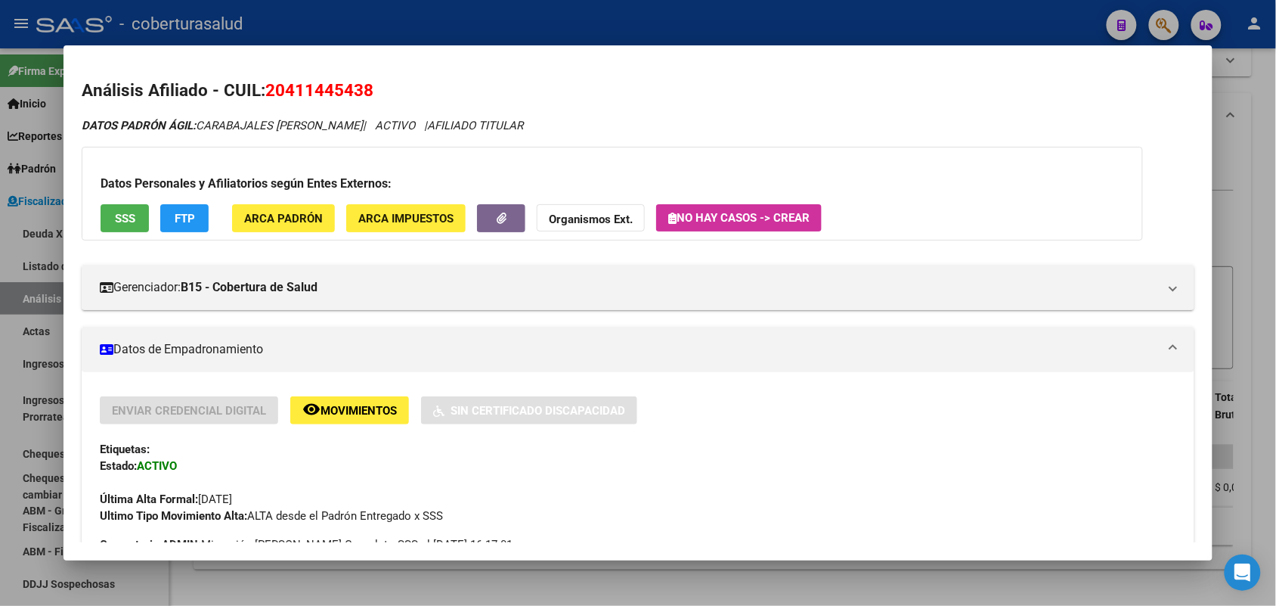
drag, startPoint x: 265, startPoint y: 91, endPoint x: 364, endPoint y: 85, distance: 99.9
click at [364, 85] on span "20411445438" at bounding box center [319, 90] width 108 height 20
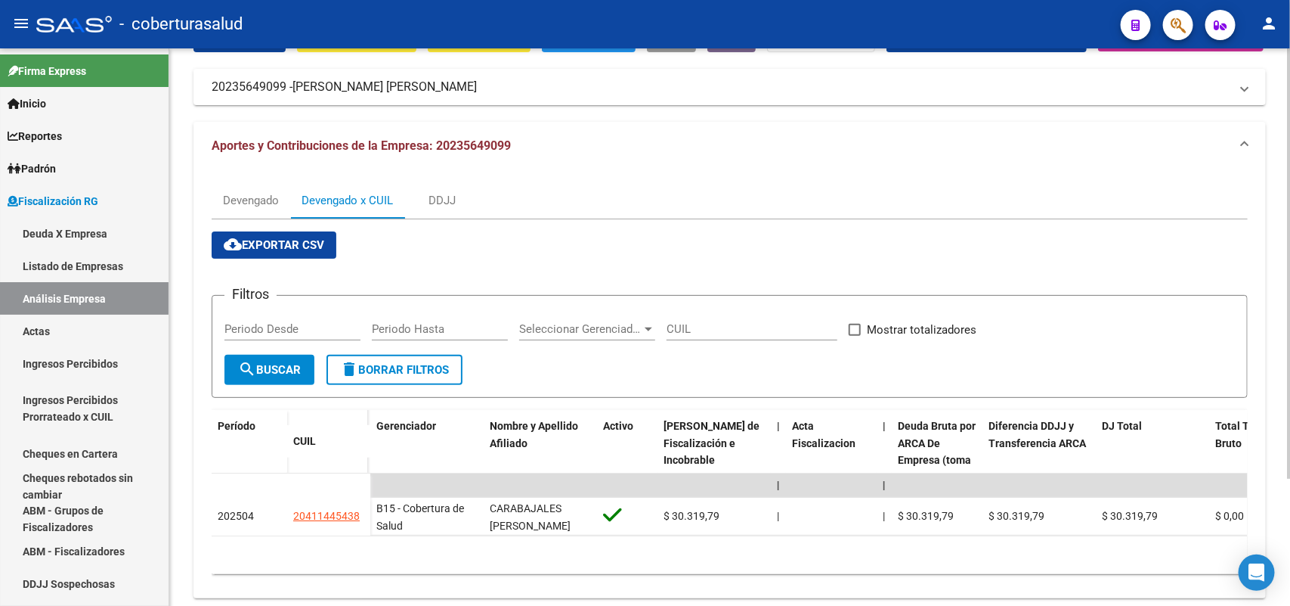
scroll to position [0, 0]
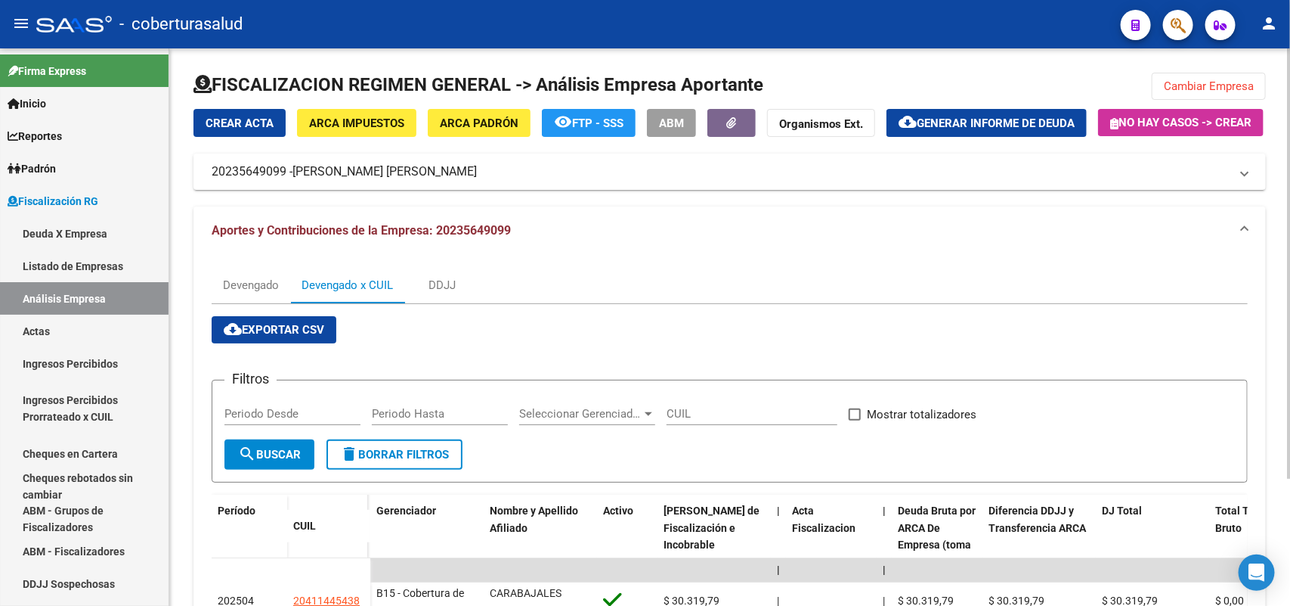
click at [1204, 78] on button "Cambiar Empresa" at bounding box center [1209, 86] width 114 height 27
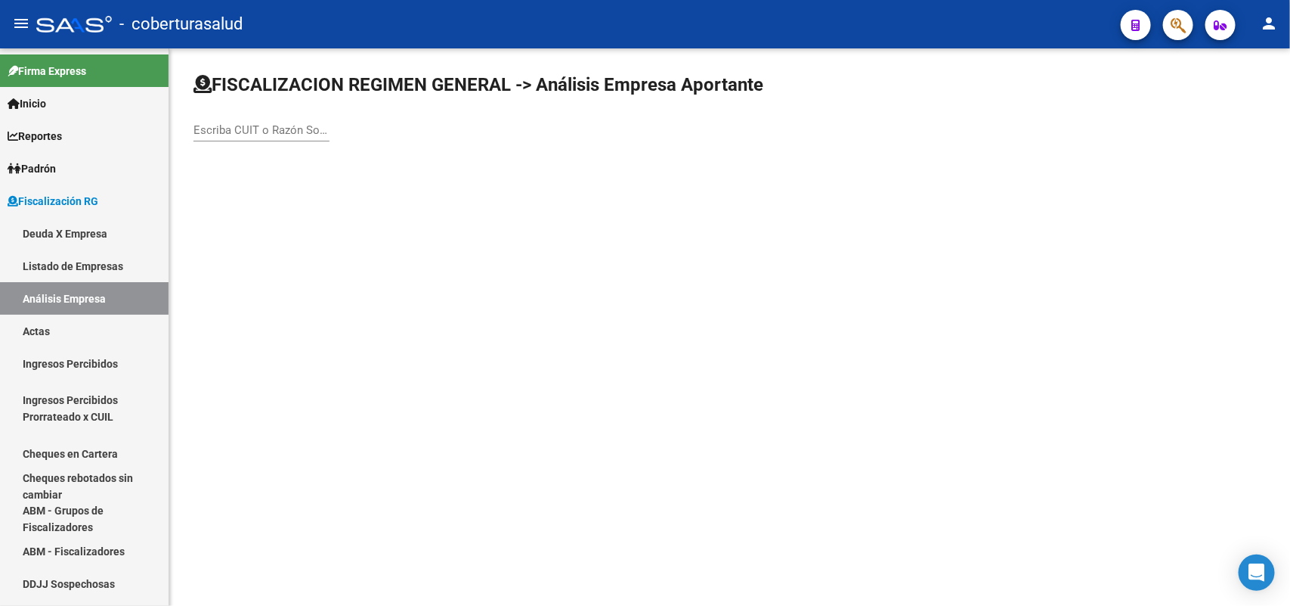
drag, startPoint x: 334, startPoint y: 117, endPoint x: 311, endPoint y: 135, distance: 28.6
click at [314, 135] on div "Escriba CUIT o Razón Social para buscar" at bounding box center [730, 114] width 1073 height 83
click at [310, 131] on input "Escriba CUIT o Razón Social para buscar" at bounding box center [262, 130] width 136 height 14
click at [223, 136] on input "Escriba CUIT o Razón Social para buscar" at bounding box center [262, 130] width 136 height 14
paste input "20247508334"
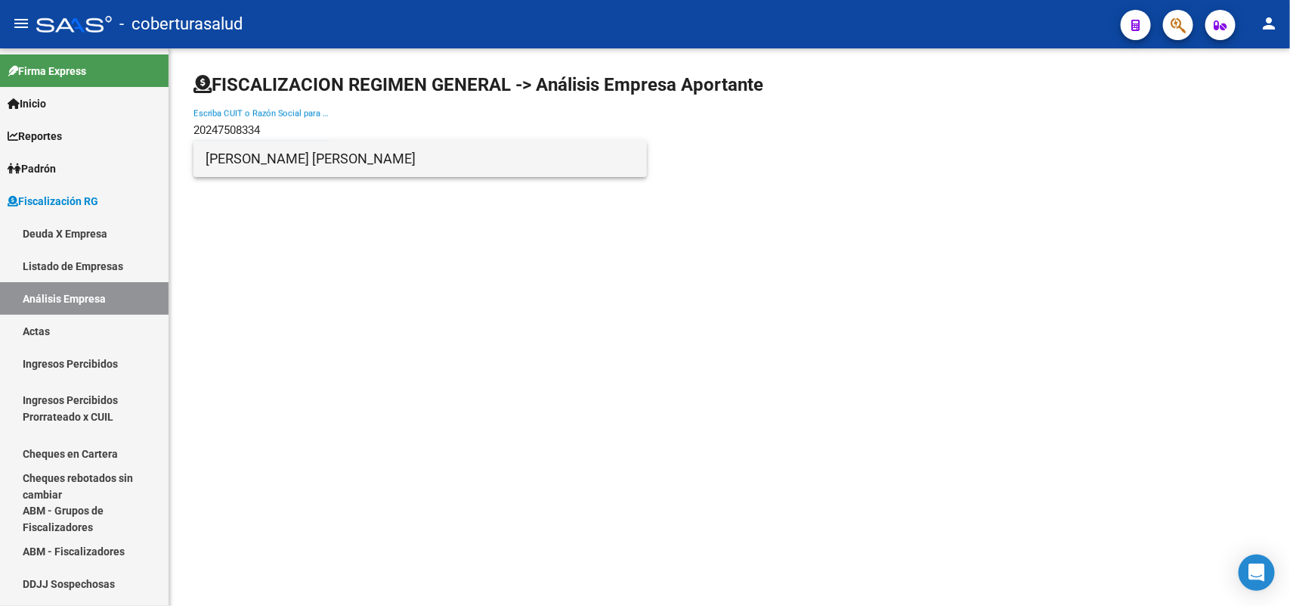
type input "20247508334"
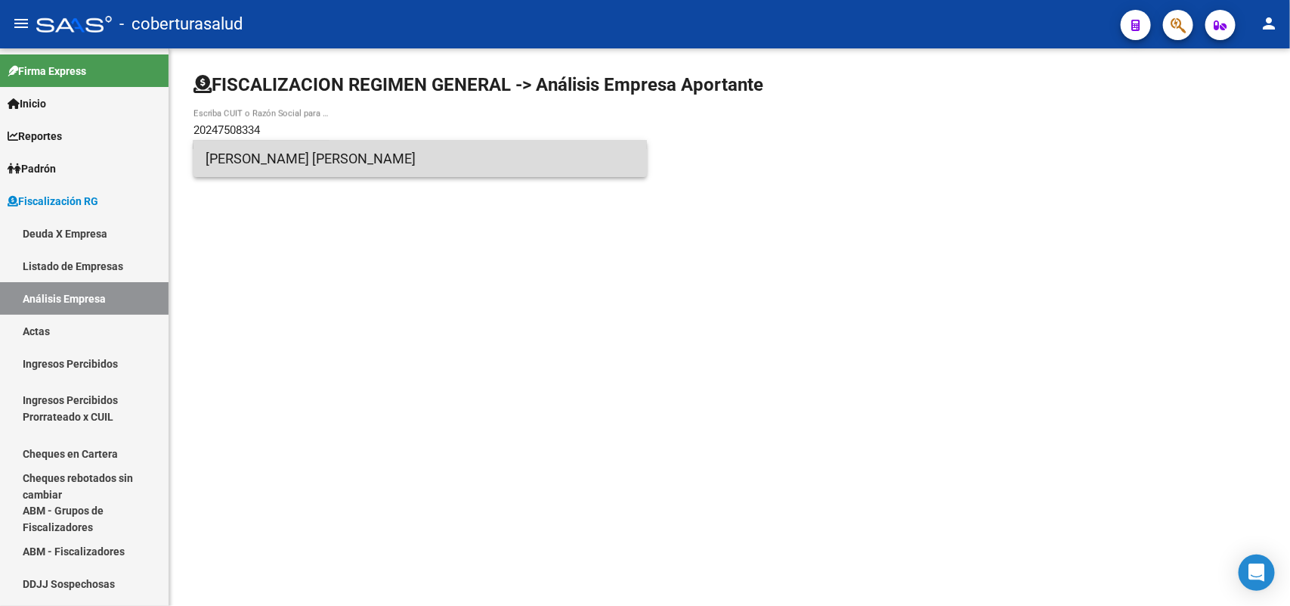
click at [252, 160] on span "[PERSON_NAME] [PERSON_NAME]" at bounding box center [420, 159] width 429 height 36
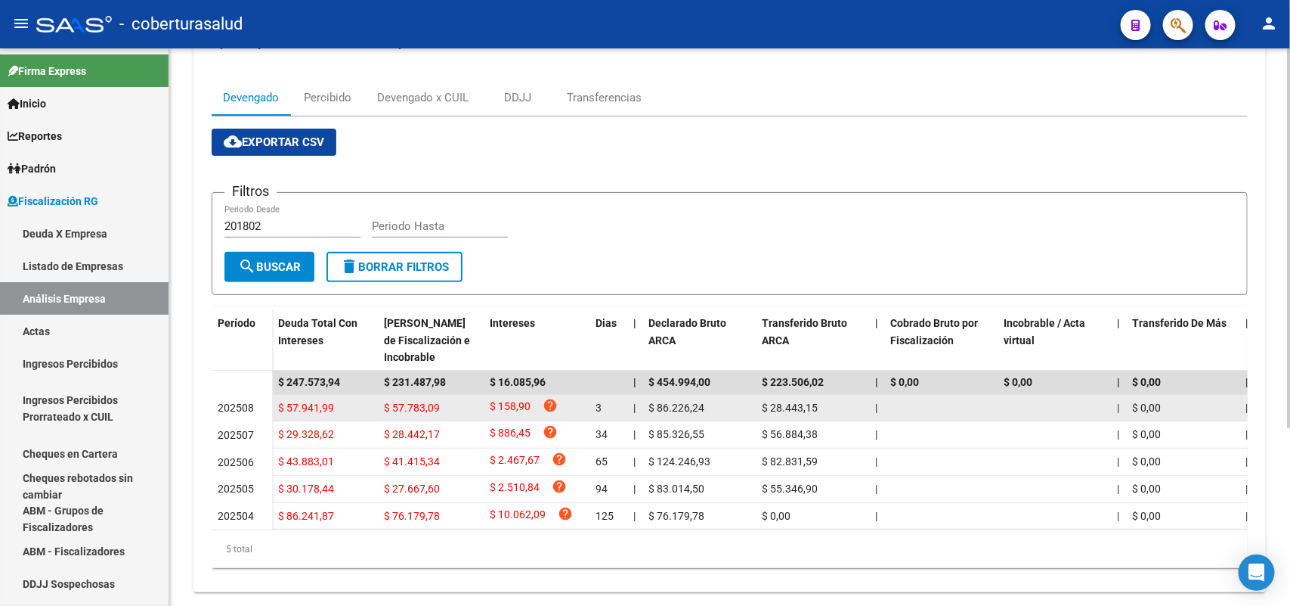
scroll to position [189, 0]
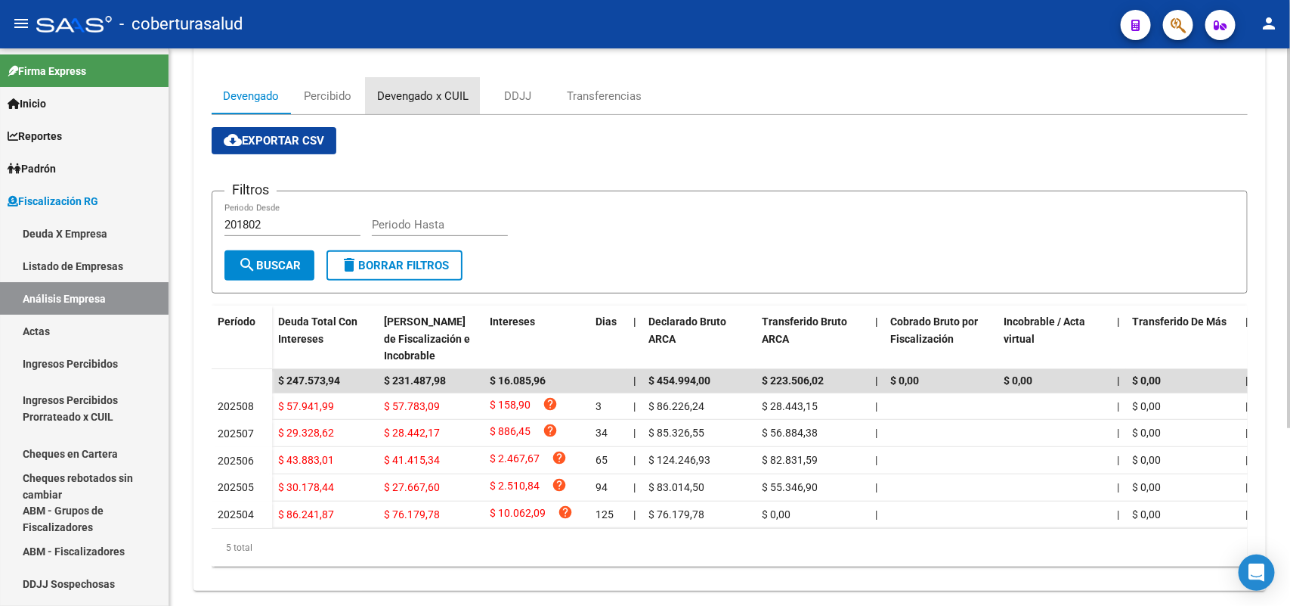
click at [409, 104] on div "Devengado x CUIL" at bounding box center [422, 96] width 91 height 17
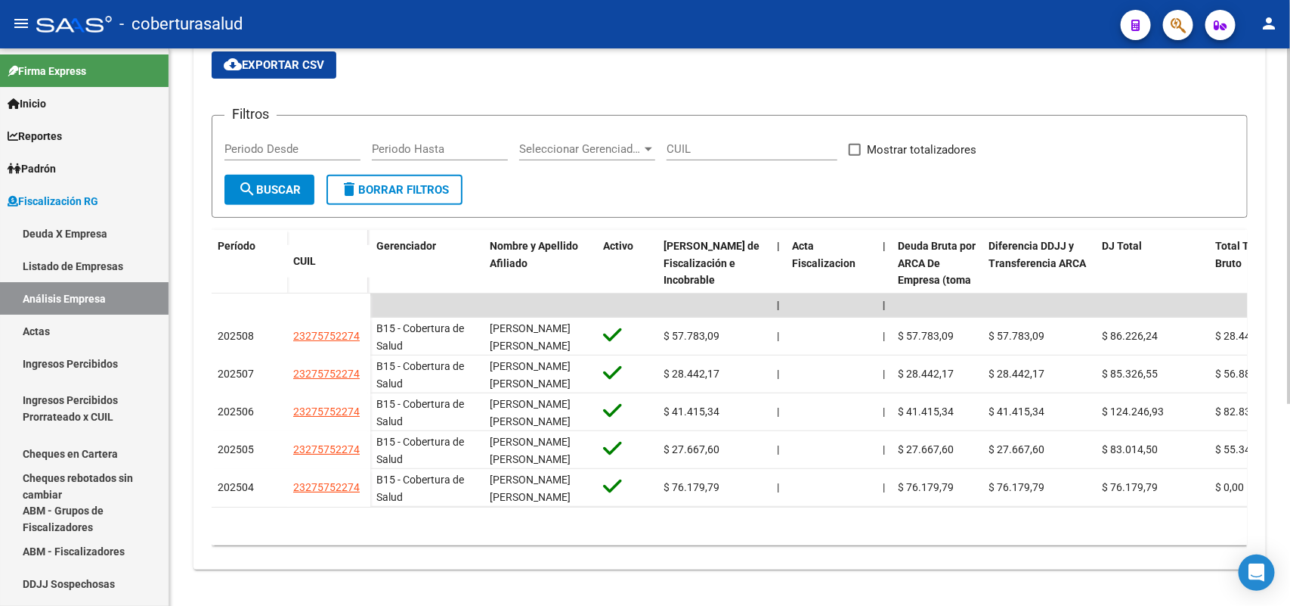
scroll to position [315, 0]
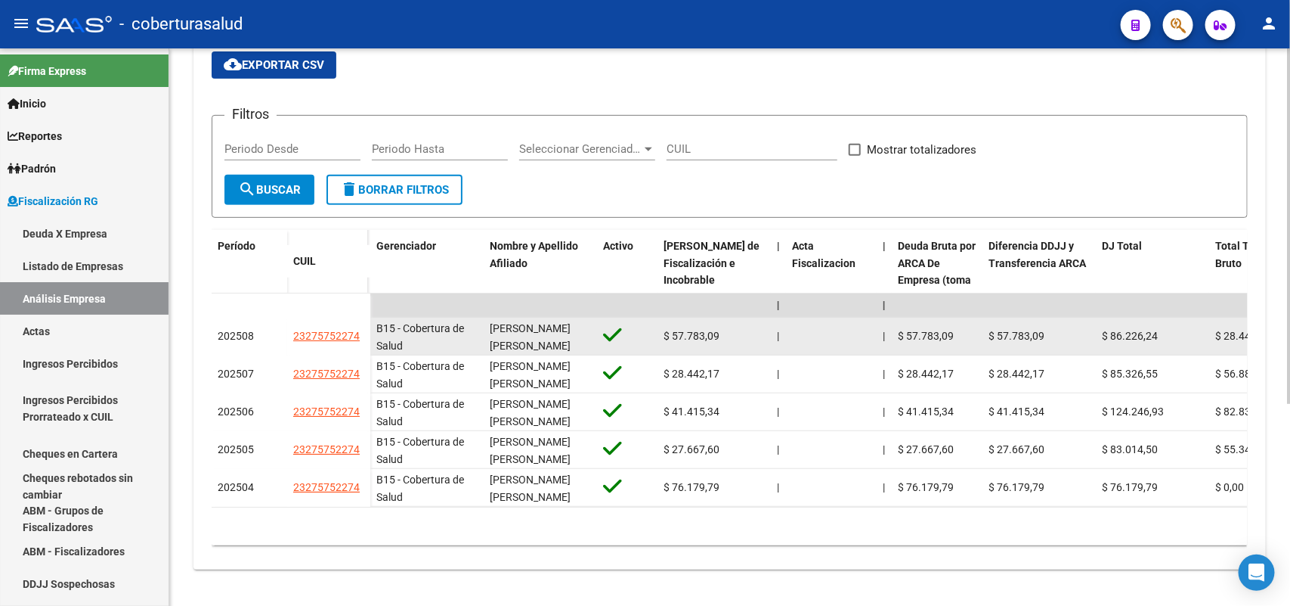
drag, startPoint x: 299, startPoint y: 324, endPoint x: 367, endPoint y: 324, distance: 68.0
click at [367, 324] on datatable-body-cell "23275752274" at bounding box center [328, 337] width 83 height 38
drag, startPoint x: 285, startPoint y: 323, endPoint x: 373, endPoint y: 329, distance: 87.9
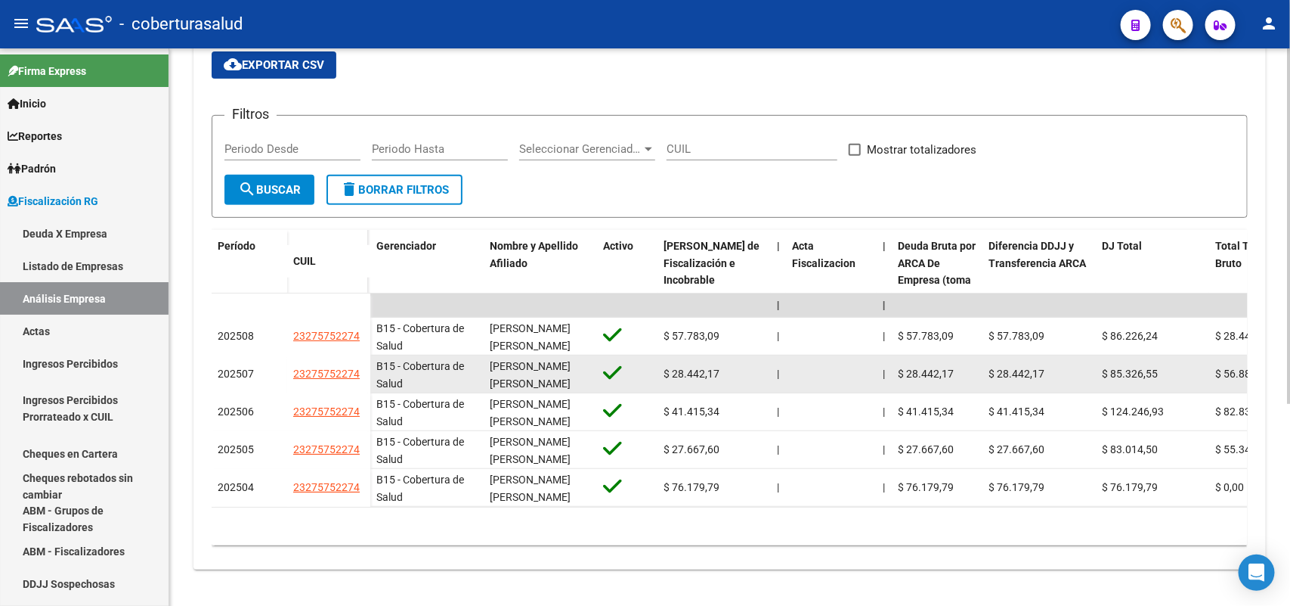
drag, startPoint x: 297, startPoint y: 376, endPoint x: 278, endPoint y: 320, distance: 59.8
click at [297, 374] on datatable-body-cell "23275752274" at bounding box center [328, 374] width 83 height 38
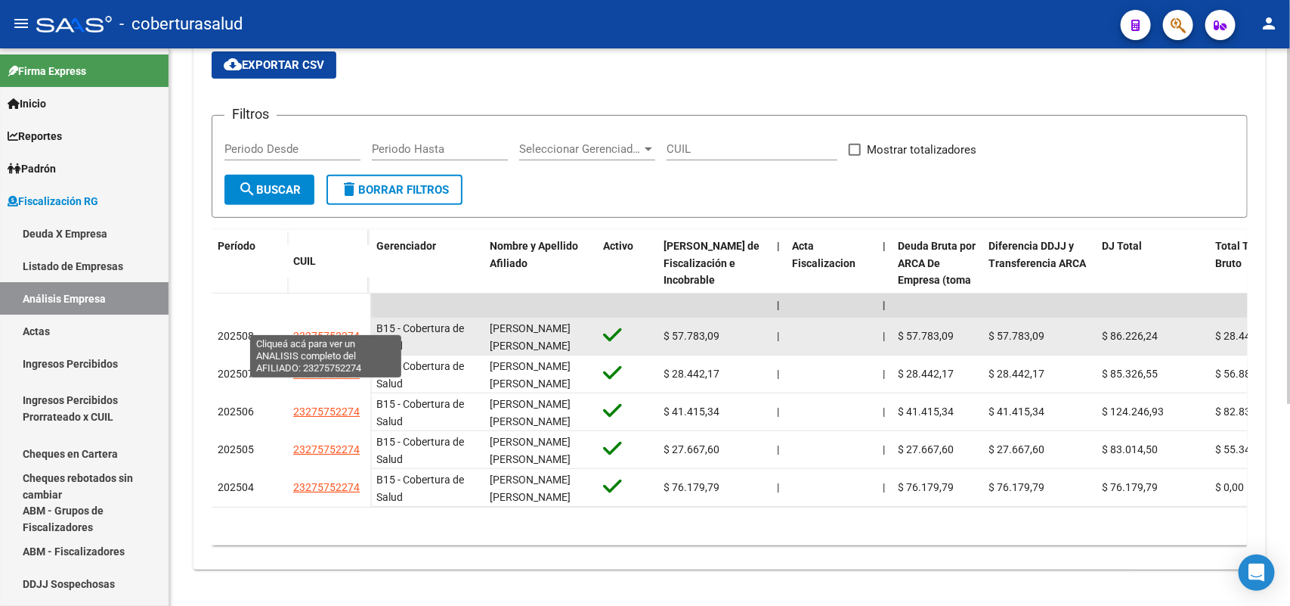
drag, startPoint x: 349, startPoint y: 329, endPoint x: 357, endPoint y: 327, distance: 7.7
click at [357, 327] on datatable-body-cell "23275752274" at bounding box center [328, 337] width 83 height 38
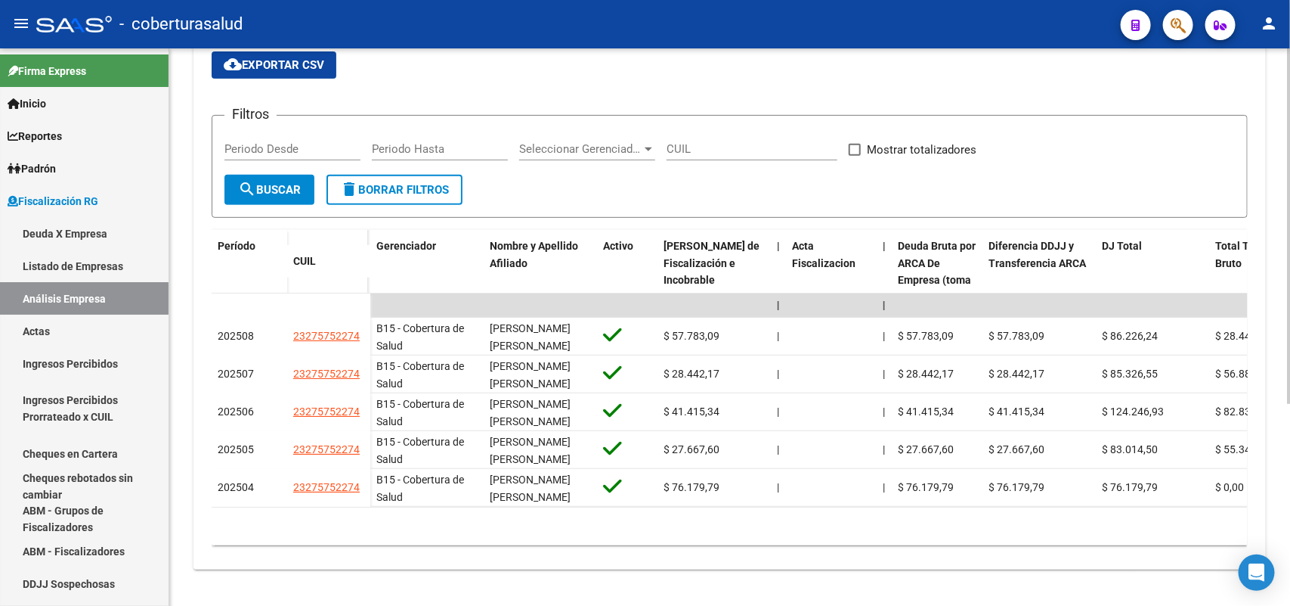
scroll to position [0, 0]
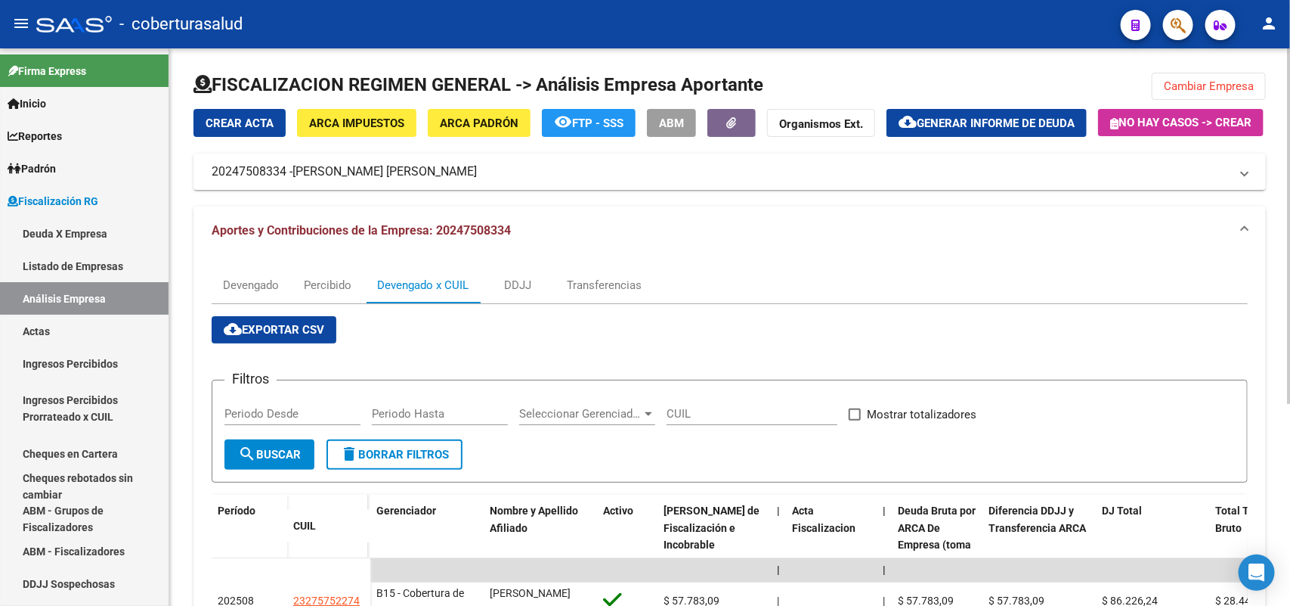
click at [1225, 87] on span "Cambiar Empresa" at bounding box center [1209, 86] width 90 height 14
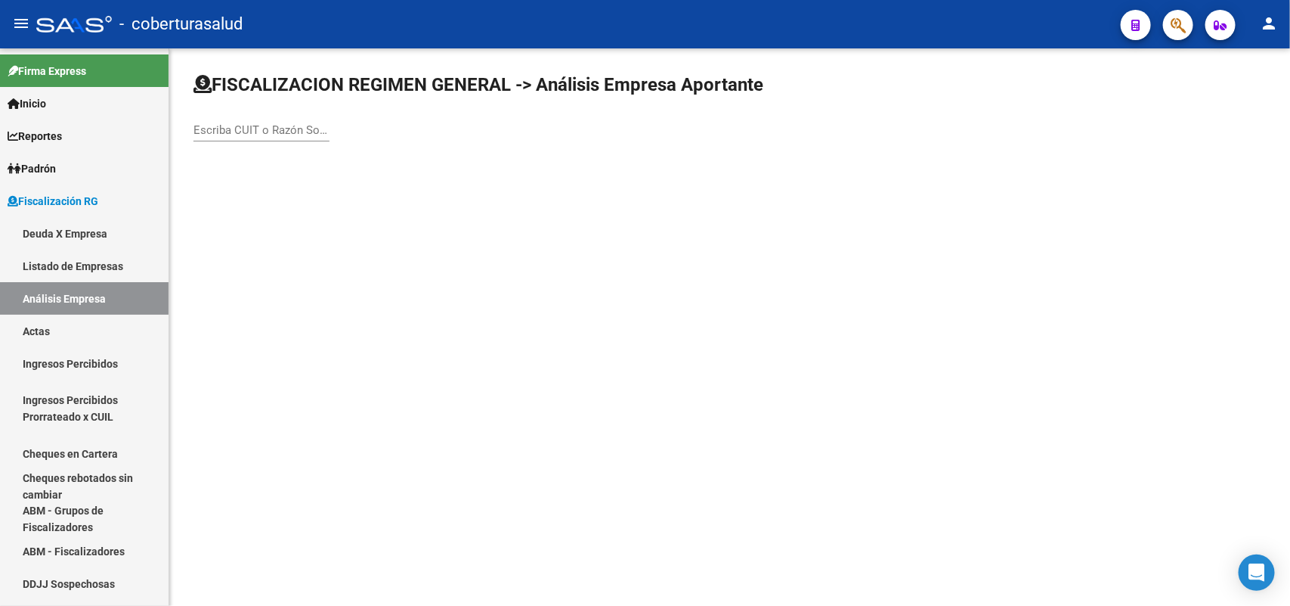
click at [306, 119] on div "Escriba CUIT o Razón Social para buscar" at bounding box center [262, 125] width 136 height 33
paste input "20263787731"
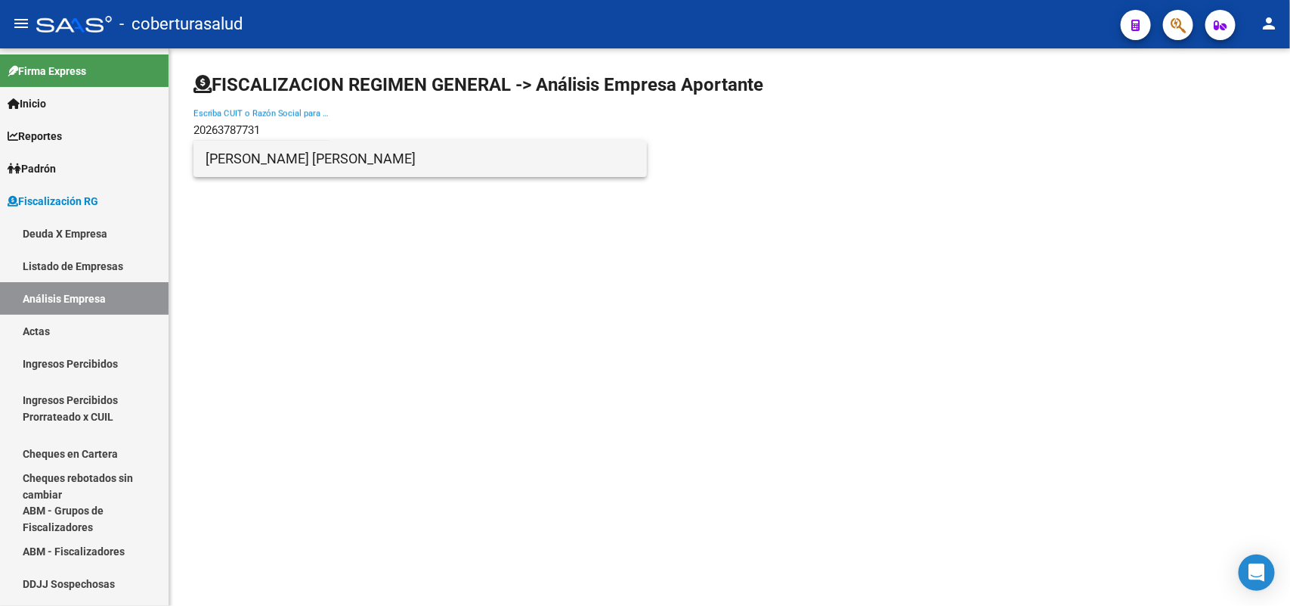
type input "20263787731"
click at [251, 166] on span "[PERSON_NAME] [PERSON_NAME]" at bounding box center [420, 159] width 429 height 36
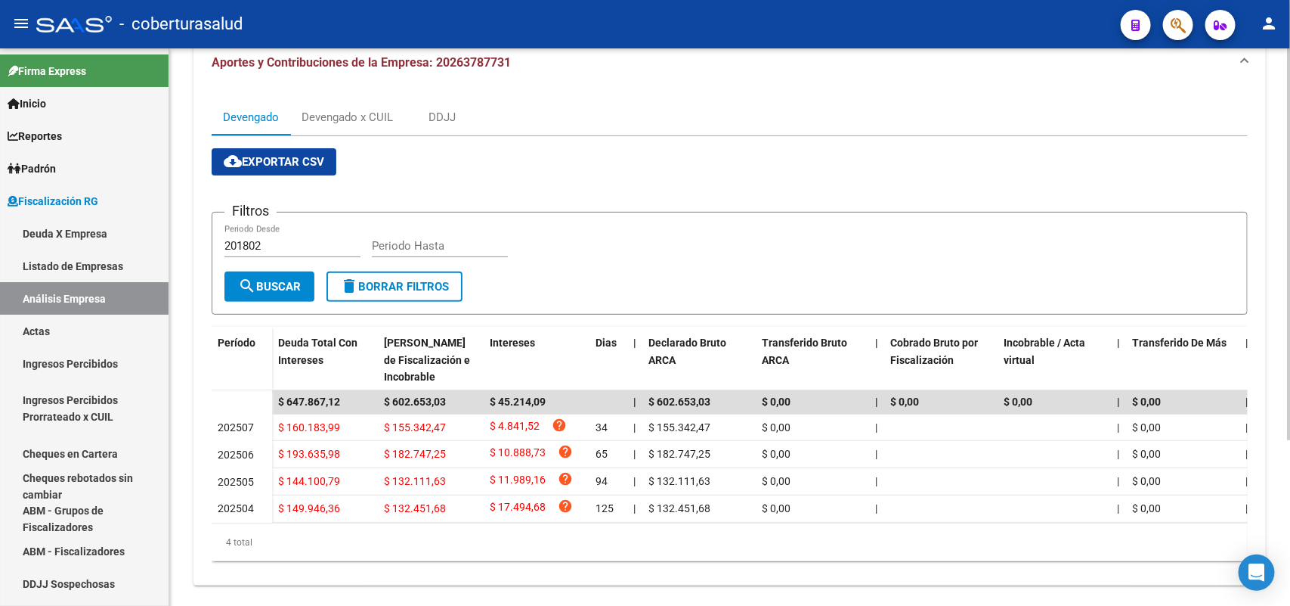
scroll to position [140, 0]
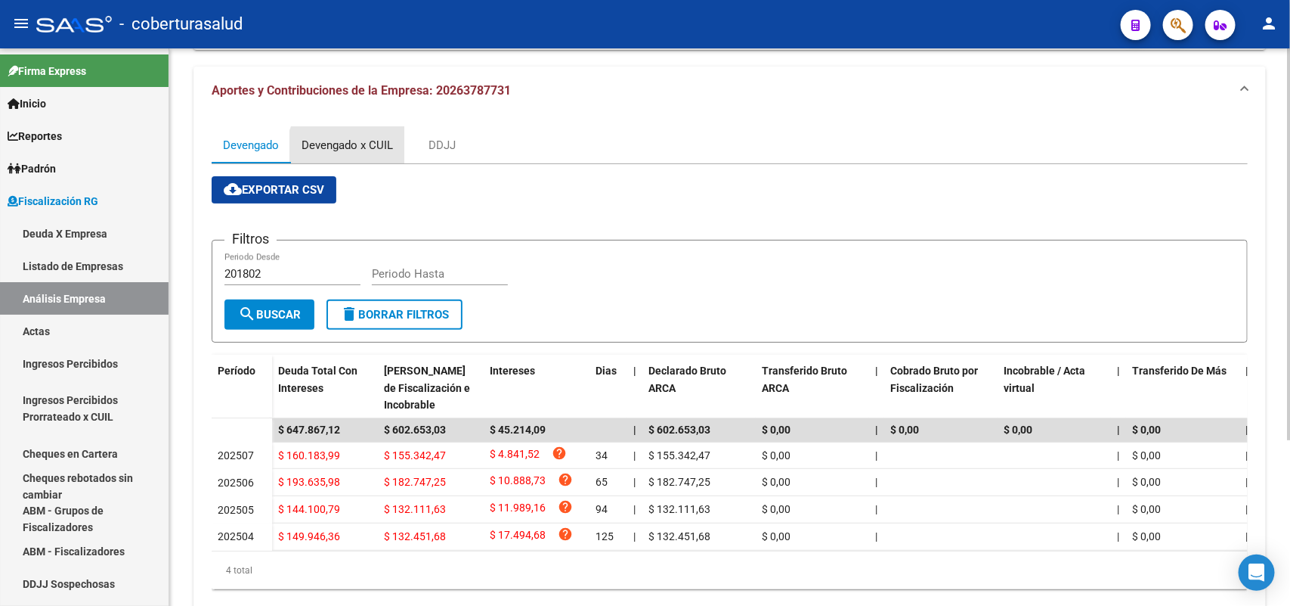
click at [371, 163] on div "Devengado x CUIL" at bounding box center [347, 145] width 114 height 36
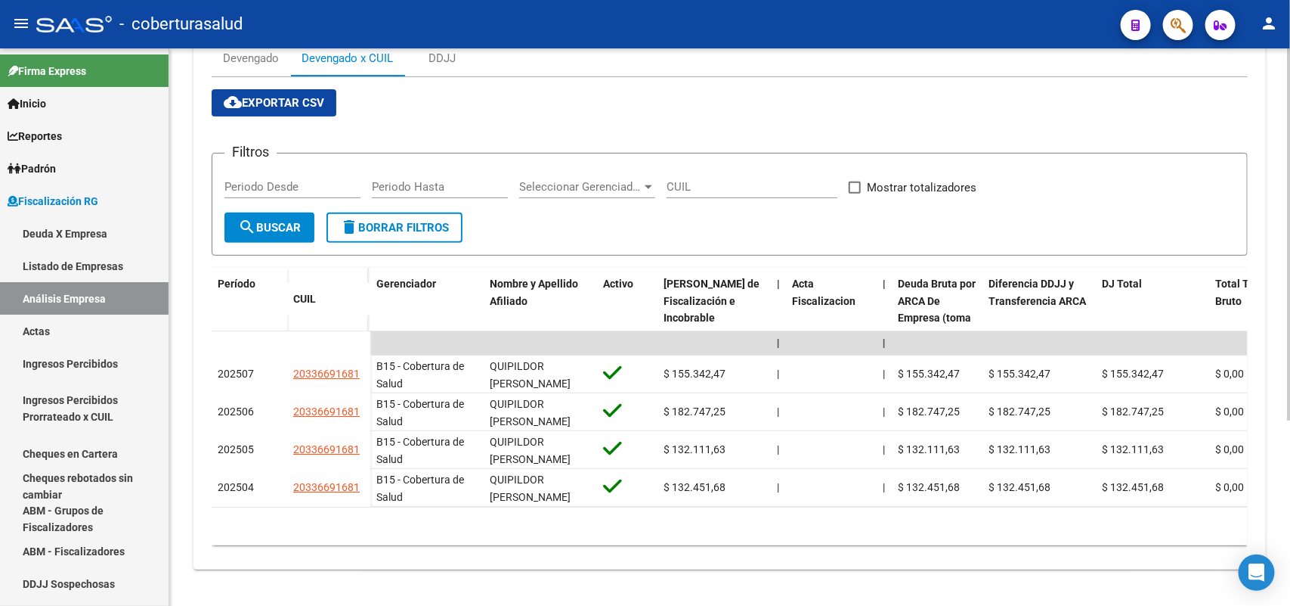
scroll to position [277, 0]
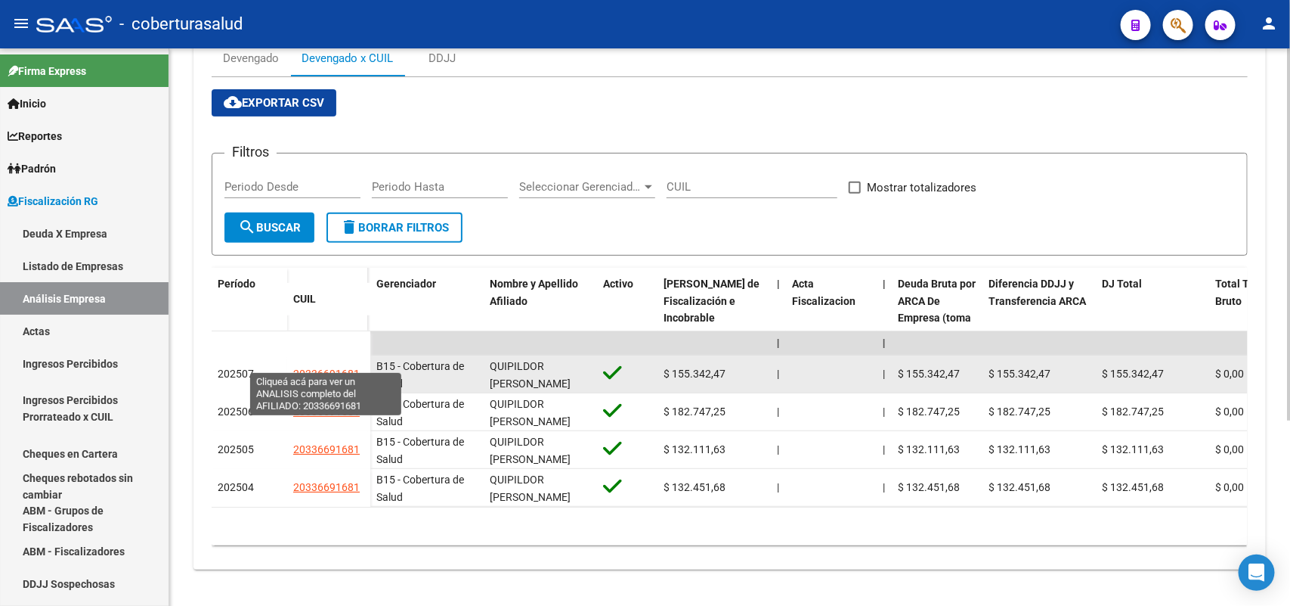
click at [321, 367] on span "20336691681" at bounding box center [326, 373] width 67 height 12
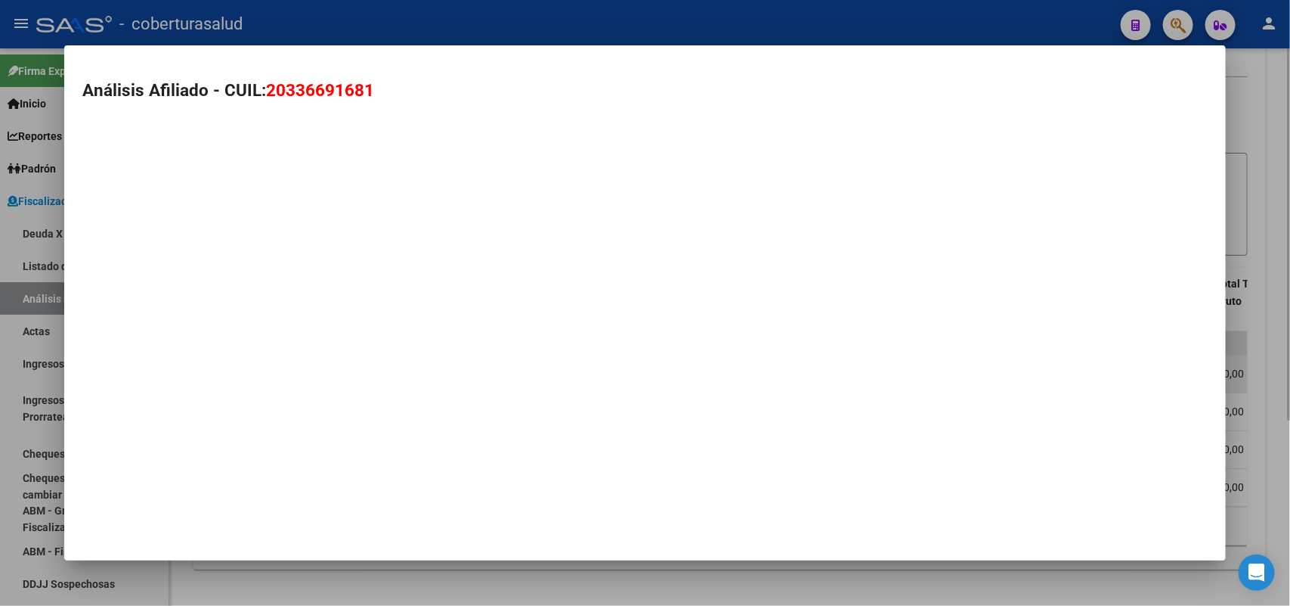
type textarea "20336691681"
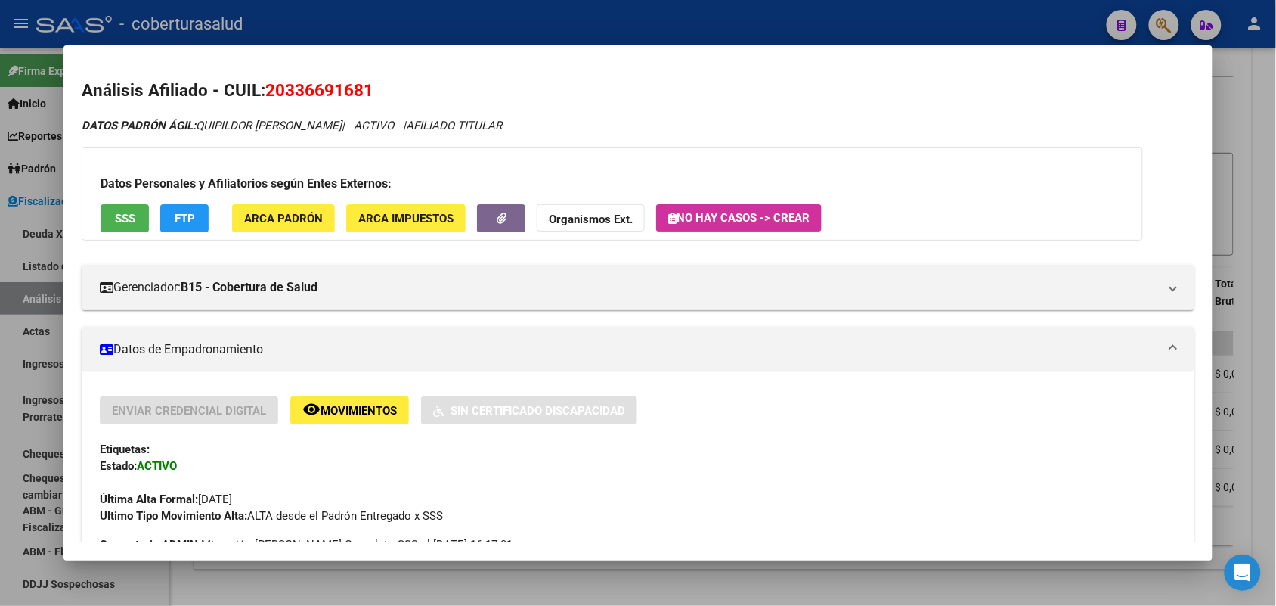
drag, startPoint x: 324, startPoint y: 80, endPoint x: 338, endPoint y: 102, distance: 26.2
click at [403, 83] on h2 "Análisis Afiliado - CUIL: 20336691681" at bounding box center [638, 91] width 1112 height 26
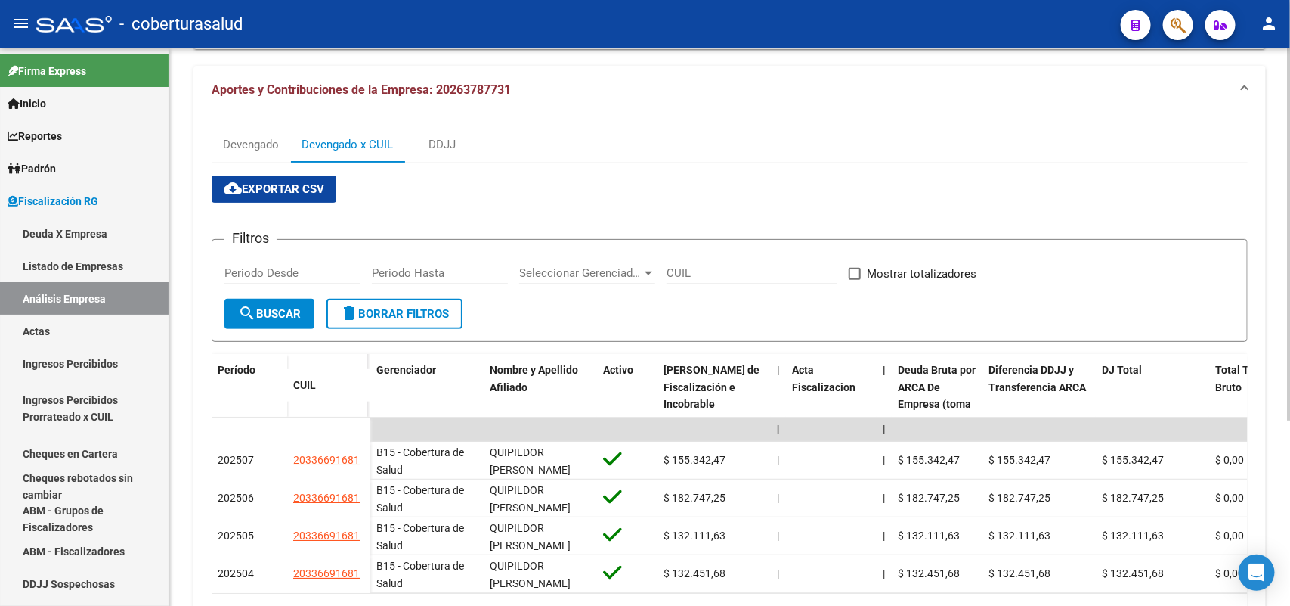
scroll to position [0, 0]
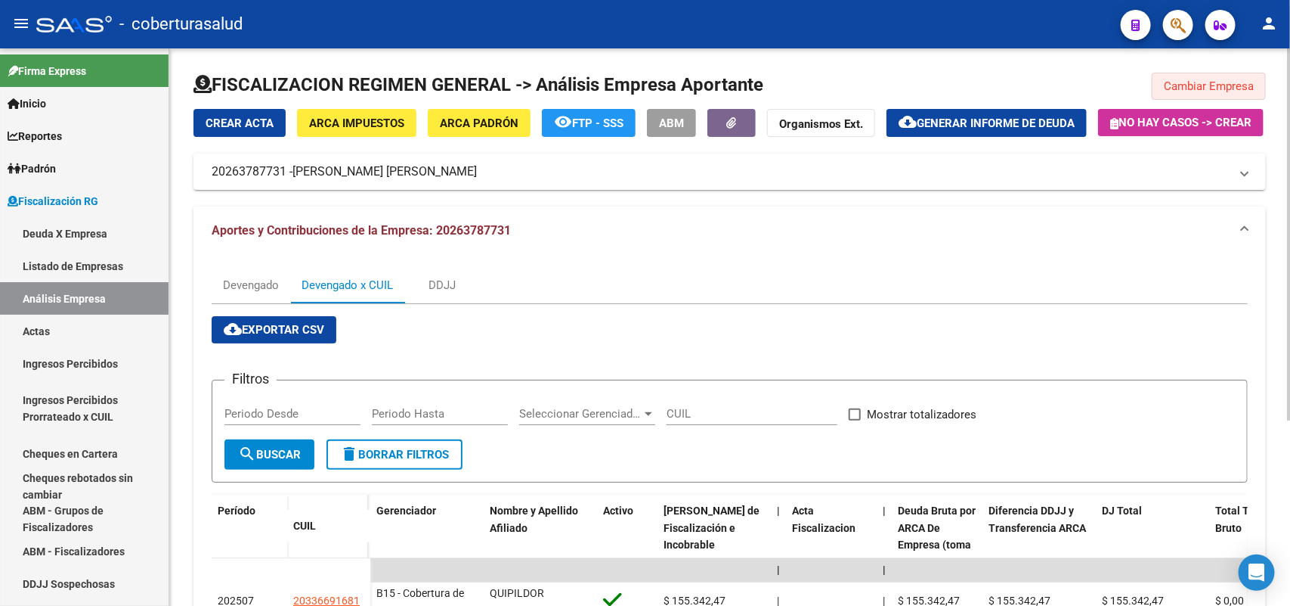
click at [1192, 98] on button "Cambiar Empresa" at bounding box center [1209, 86] width 114 height 27
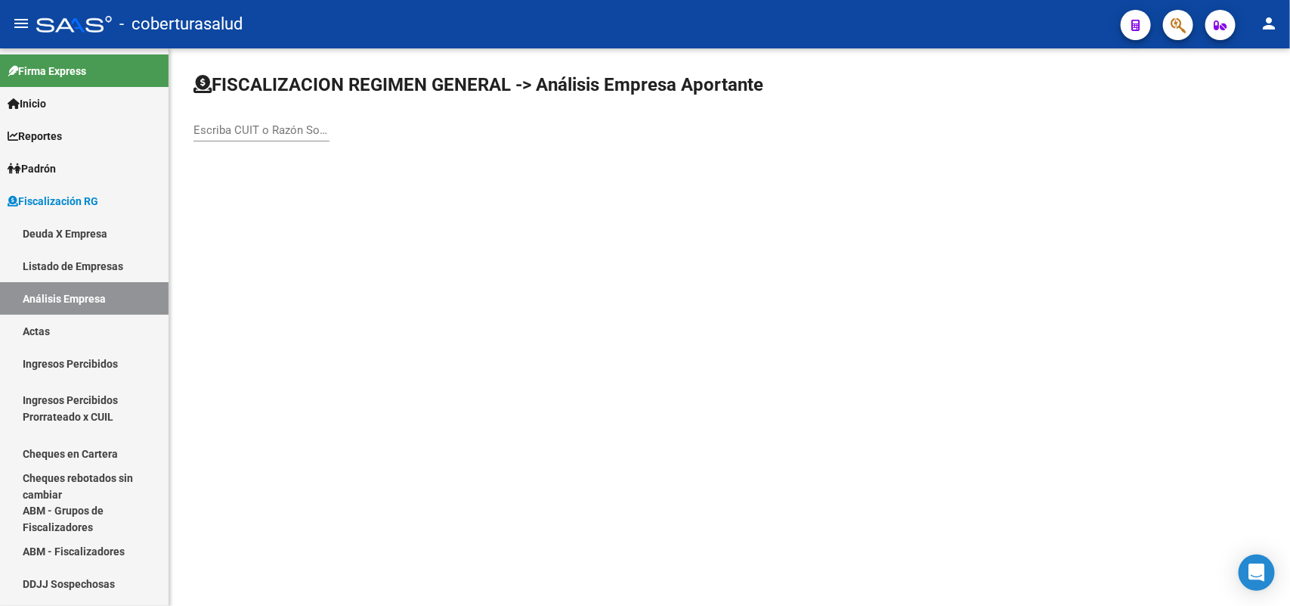
paste input "20264470537"
click at [311, 127] on input "20264470537" at bounding box center [262, 130] width 136 height 14
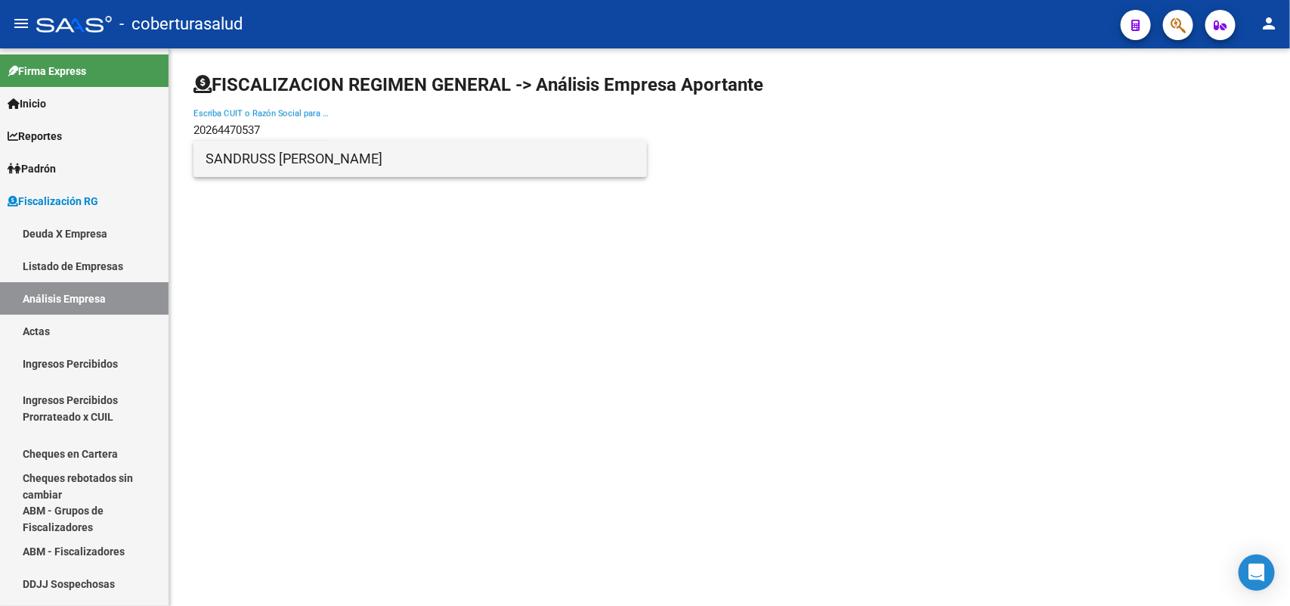
type input "20264470537"
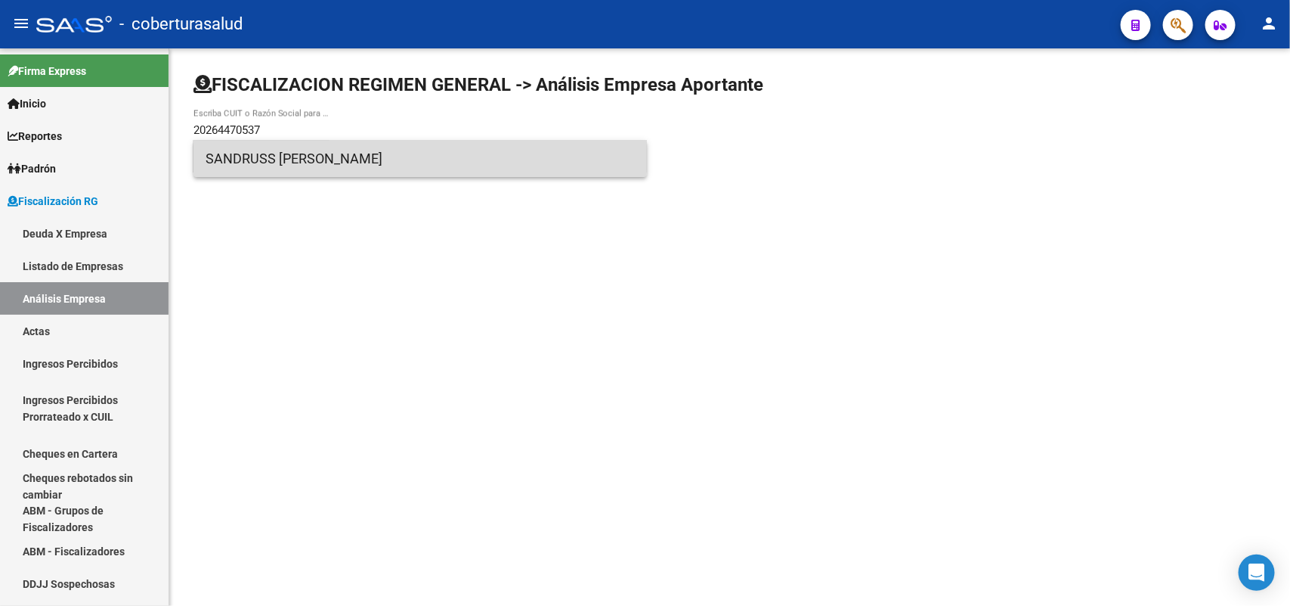
click at [284, 153] on span "SANDRUSS [PERSON_NAME]" at bounding box center [420, 159] width 429 height 36
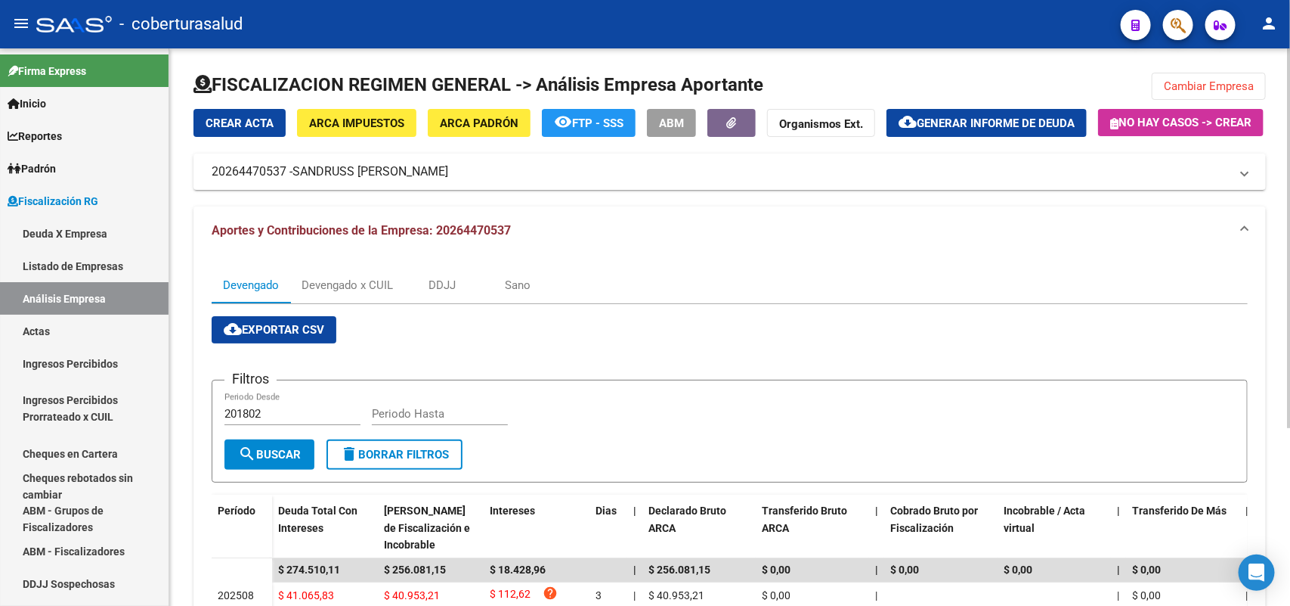
scroll to position [262, 0]
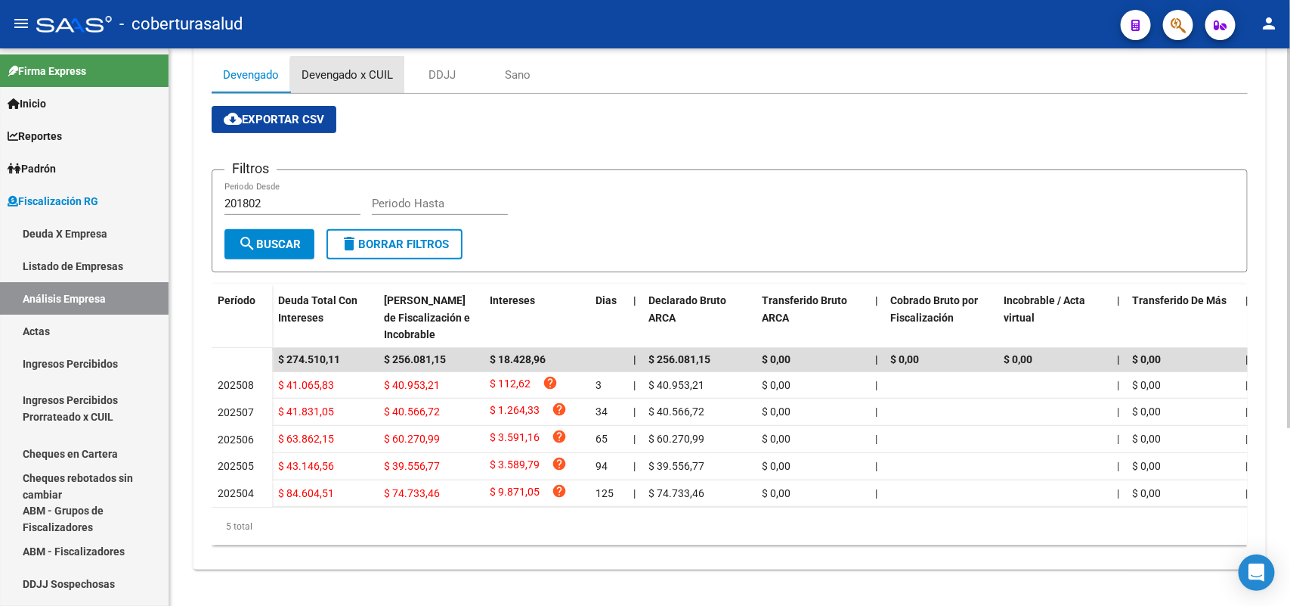
click at [353, 67] on div "Devengado x CUIL" at bounding box center [347, 75] width 91 height 17
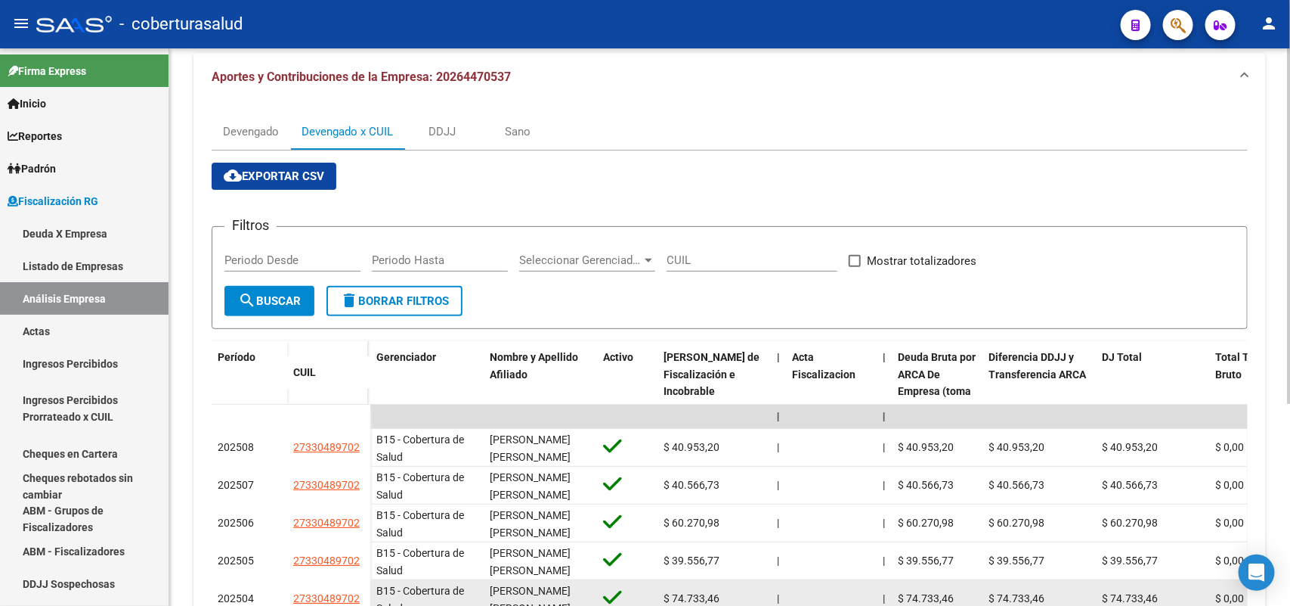
scroll to position [283, 0]
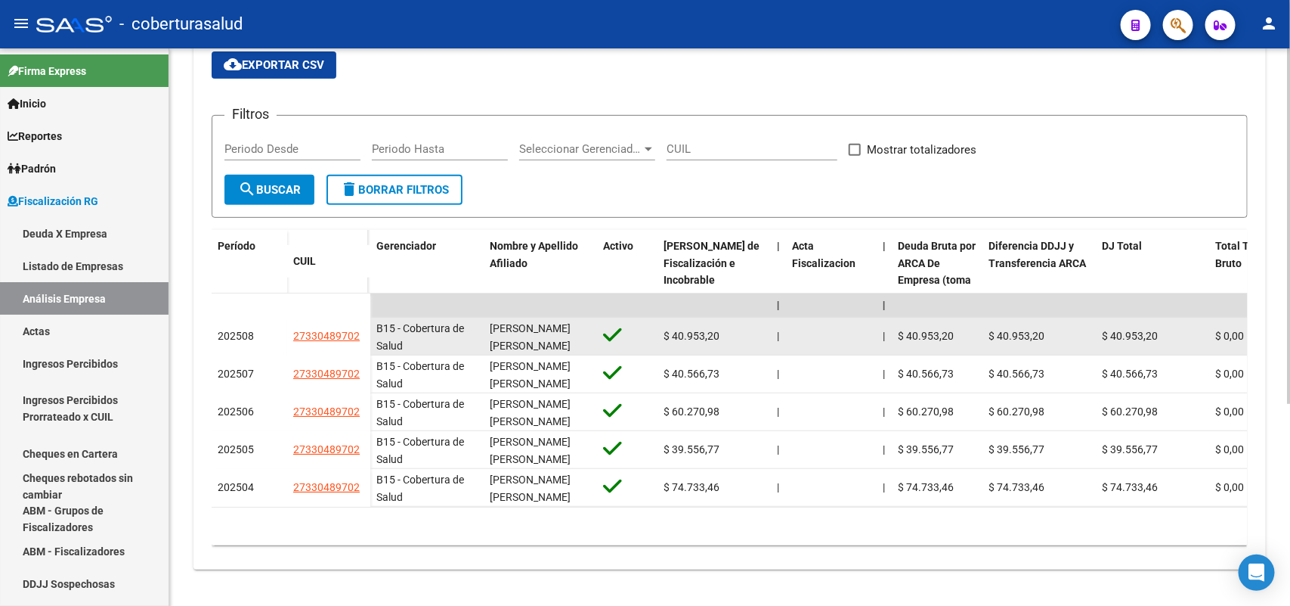
drag, startPoint x: 297, startPoint y: 353, endPoint x: 360, endPoint y: 356, distance: 62.8
click at [363, 345] on div "27330489702" at bounding box center [328, 335] width 71 height 17
click at [345, 342] on span "27330489702" at bounding box center [326, 336] width 67 height 12
type textarea "27330489702"
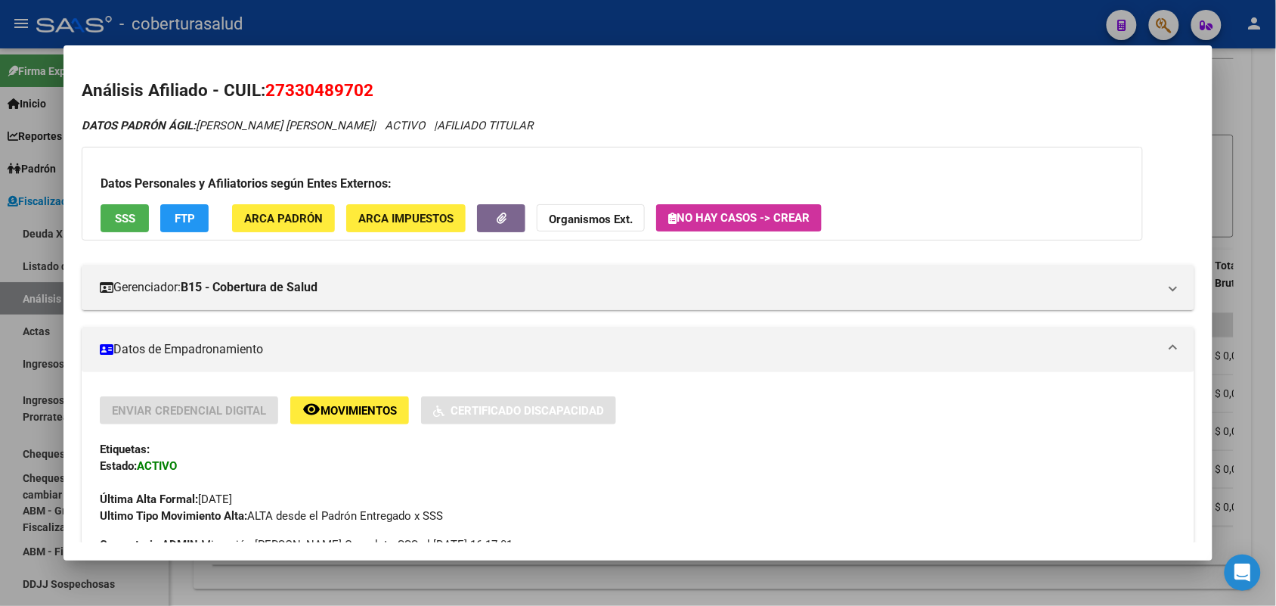
drag, startPoint x: 261, startPoint y: 88, endPoint x: 458, endPoint y: 106, distance: 198.1
click at [465, 103] on h2 "Análisis Afiliado - CUIL: 27330489702" at bounding box center [638, 91] width 1112 height 26
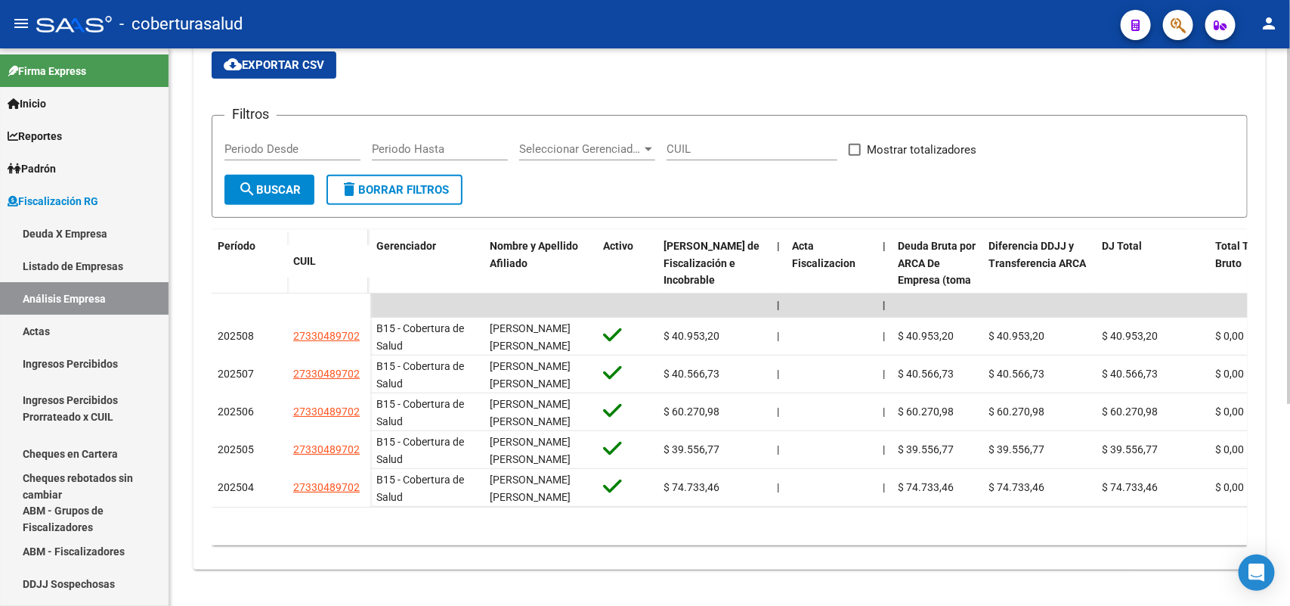
scroll to position [0, 0]
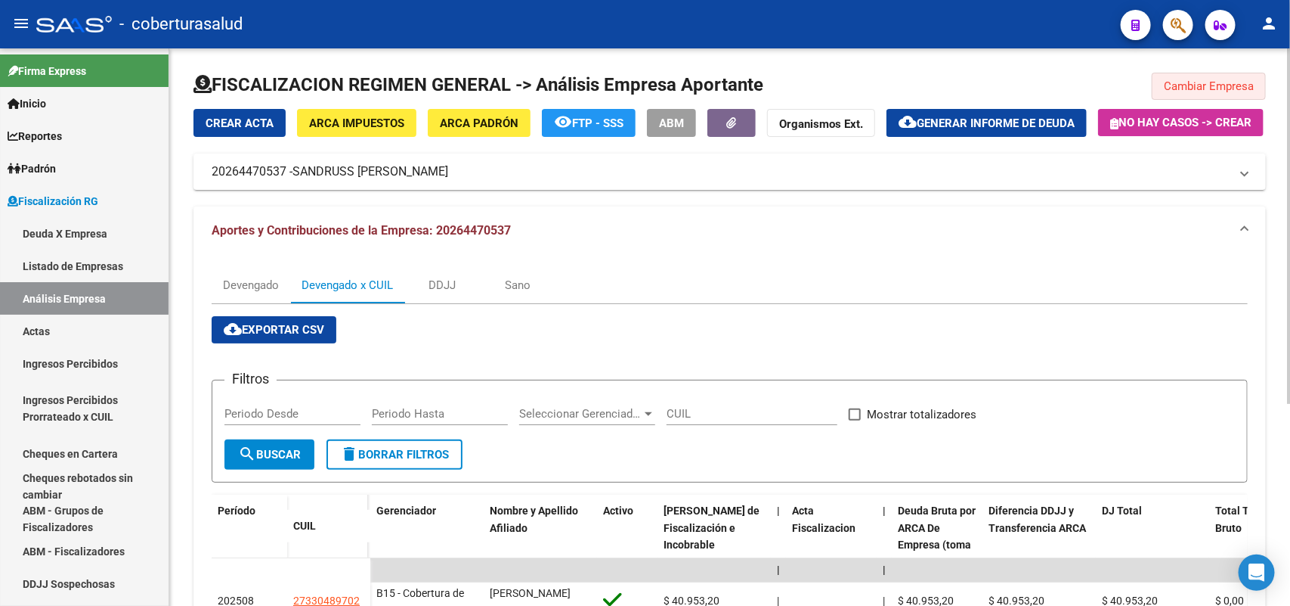
drag, startPoint x: 1227, startPoint y: 88, endPoint x: 1095, endPoint y: 142, distance: 143.1
click at [1227, 87] on span "Cambiar Empresa" at bounding box center [1209, 86] width 90 height 14
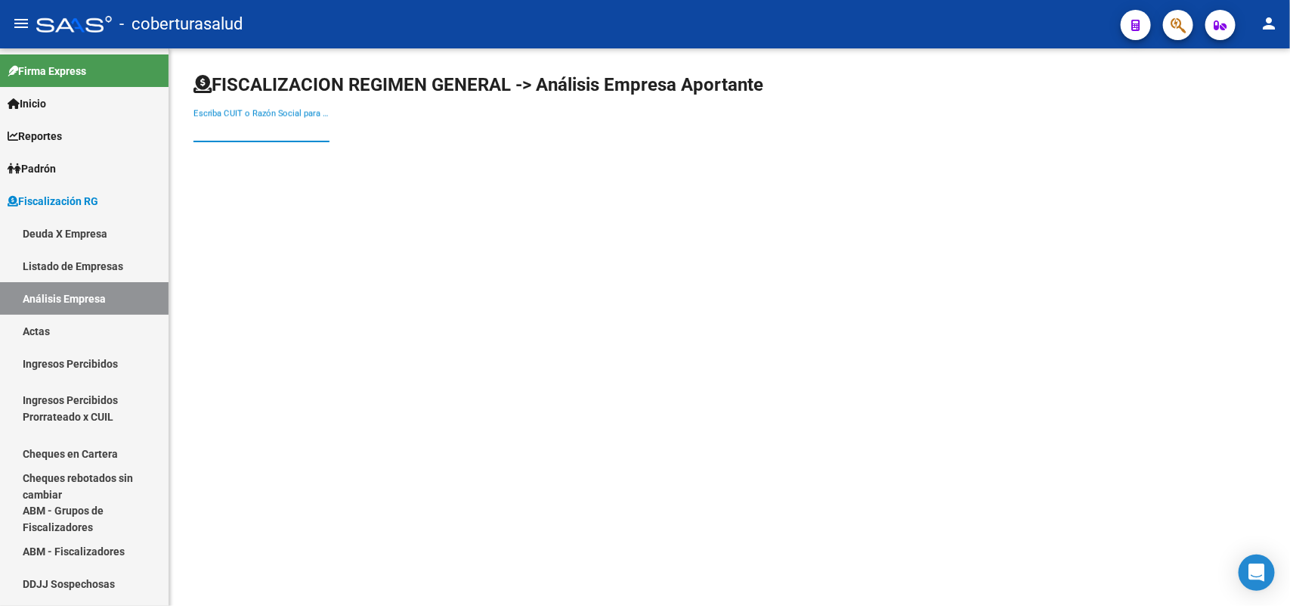
paste input "20266762489"
click at [310, 125] on input "20266762489" at bounding box center [262, 130] width 136 height 14
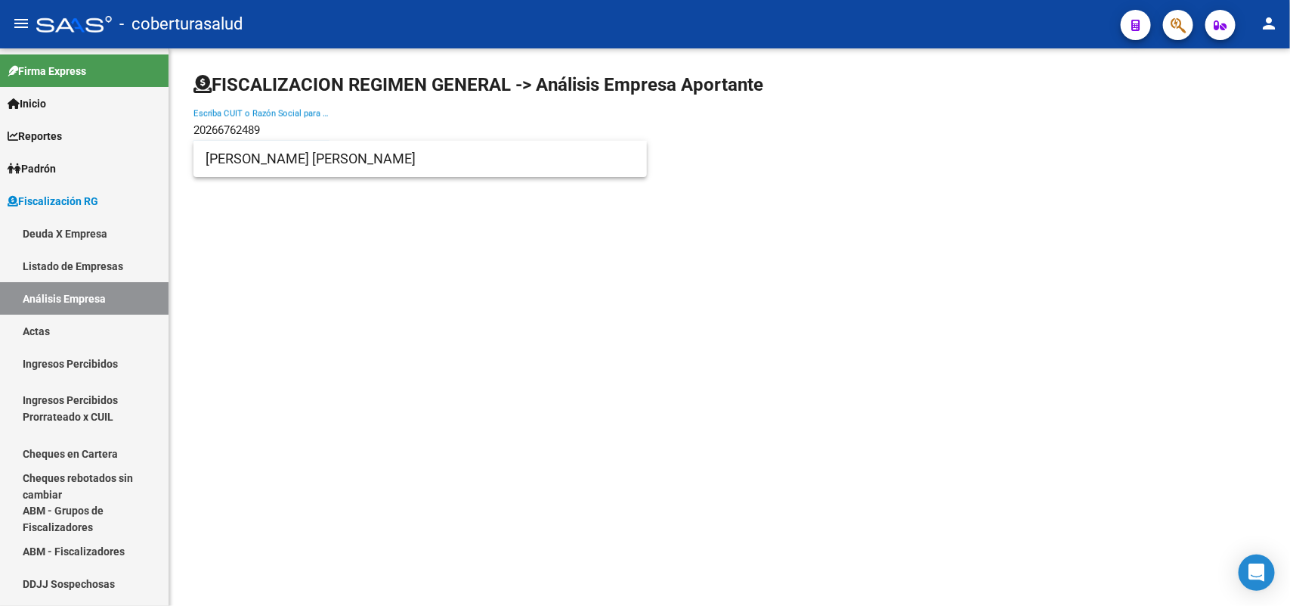
type input "20266762489"
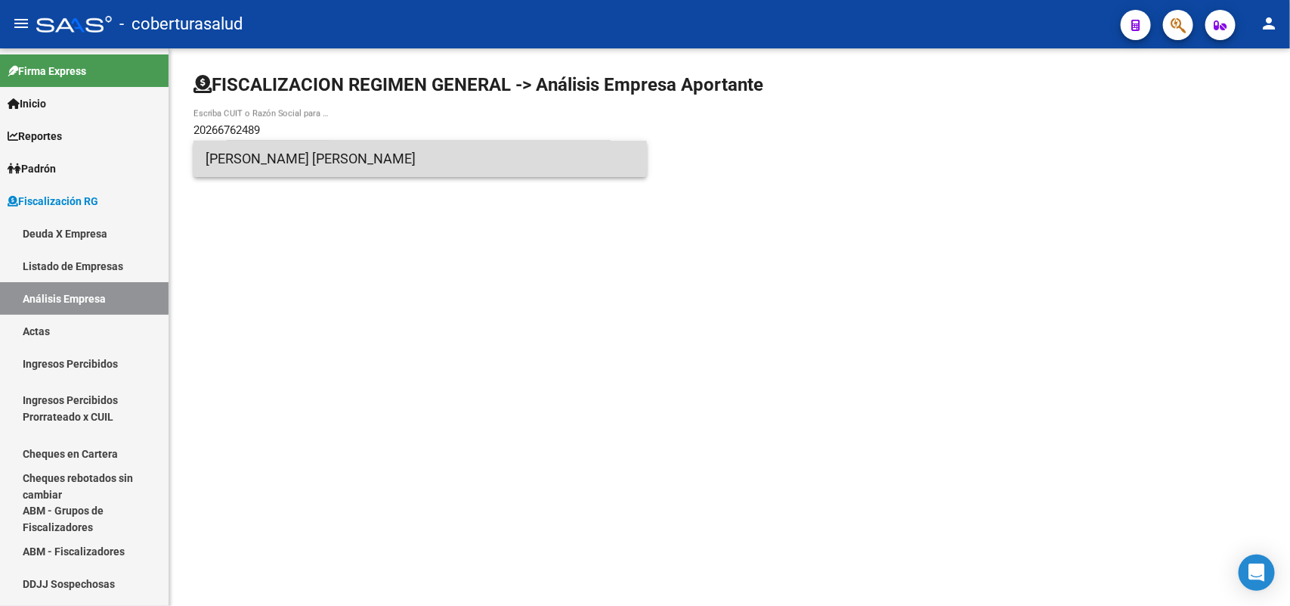
click at [341, 160] on span "[PERSON_NAME] [PERSON_NAME]" at bounding box center [420, 159] width 429 height 36
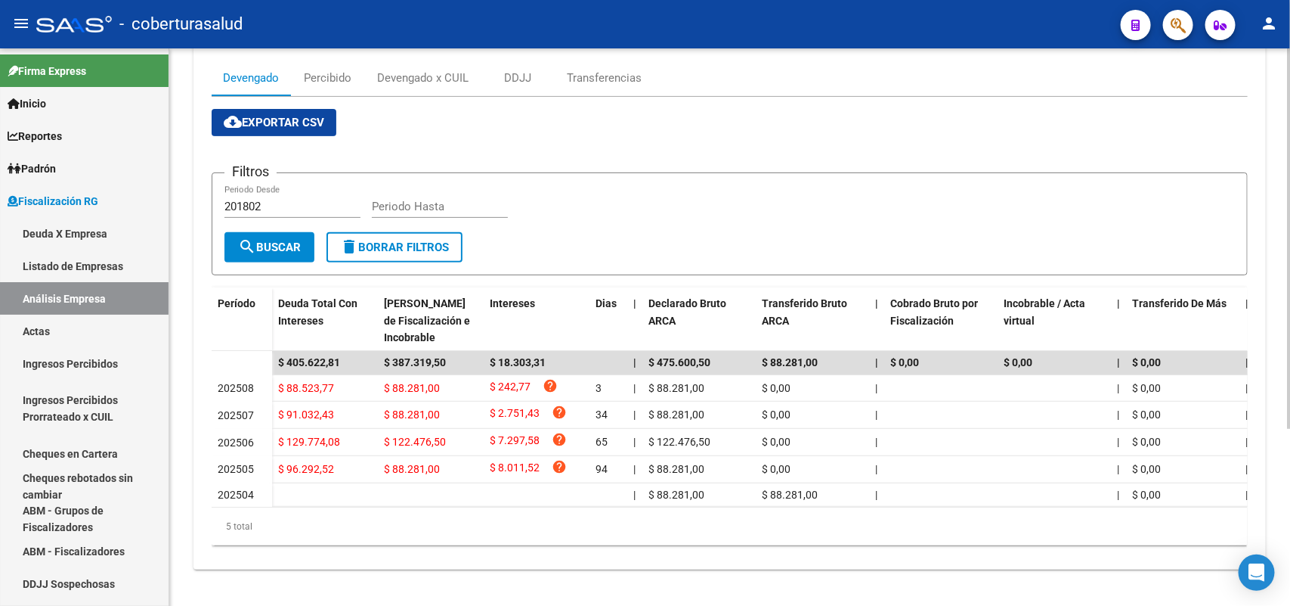
scroll to position [259, 0]
click at [393, 70] on div "Devengado x CUIL" at bounding box center [422, 78] width 91 height 17
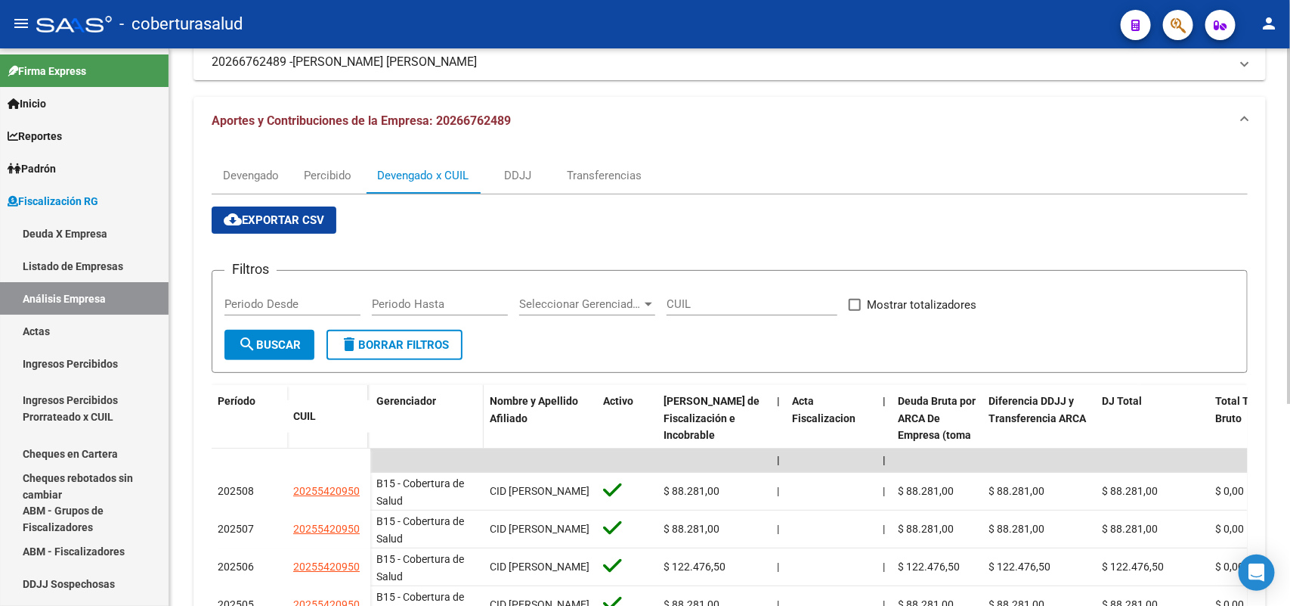
scroll to position [315, 0]
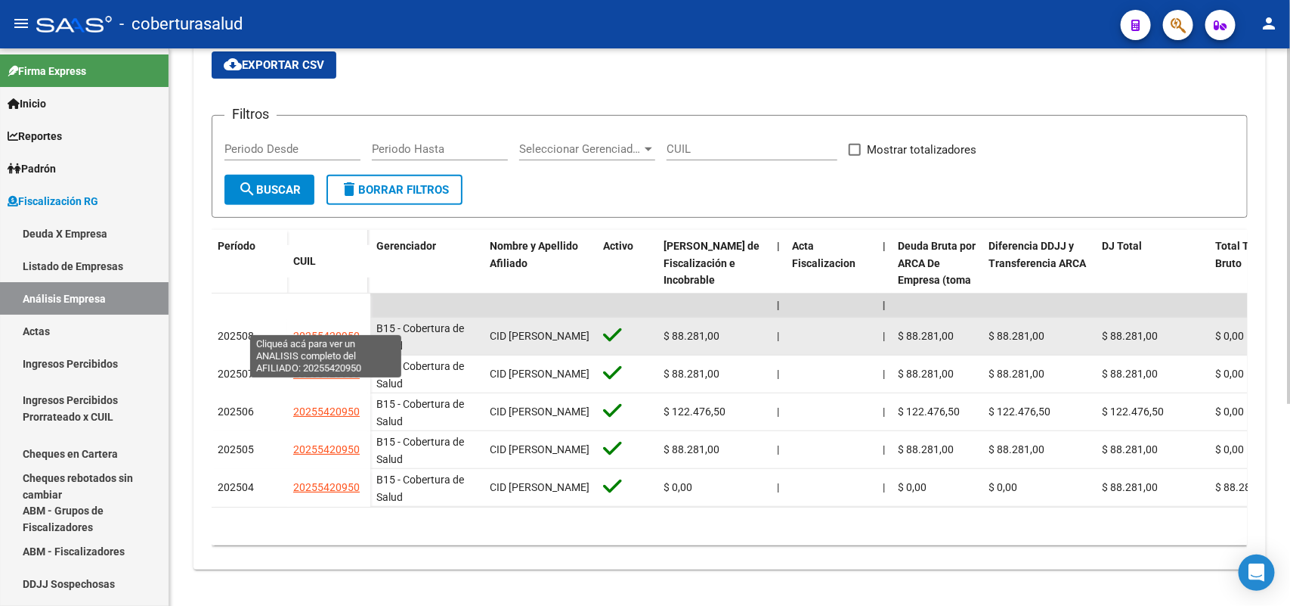
drag, startPoint x: 314, startPoint y: 325, endPoint x: 357, endPoint y: 327, distance: 43.1
click at [357, 330] on span "20255420950" at bounding box center [326, 336] width 67 height 12
type textarea "20255420950"
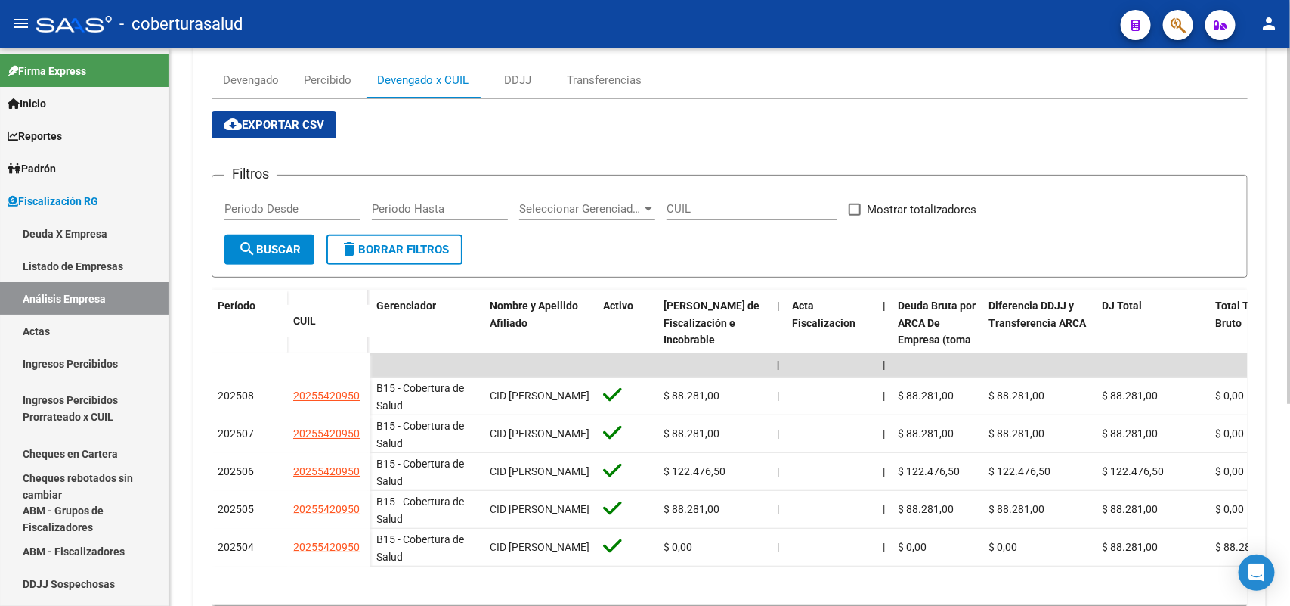
scroll to position [0, 0]
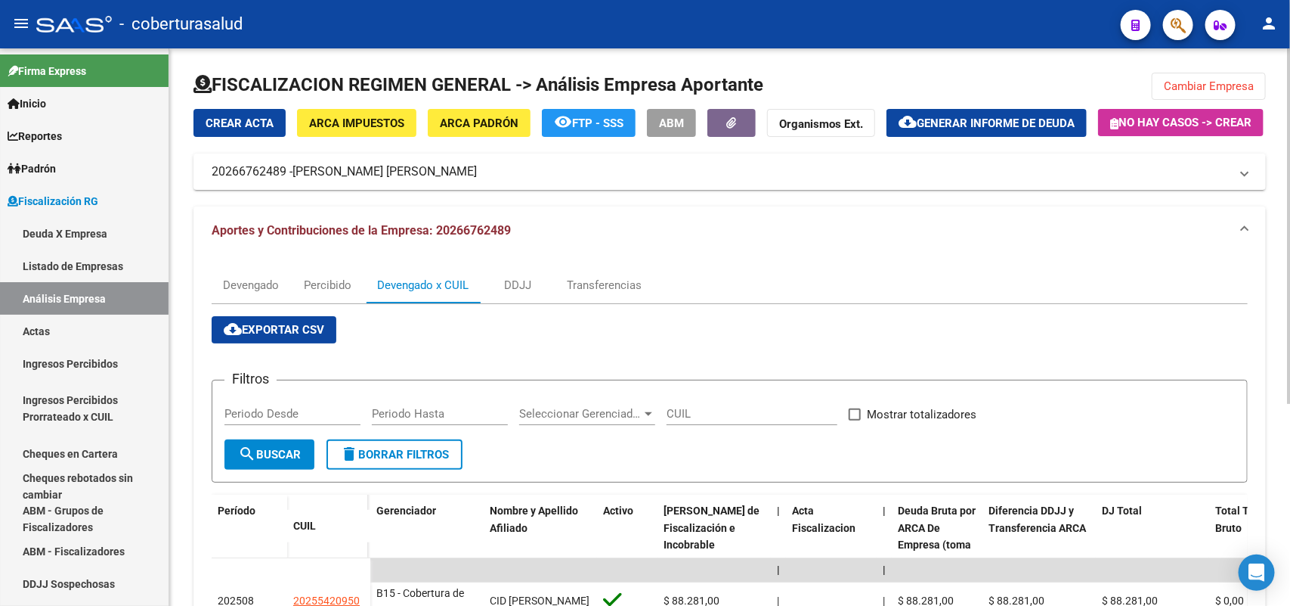
click at [1204, 93] on button "Cambiar Empresa" at bounding box center [1209, 86] width 114 height 27
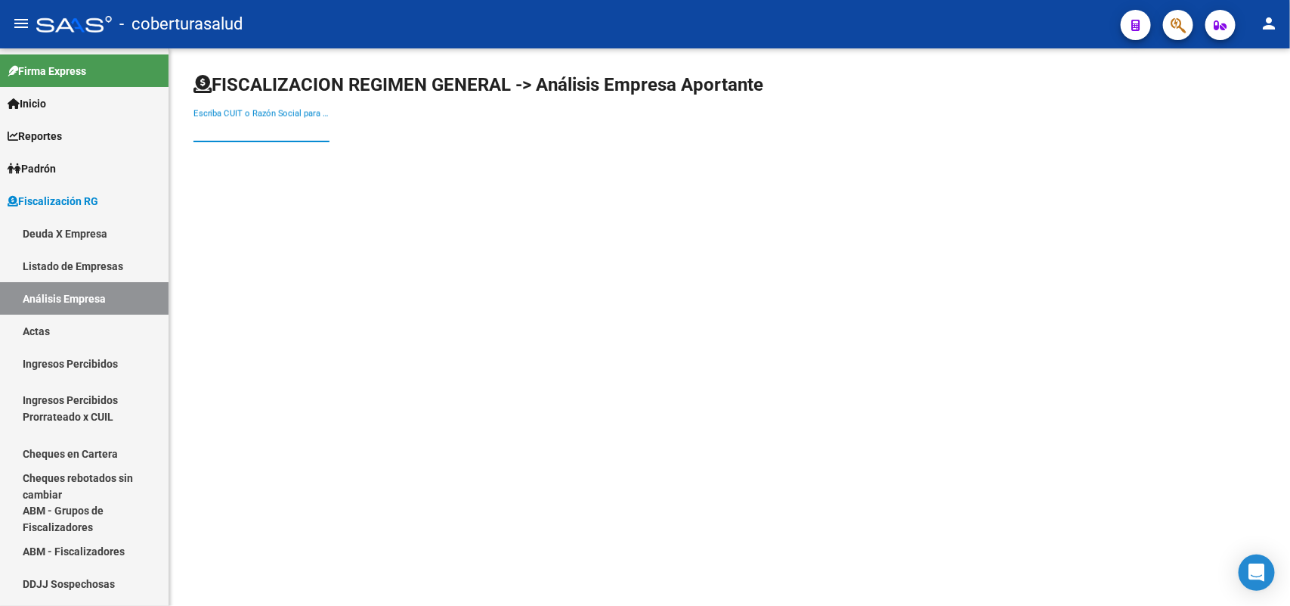
click at [323, 123] on input "Escriba CUIT o Razón Social para buscar" at bounding box center [262, 130] width 136 height 14
paste input "20273856634"
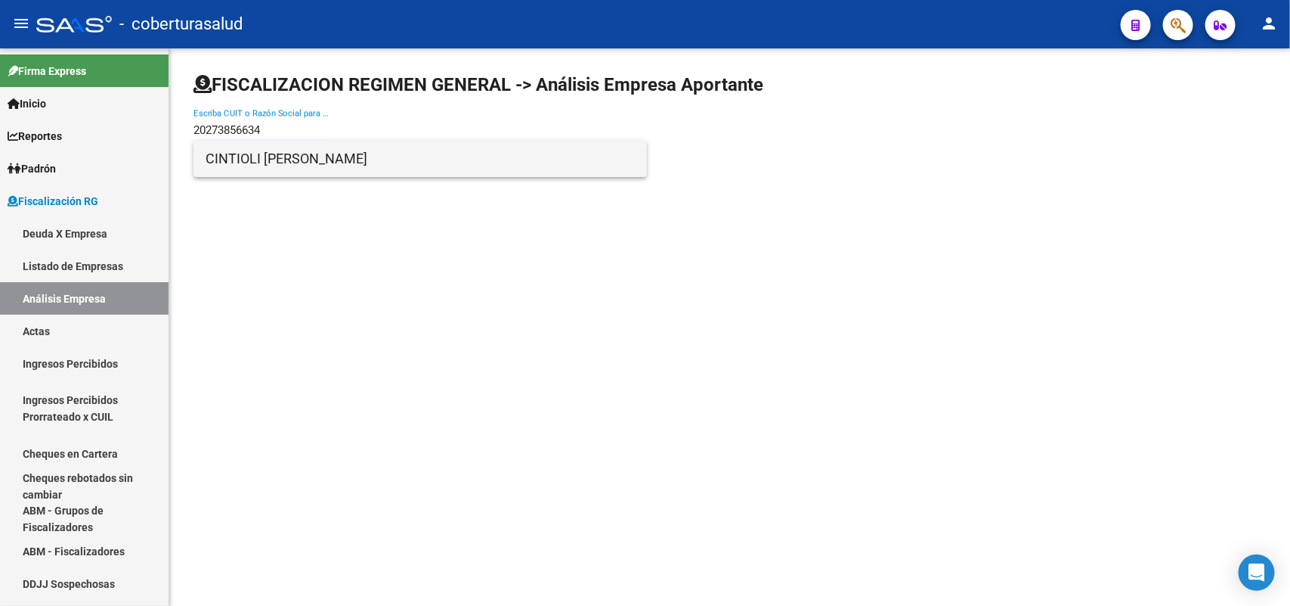
type input "20273856634"
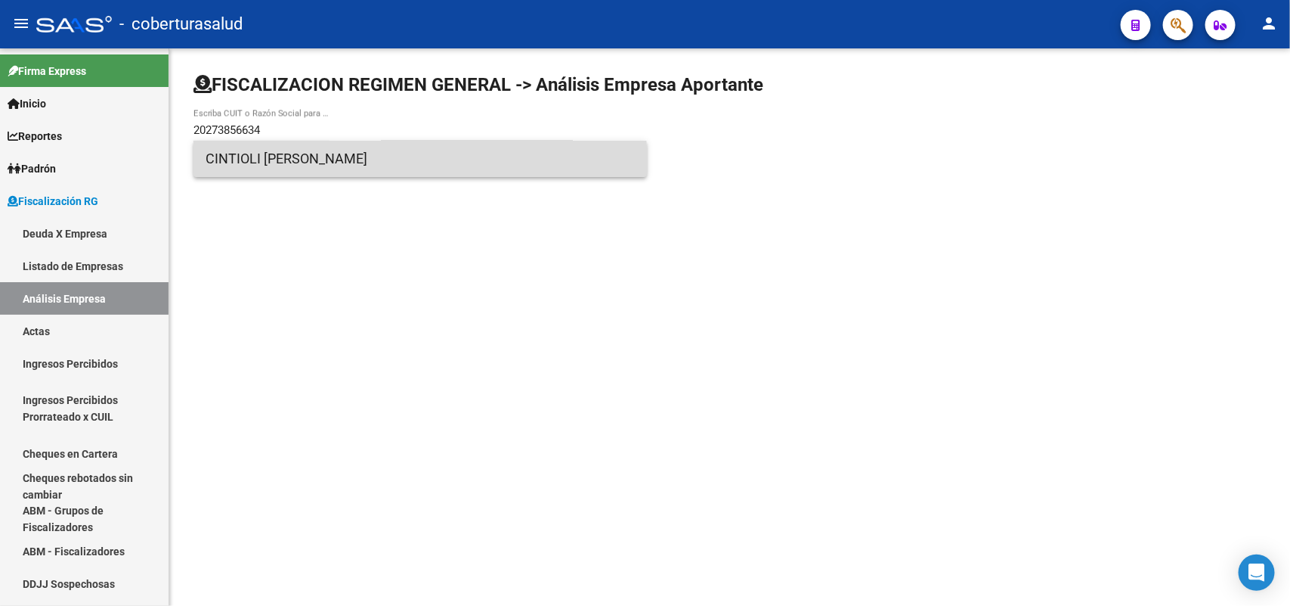
click at [322, 163] on span "CINTIOLI [PERSON_NAME]" at bounding box center [420, 159] width 429 height 36
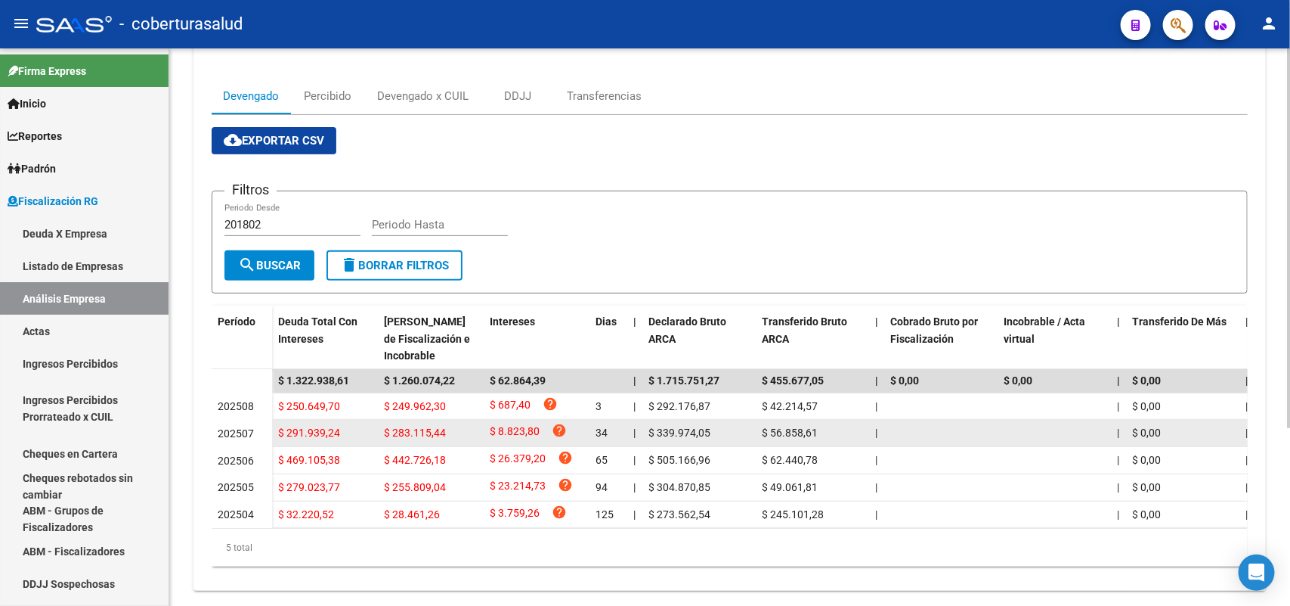
scroll to position [262, 0]
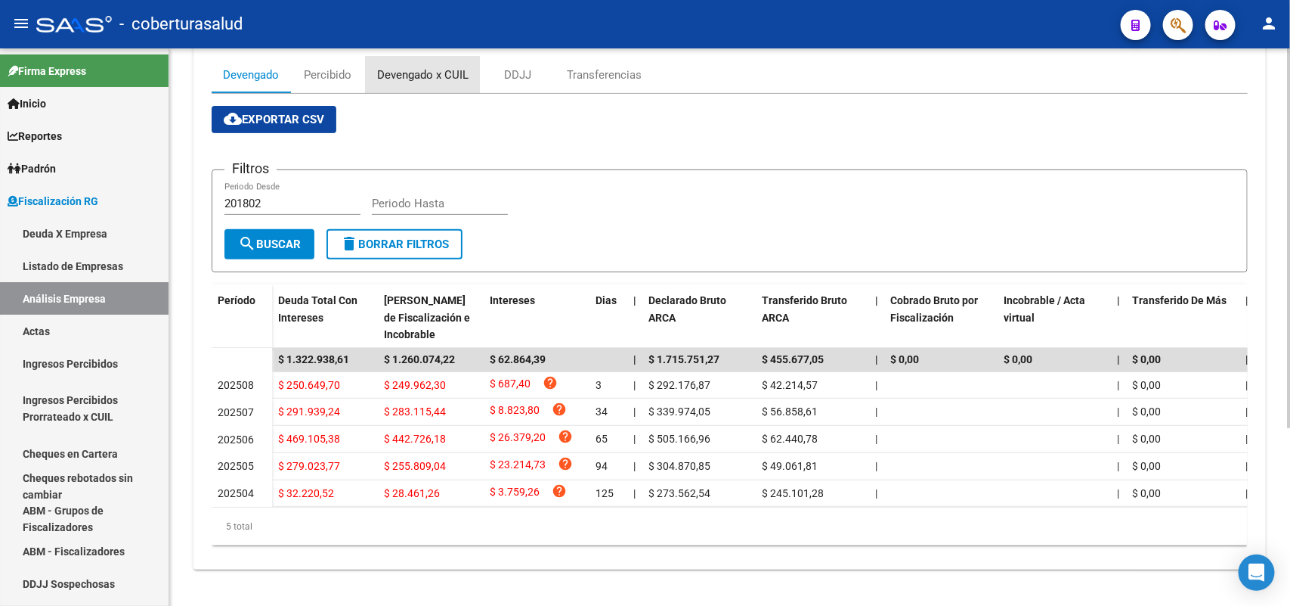
click at [410, 67] on div "Devengado x CUIL" at bounding box center [422, 75] width 91 height 17
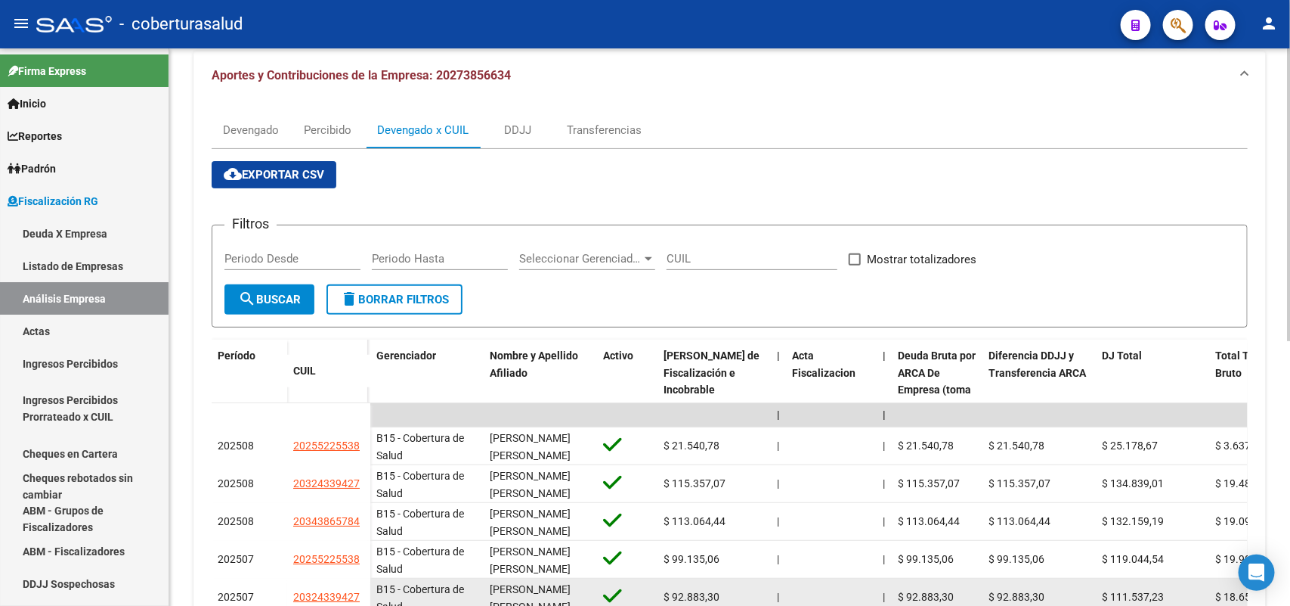
scroll to position [201, 0]
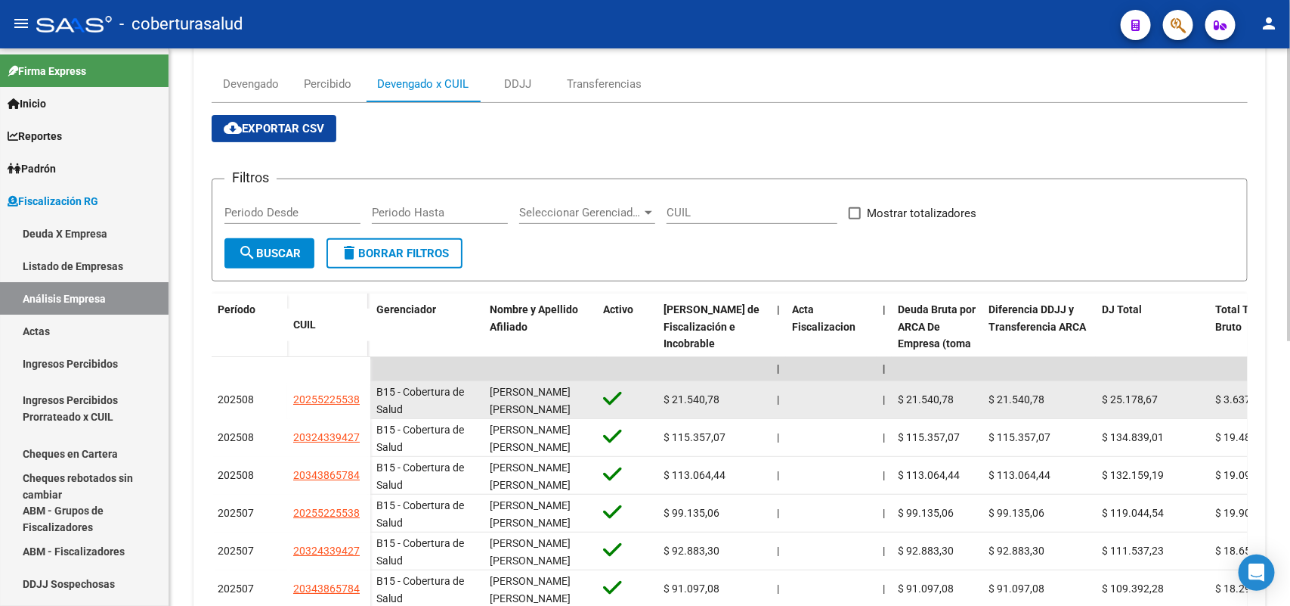
drag, startPoint x: 308, startPoint y: 443, endPoint x: 361, endPoint y: 444, distance: 52.9
click at [361, 419] on datatable-body-cell "20255225538" at bounding box center [328, 400] width 83 height 38
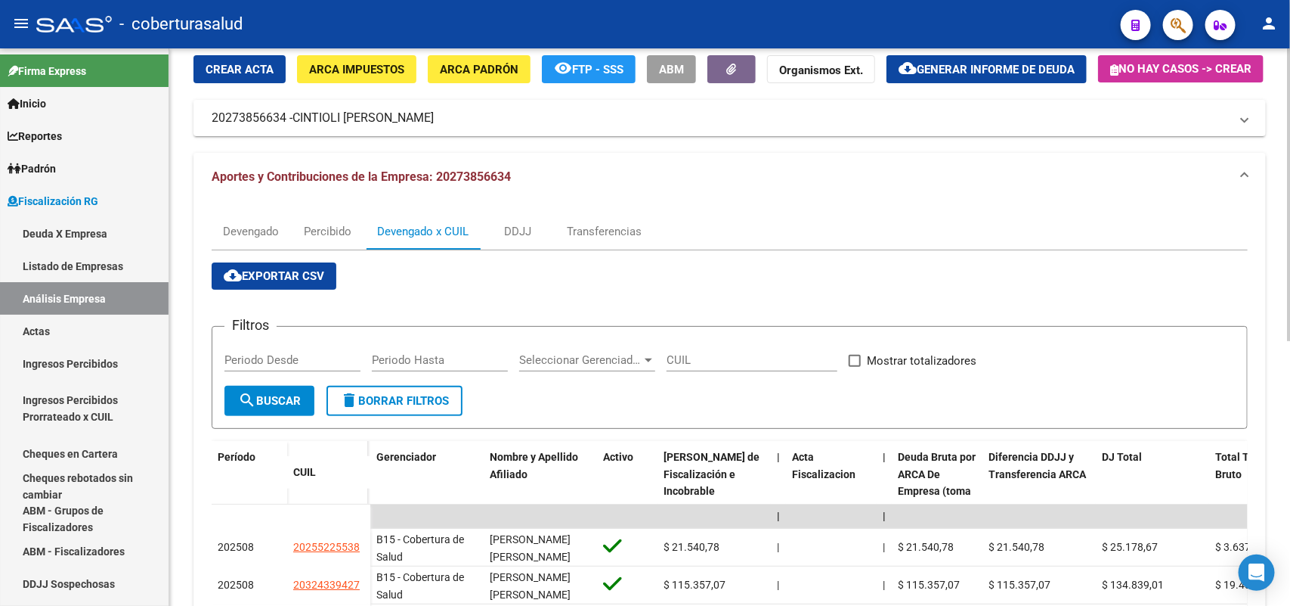
scroll to position [0, 0]
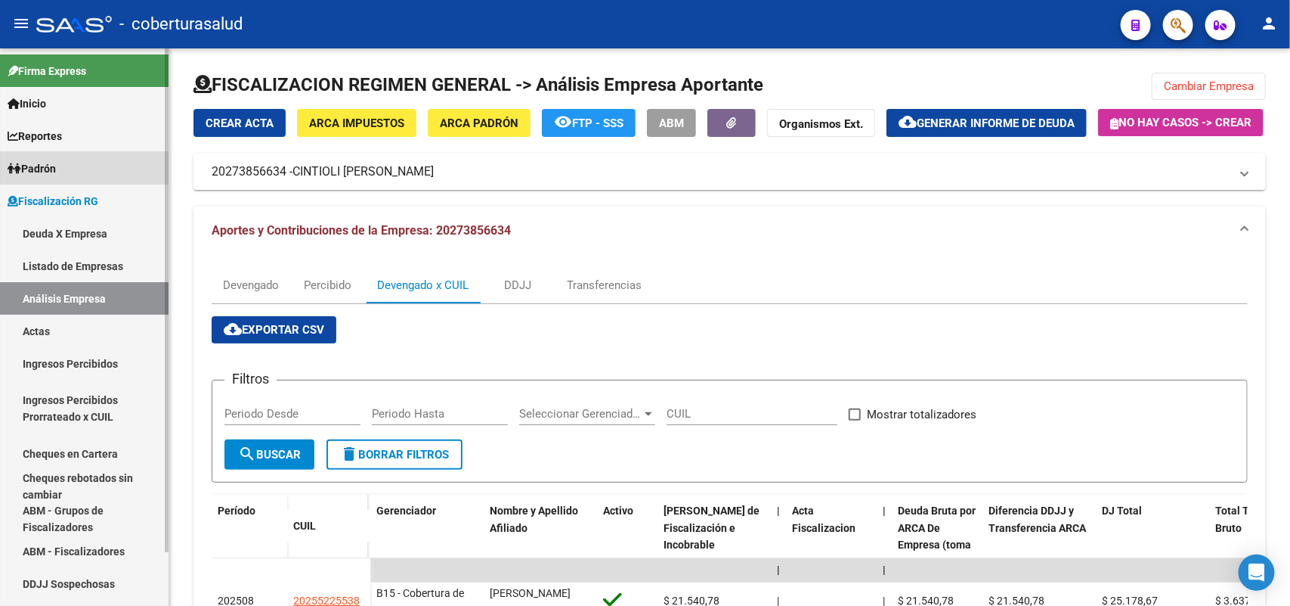
click at [51, 156] on link "Padrón" at bounding box center [84, 168] width 169 height 33
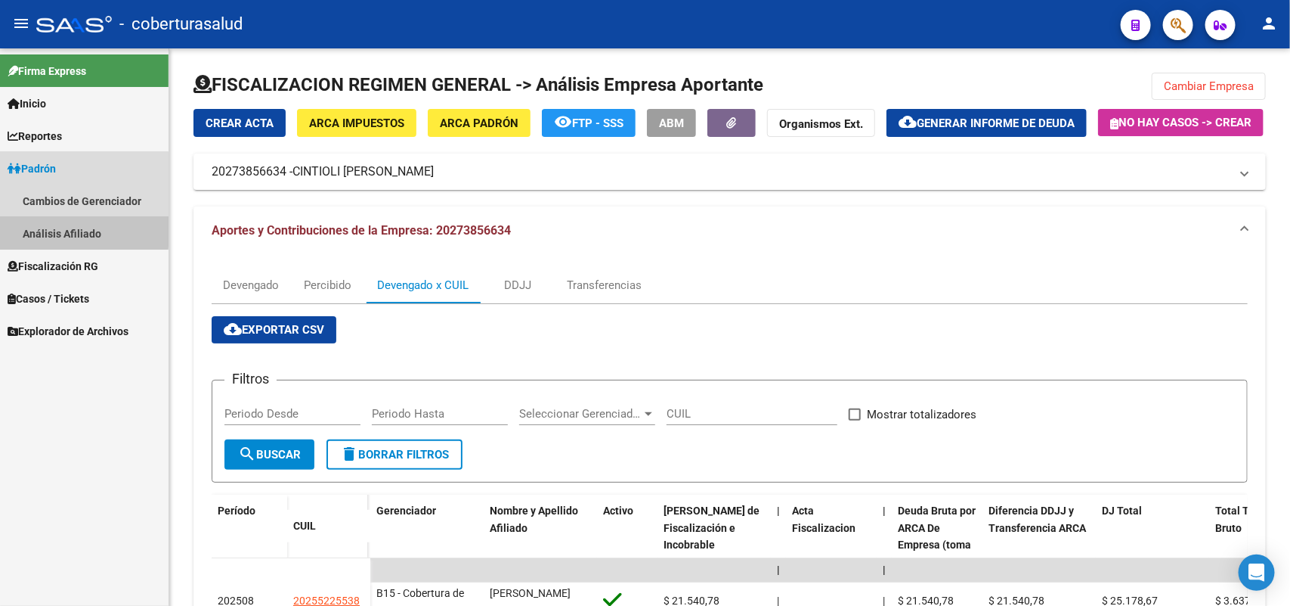
click at [46, 228] on link "Análisis Afiliado" at bounding box center [84, 233] width 169 height 33
click at [62, 236] on link "Análisis Afiliado" at bounding box center [84, 233] width 169 height 33
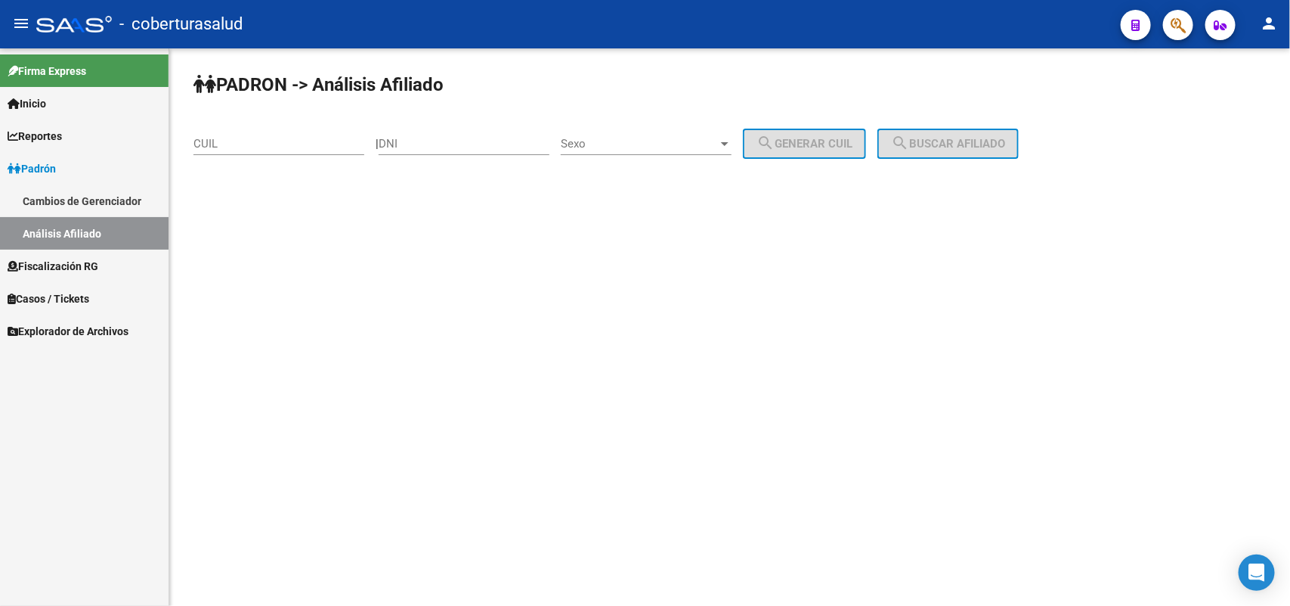
paste input "20-30769636-4"
click at [262, 144] on input "20-30769636-4" at bounding box center [279, 144] width 171 height 14
type input "20-30769636-4"
drag, startPoint x: 451, startPoint y: 149, endPoint x: 466, endPoint y: 151, distance: 15.3
click at [452, 148] on input "DNI" at bounding box center [464, 144] width 171 height 14
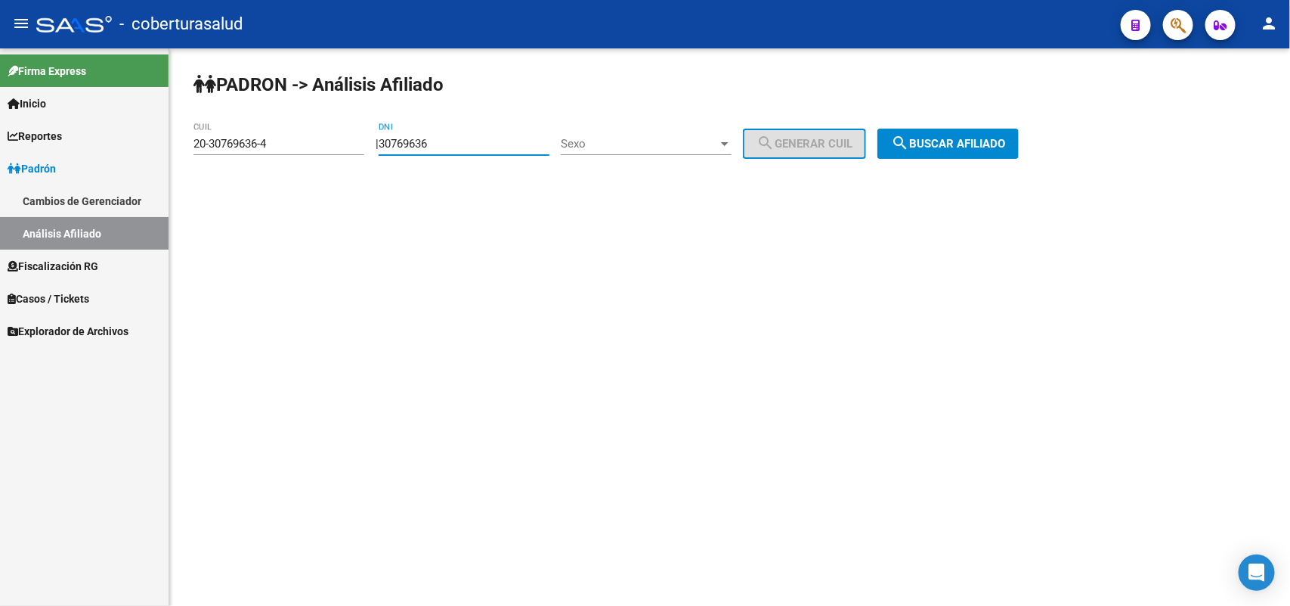
type input "30769636"
click at [961, 140] on span "search Buscar afiliado" at bounding box center [948, 144] width 114 height 14
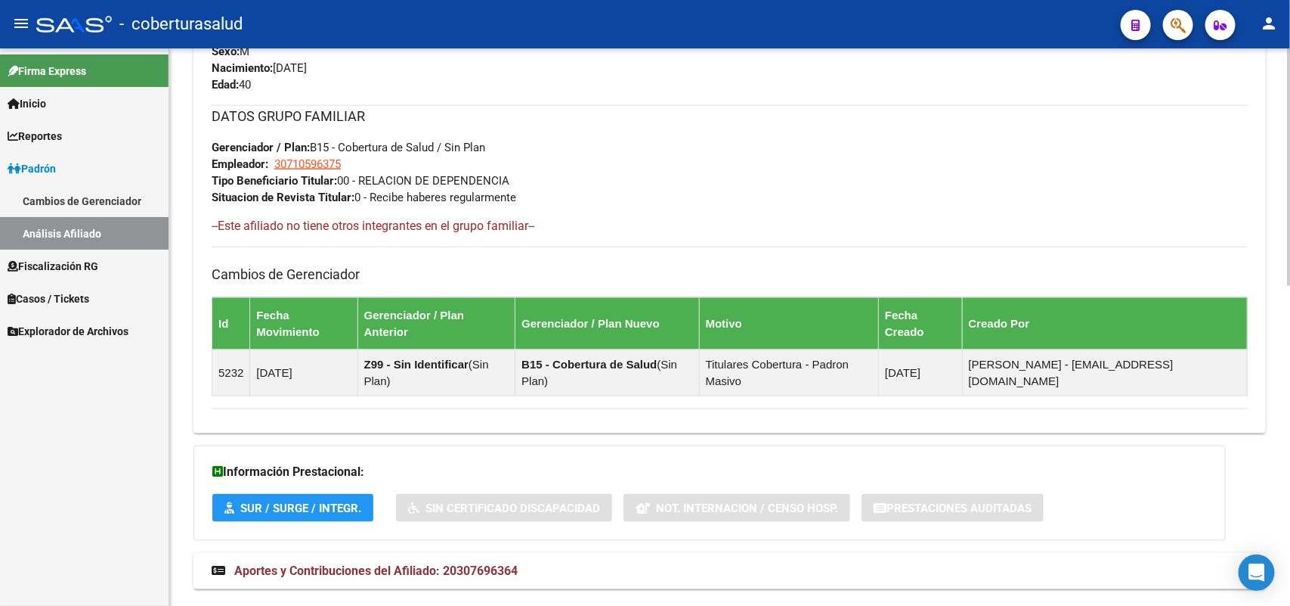
scroll to position [750, 0]
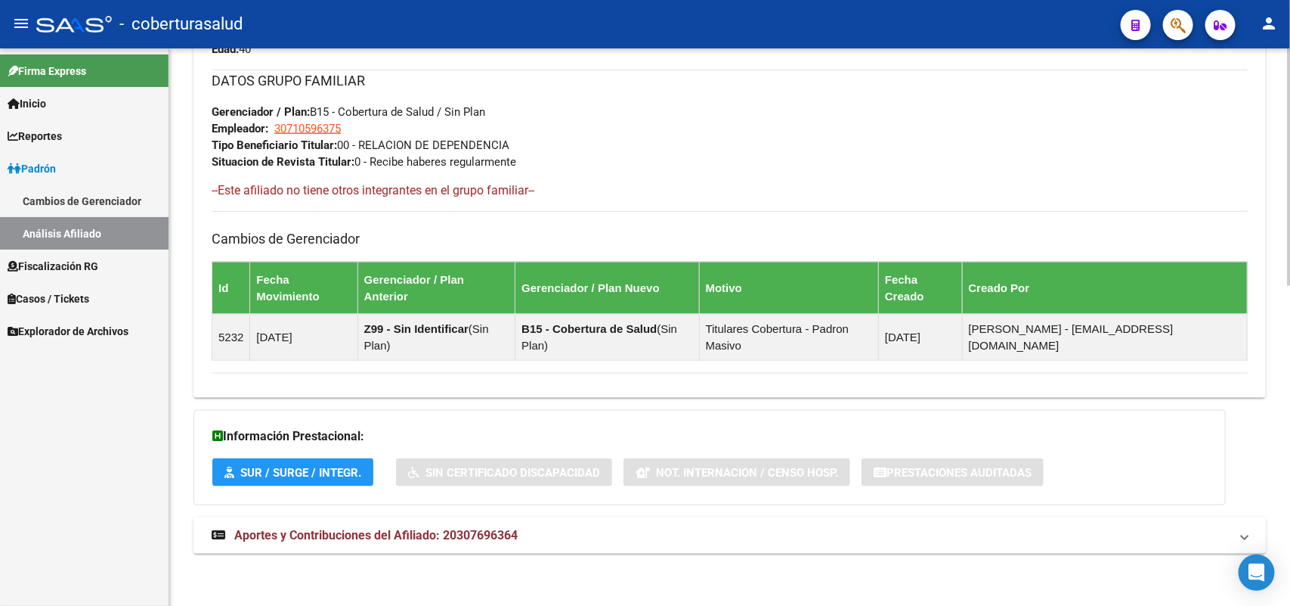
click at [359, 538] on span "Aportes y Contribuciones del Afiliado: 20307696364" at bounding box center [375, 535] width 283 height 14
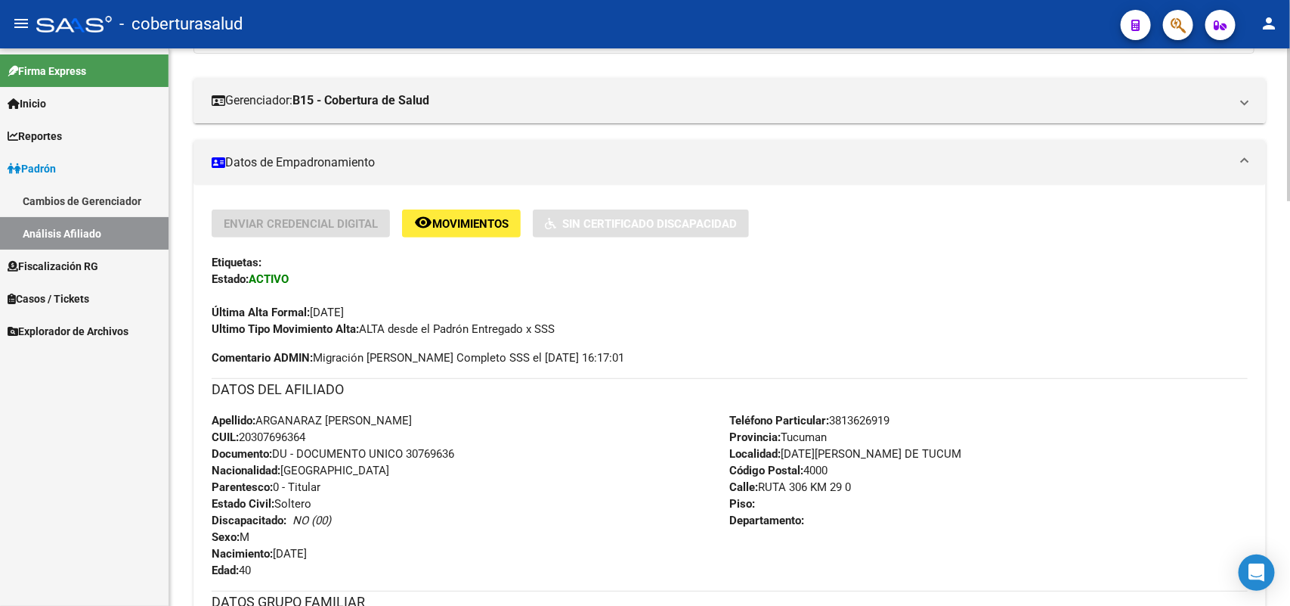
scroll to position [0, 0]
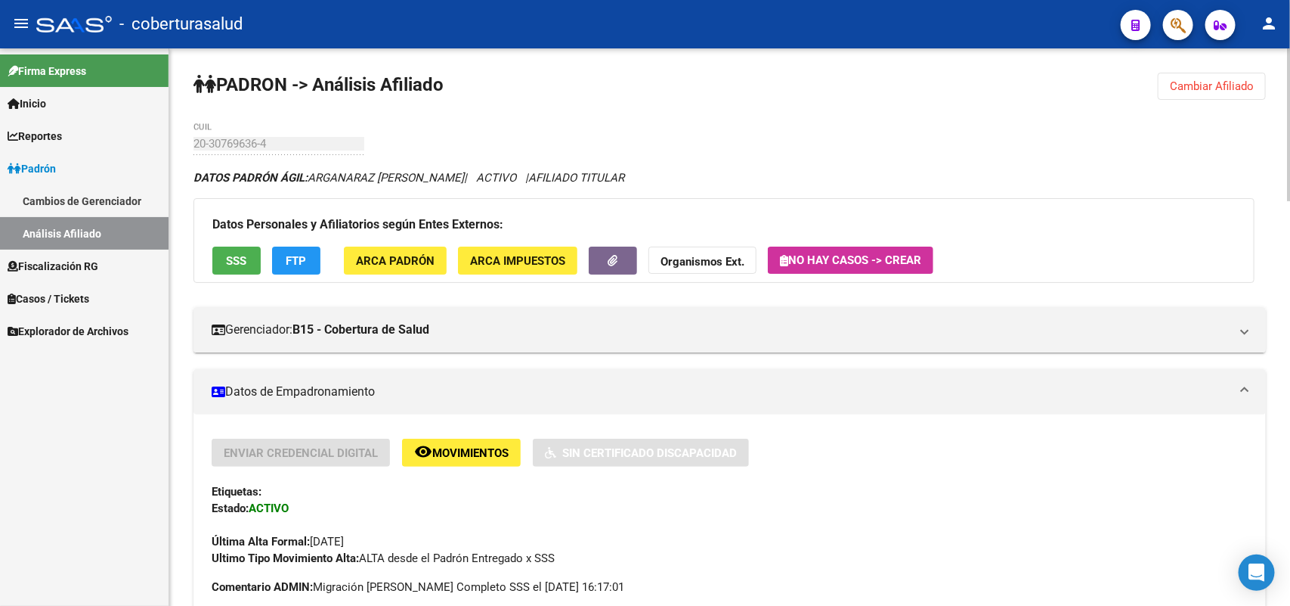
click at [1226, 99] on button "Cambiar Afiliado" at bounding box center [1212, 86] width 108 height 27
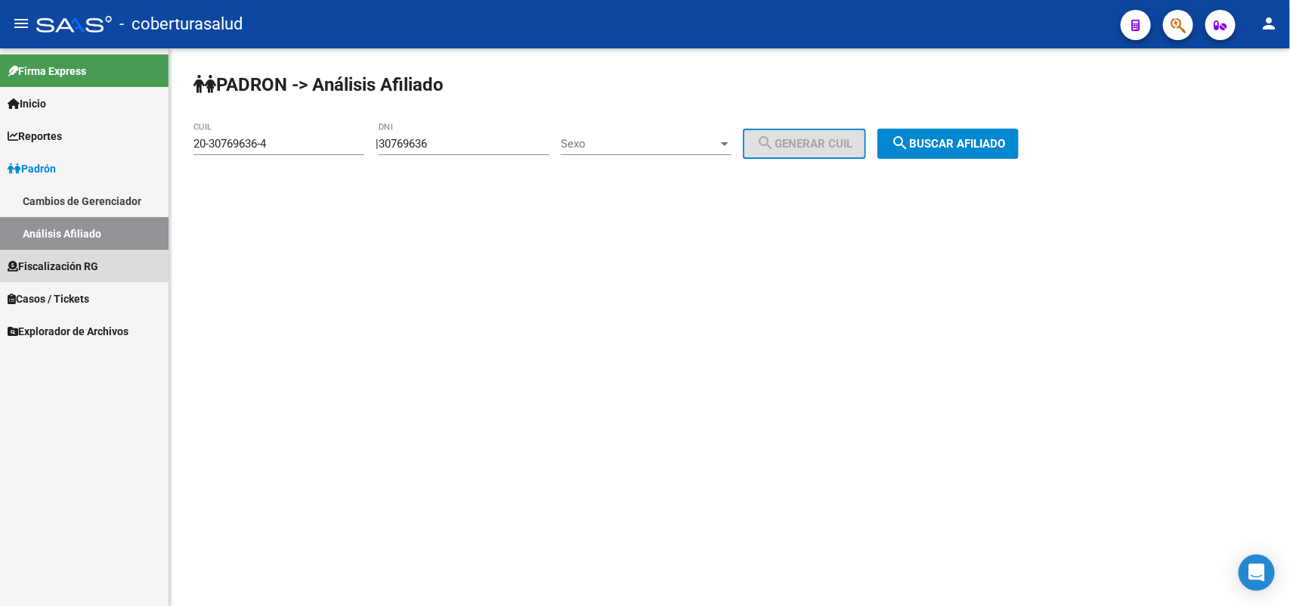
click at [19, 265] on span "Fiscalización RG" at bounding box center [53, 266] width 91 height 17
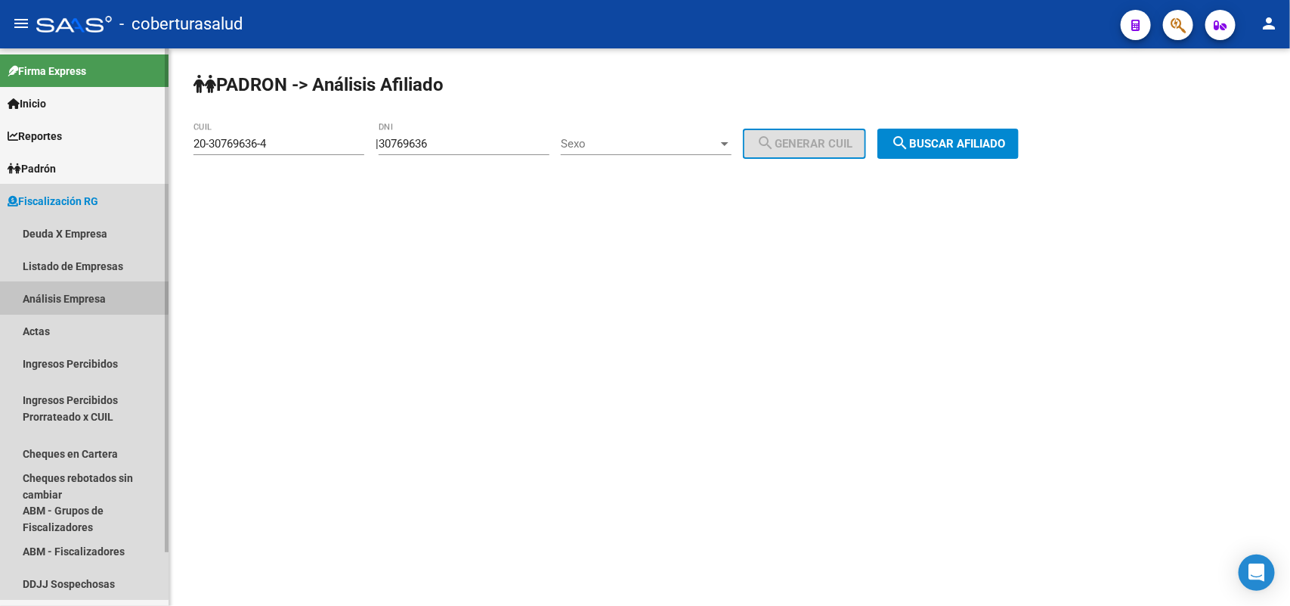
click at [54, 287] on link "Análisis Empresa" at bounding box center [84, 298] width 169 height 33
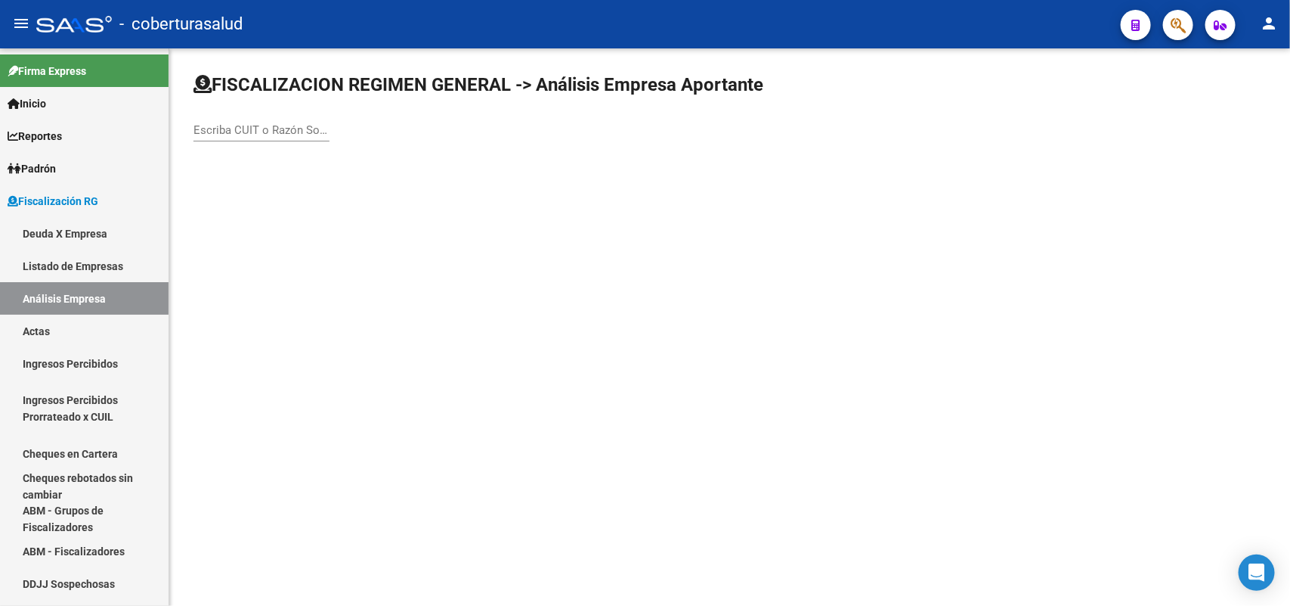
drag, startPoint x: 293, startPoint y: 129, endPoint x: 293, endPoint y: 137, distance: 8.3
click at [293, 137] on div "Escriba CUIT o Razón Social para buscar" at bounding box center [262, 125] width 136 height 33
paste input "20292141956"
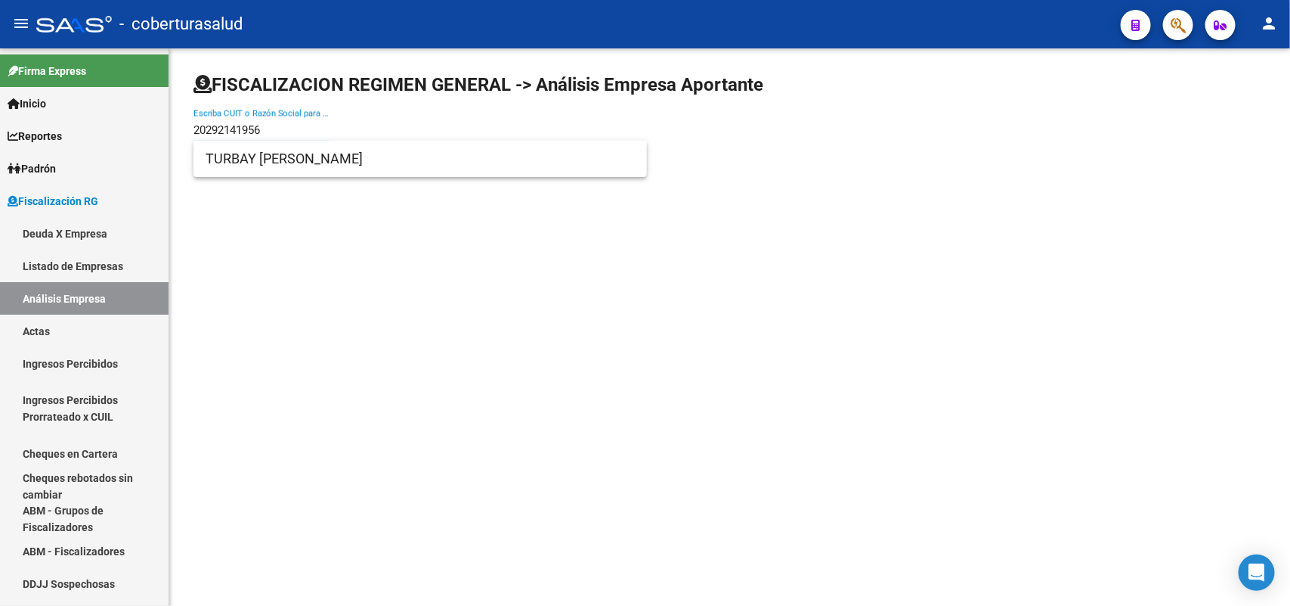
type input "20292141956"
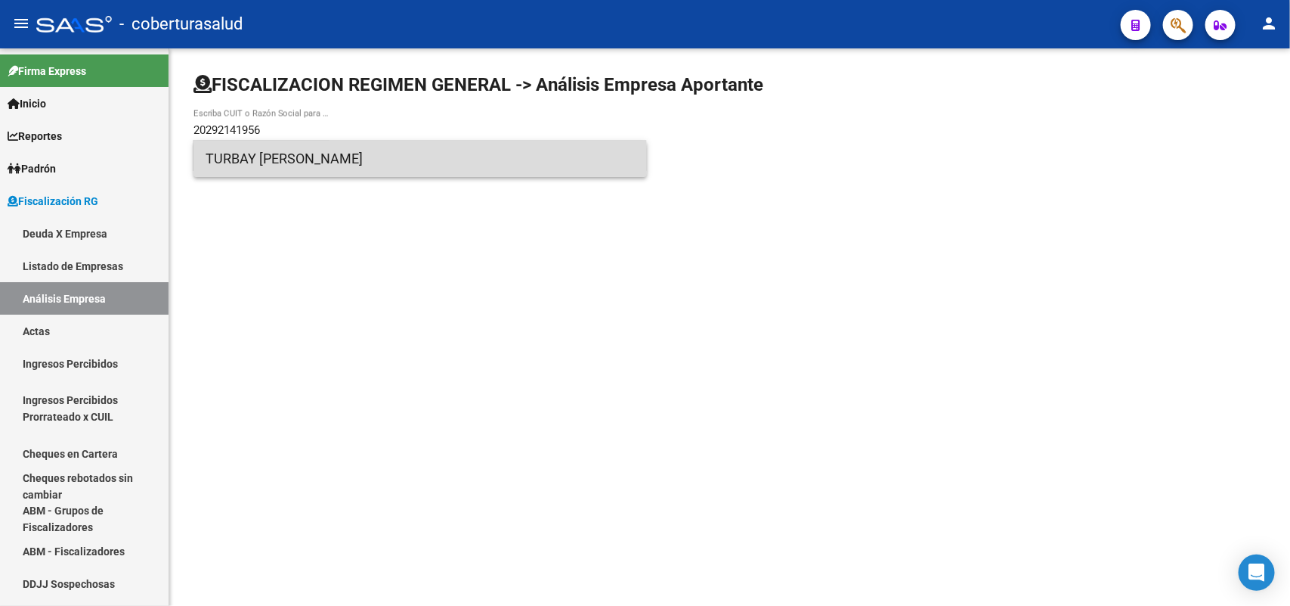
click at [267, 167] on span "TURBAY [PERSON_NAME]" at bounding box center [420, 159] width 429 height 36
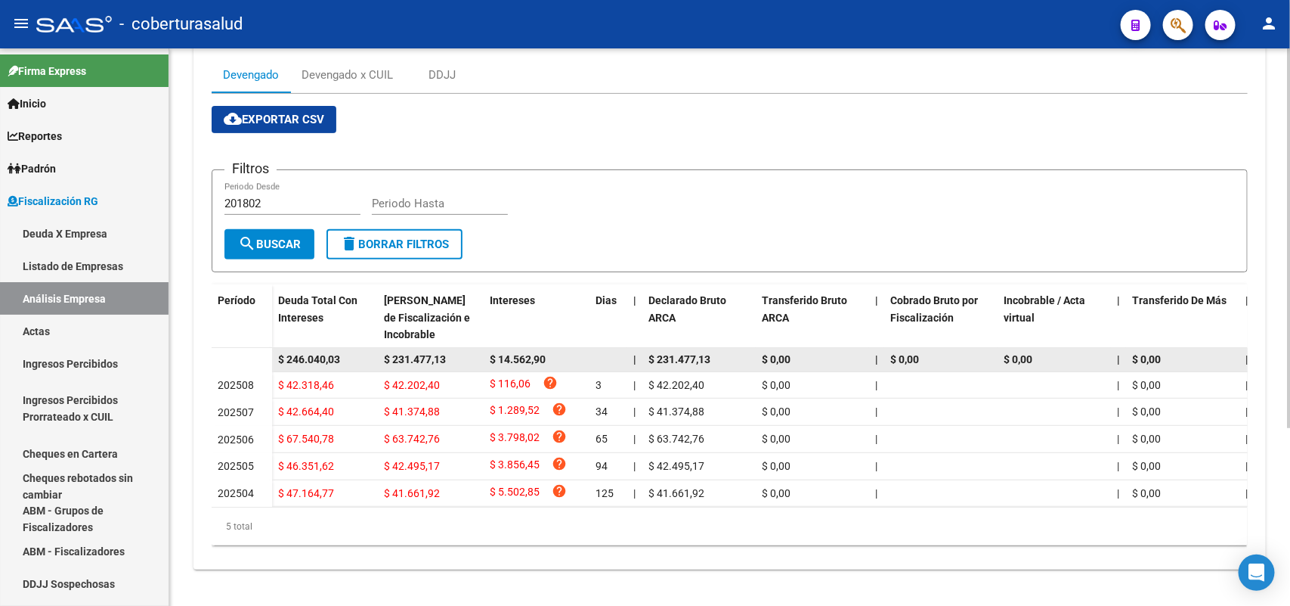
scroll to position [262, 0]
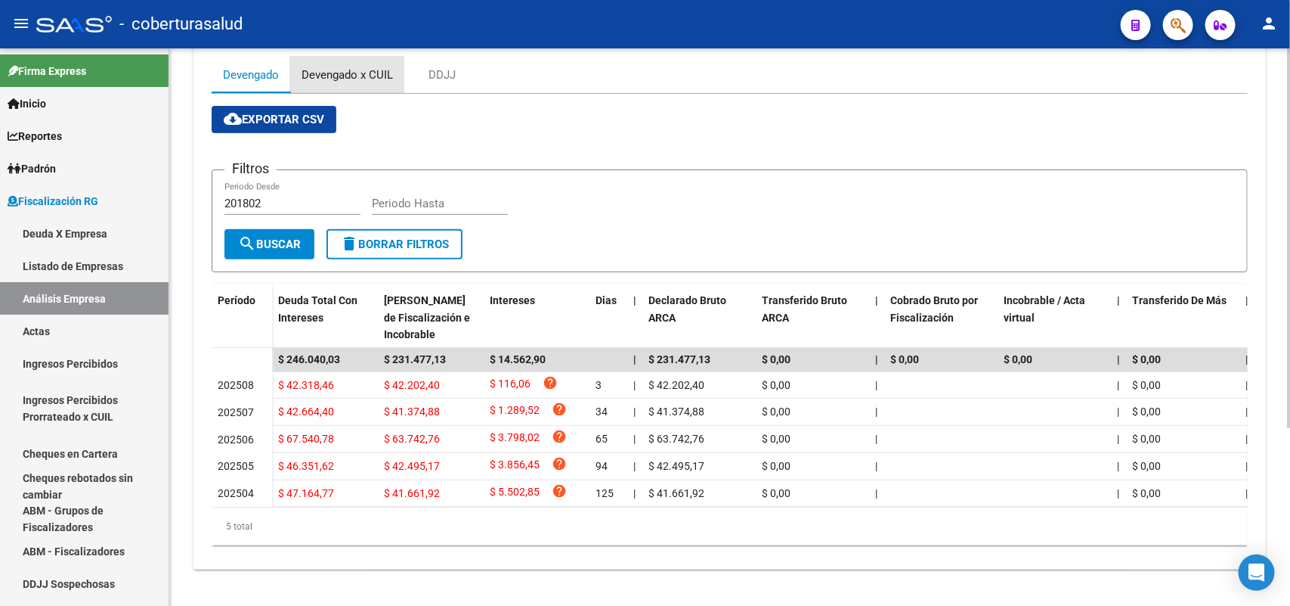
drag, startPoint x: 339, startPoint y: 69, endPoint x: 417, endPoint y: 107, distance: 87.2
click at [339, 70] on div "Devengado x CUIL" at bounding box center [347, 75] width 114 height 36
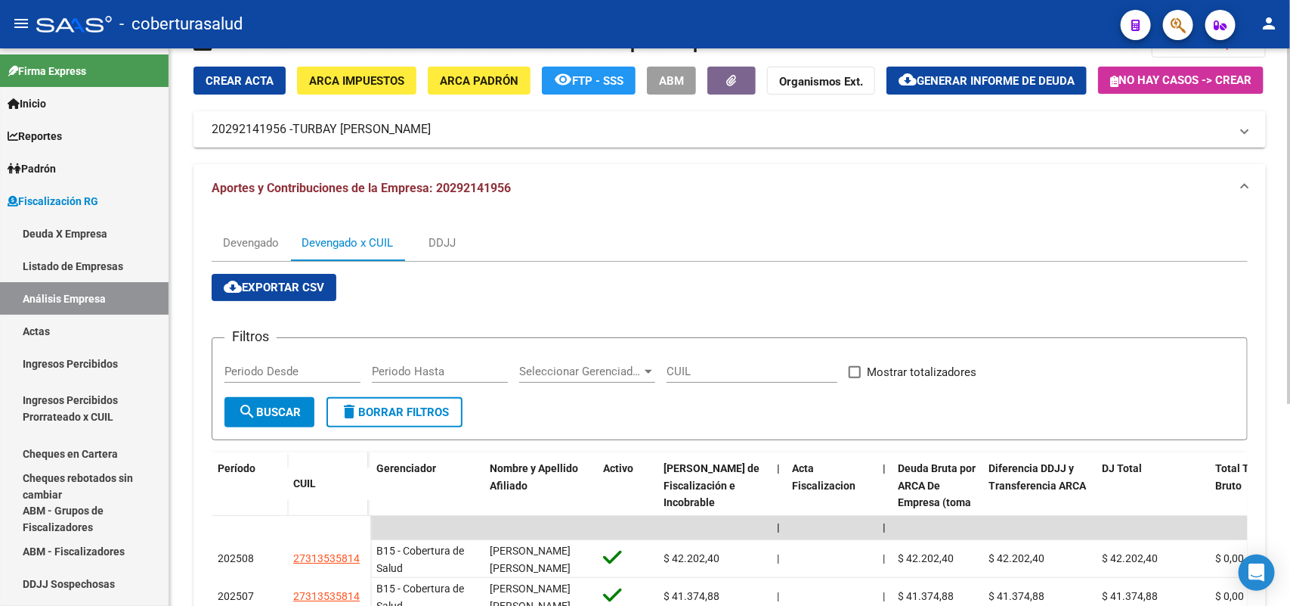
scroll to position [0, 0]
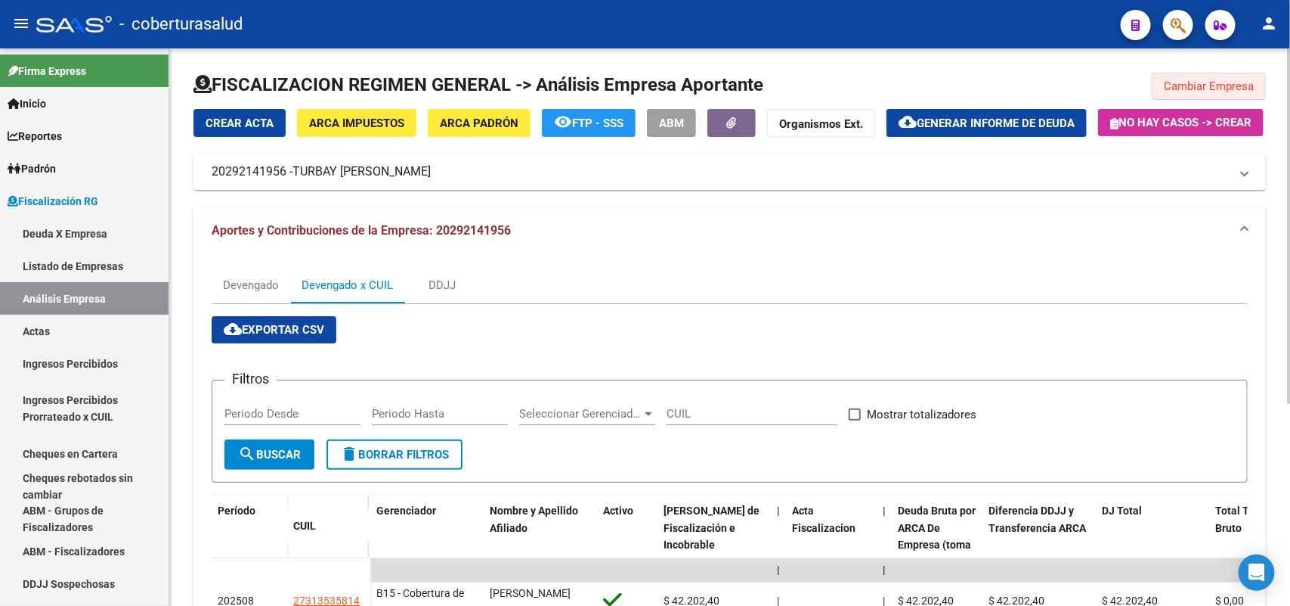
click at [1237, 87] on span "Cambiar Empresa" at bounding box center [1209, 86] width 90 height 14
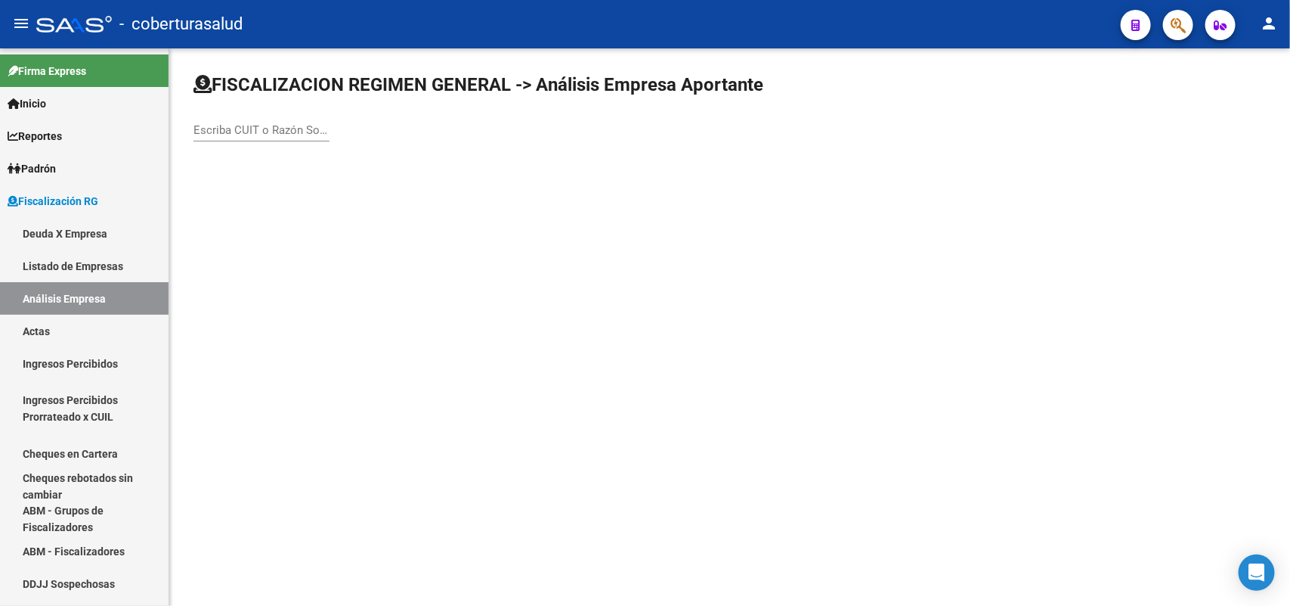
click at [285, 129] on input "Escriba CUIT o Razón Social para buscar" at bounding box center [262, 130] width 136 height 14
paste input "20292141956"
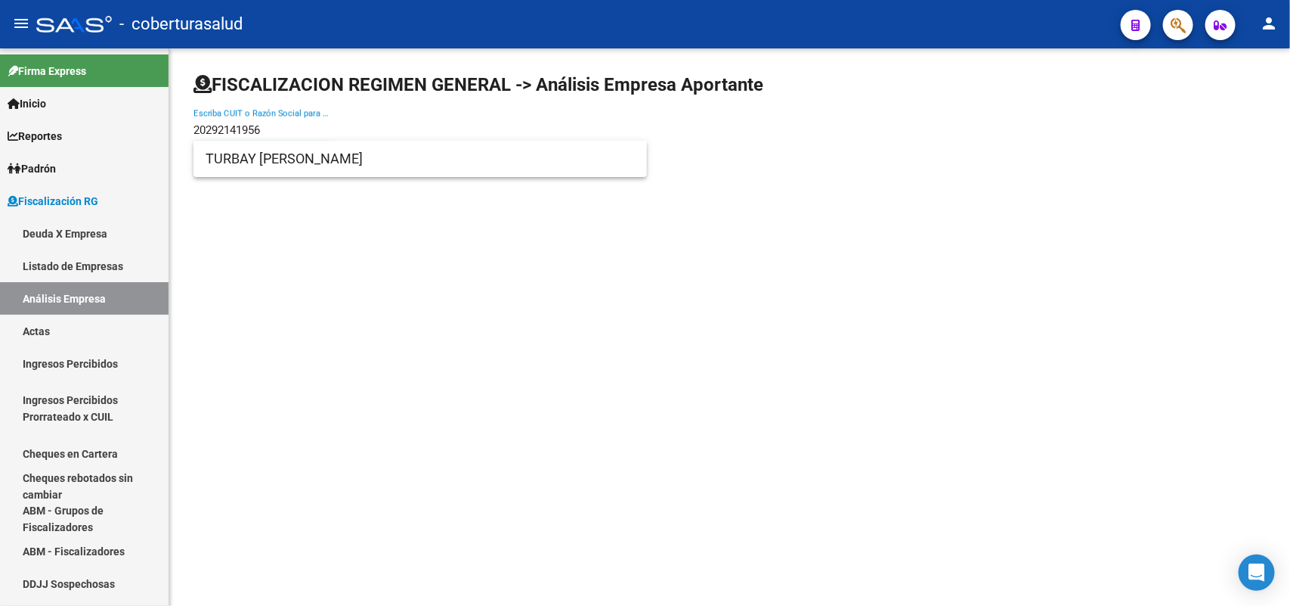
type input "20292141956"
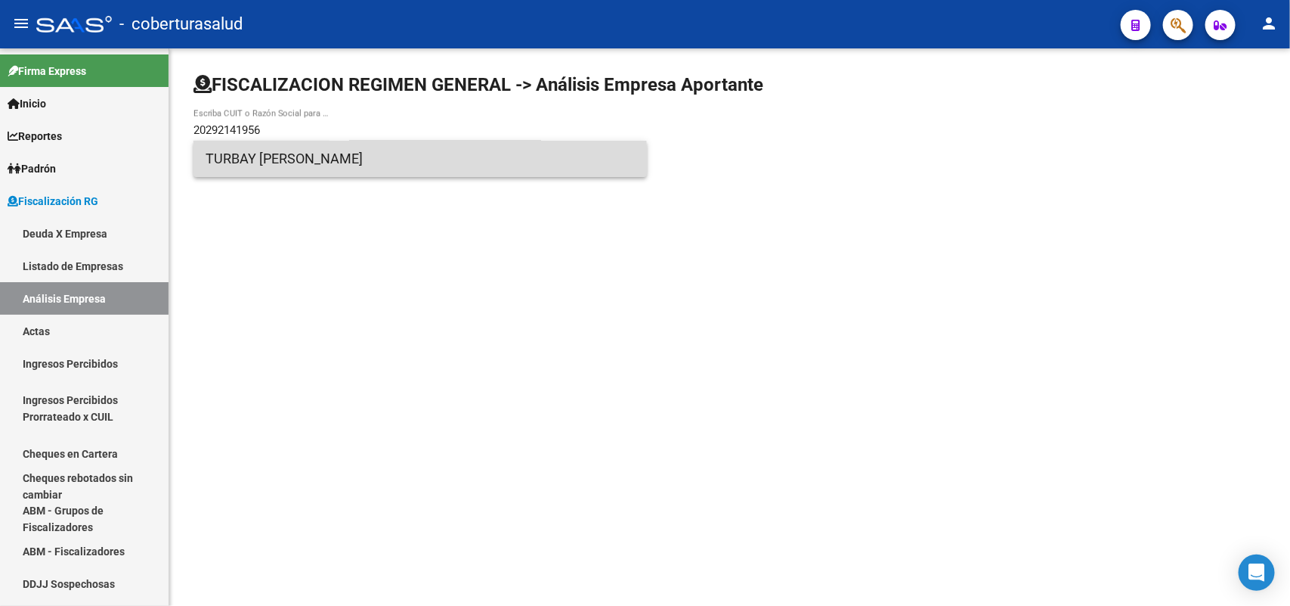
click at [306, 163] on span "TURBAY [PERSON_NAME]" at bounding box center [420, 159] width 429 height 36
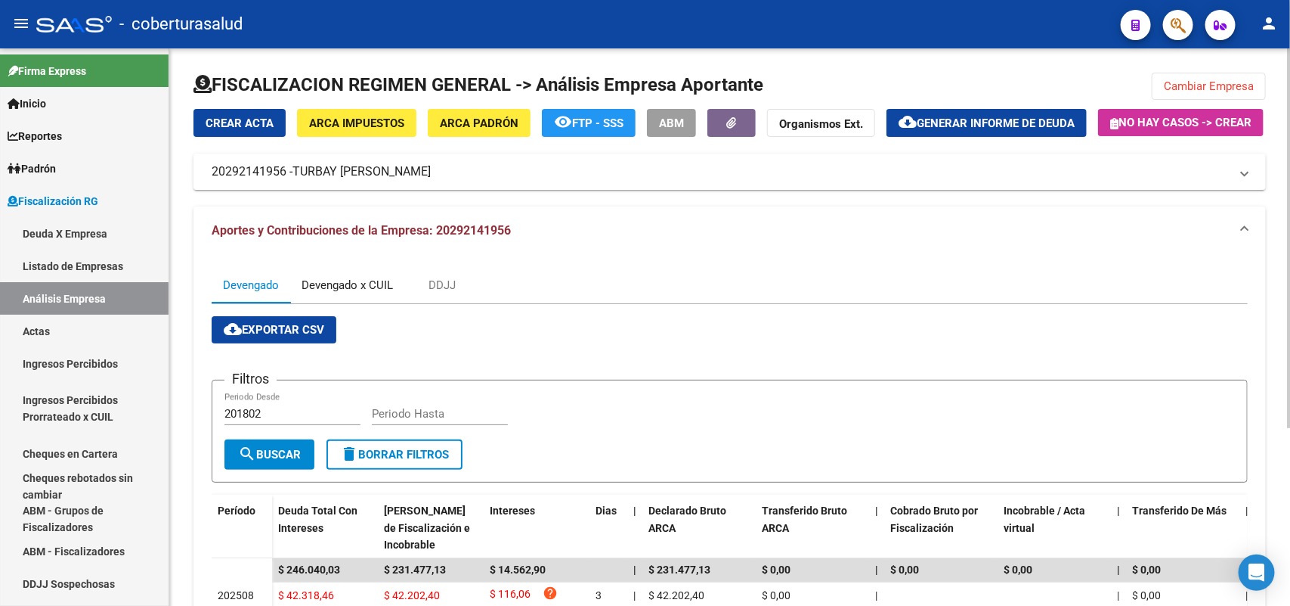
drag, startPoint x: 356, startPoint y: 316, endPoint x: 380, endPoint y: 336, distance: 31.7
click at [356, 293] on div "Devengado x CUIL" at bounding box center [347, 285] width 91 height 17
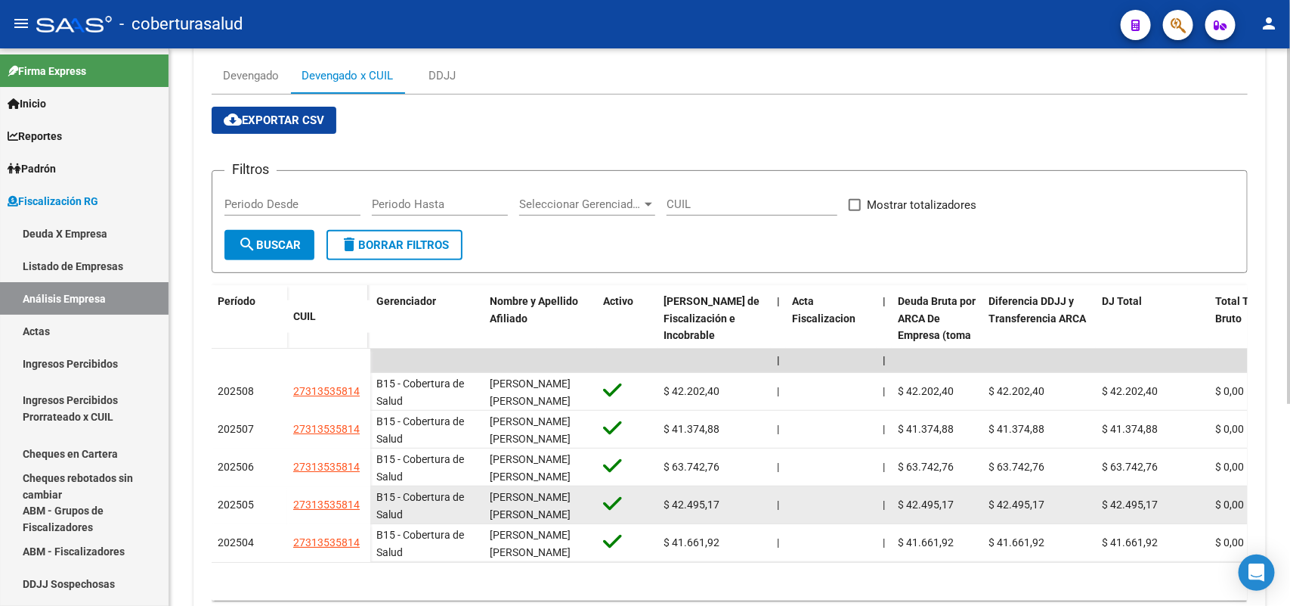
scroll to position [315, 0]
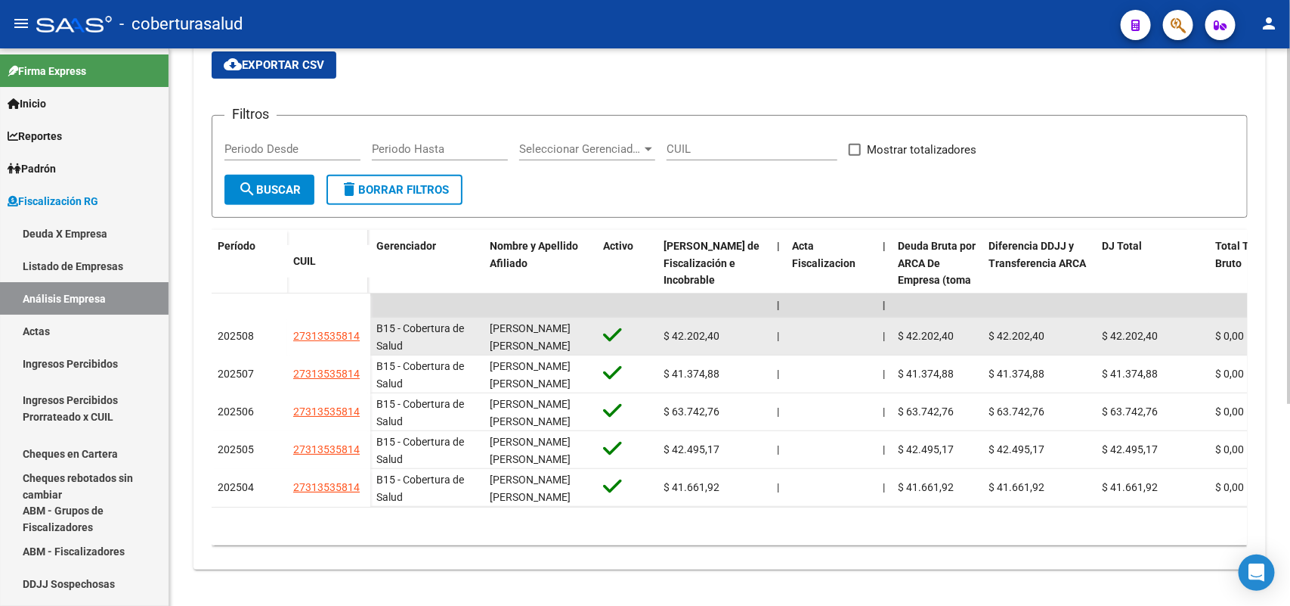
drag, startPoint x: 296, startPoint y: 321, endPoint x: 364, endPoint y: 327, distance: 68.3
click at [364, 327] on div "27313535814" at bounding box center [328, 335] width 71 height 17
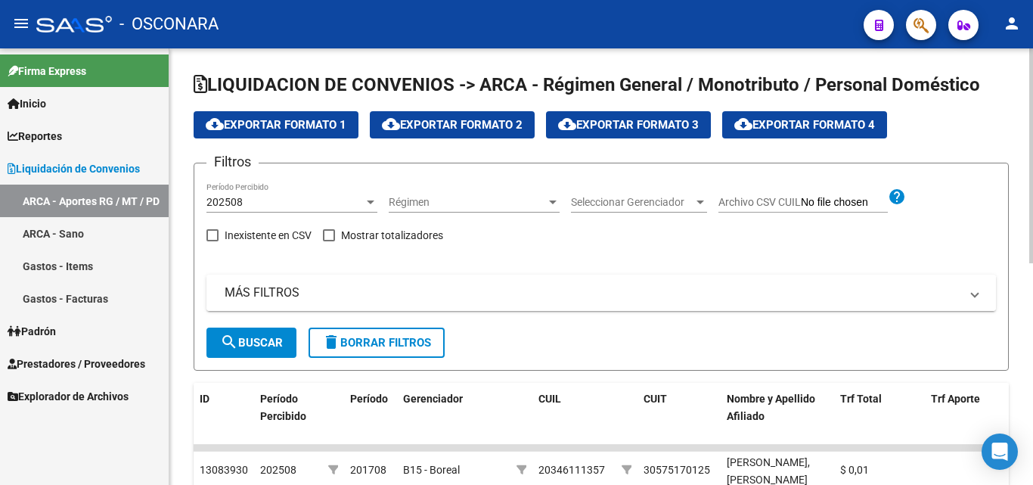
click at [345, 287] on mat-panel-title "MÁS FILTROS" at bounding box center [592, 292] width 735 height 17
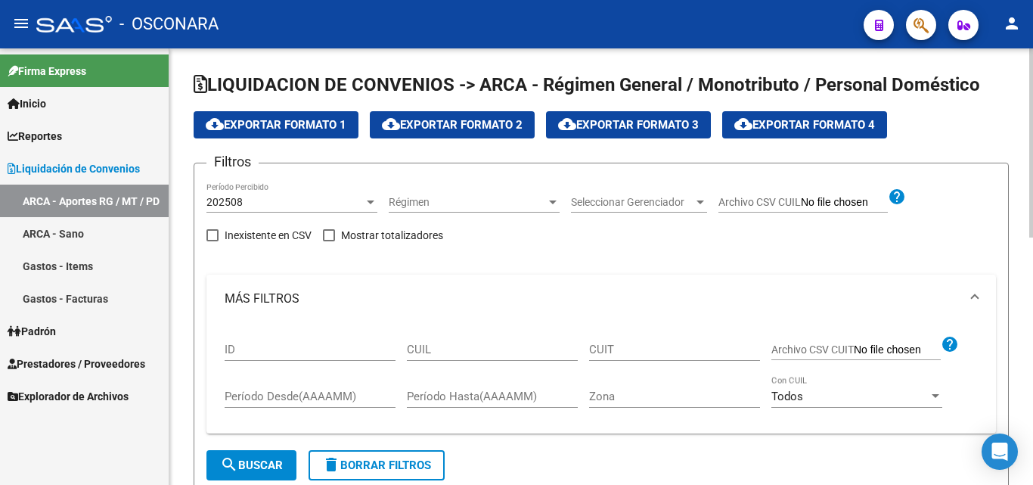
click at [522, 339] on div "CUIL" at bounding box center [492, 344] width 171 height 33
click at [511, 348] on input "CUIL" at bounding box center [492, 349] width 171 height 14
paste input "20-36254713-0"
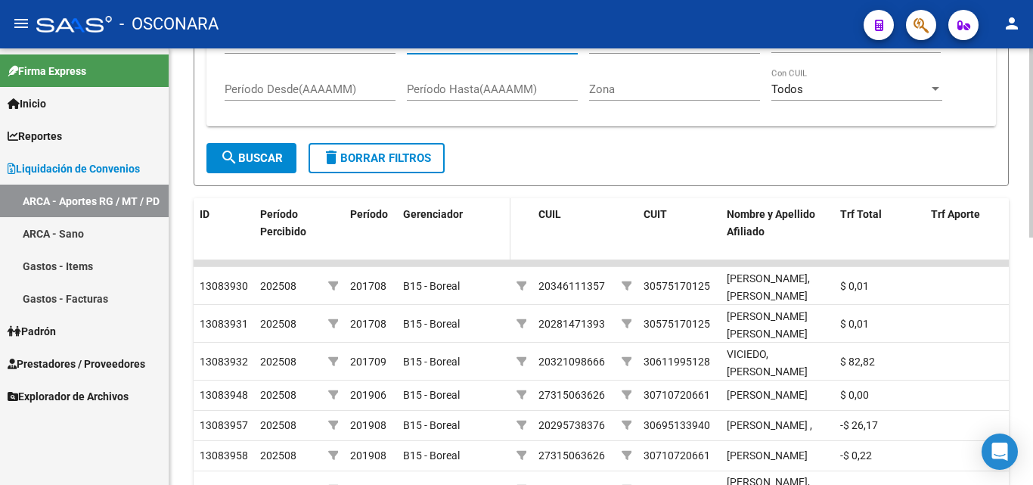
scroll to position [227, 0]
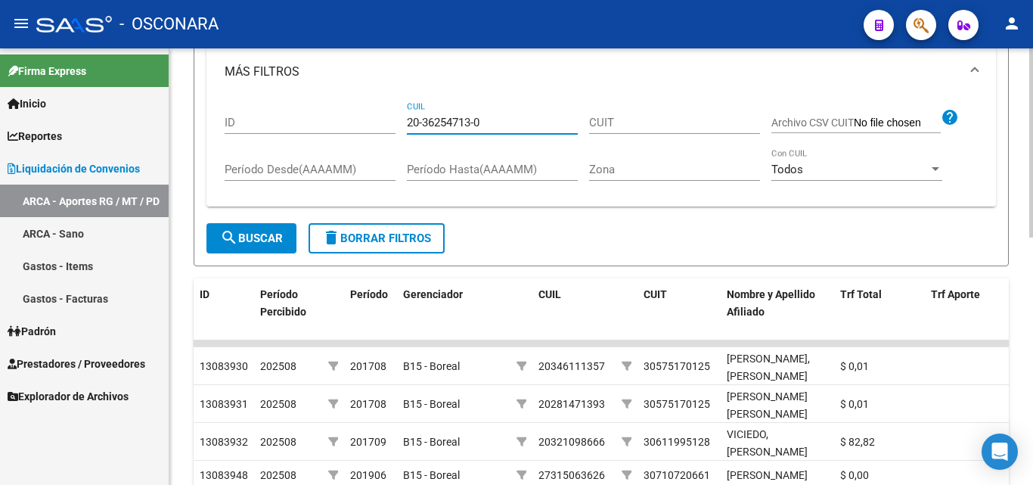
type input "20-36254713-0"
click at [264, 235] on button "search Buscar" at bounding box center [251, 238] width 90 height 30
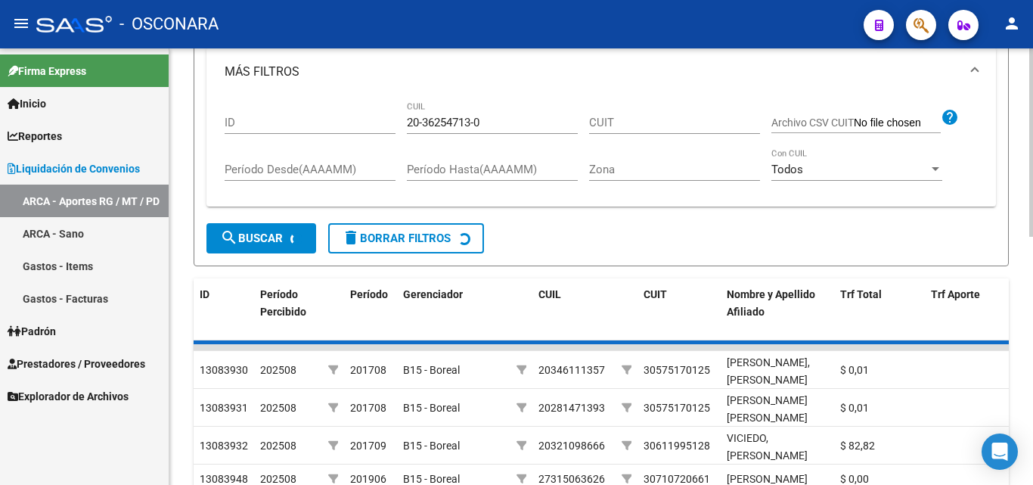
scroll to position [208, 0]
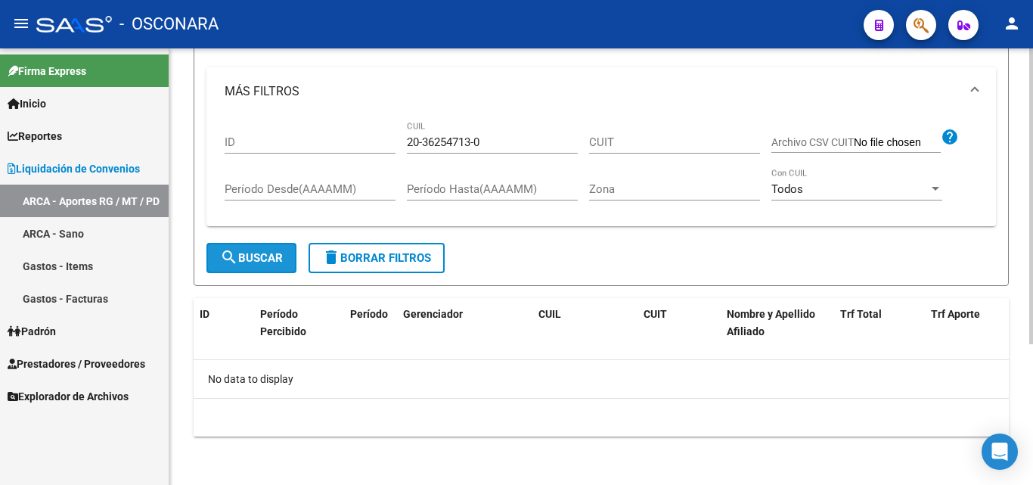
click at [269, 259] on span "search Buscar" at bounding box center [251, 258] width 63 height 14
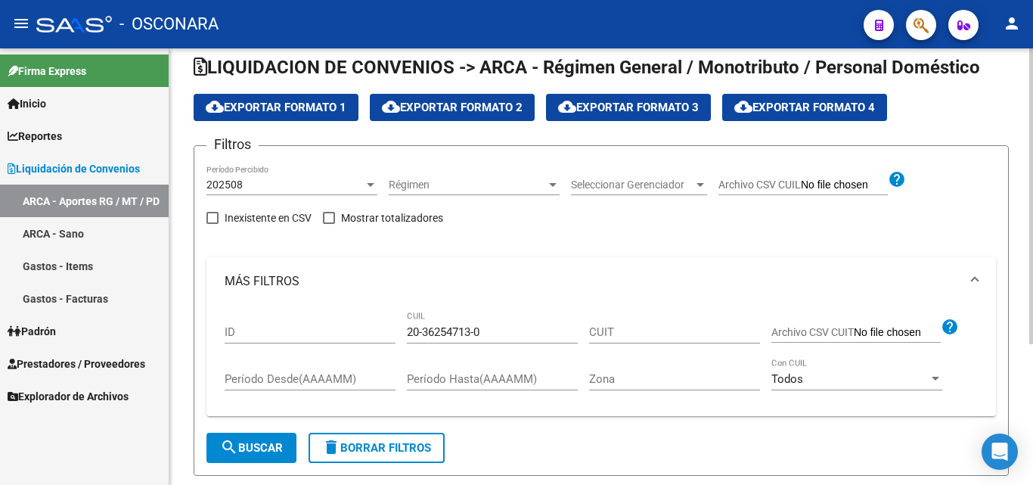
scroll to position [0, 0]
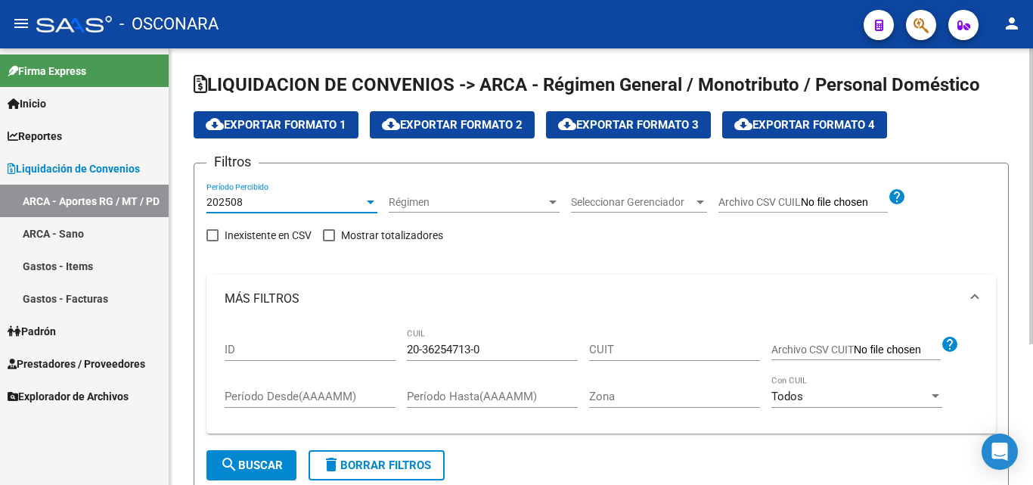
click at [293, 200] on div "202508" at bounding box center [284, 202] width 157 height 13
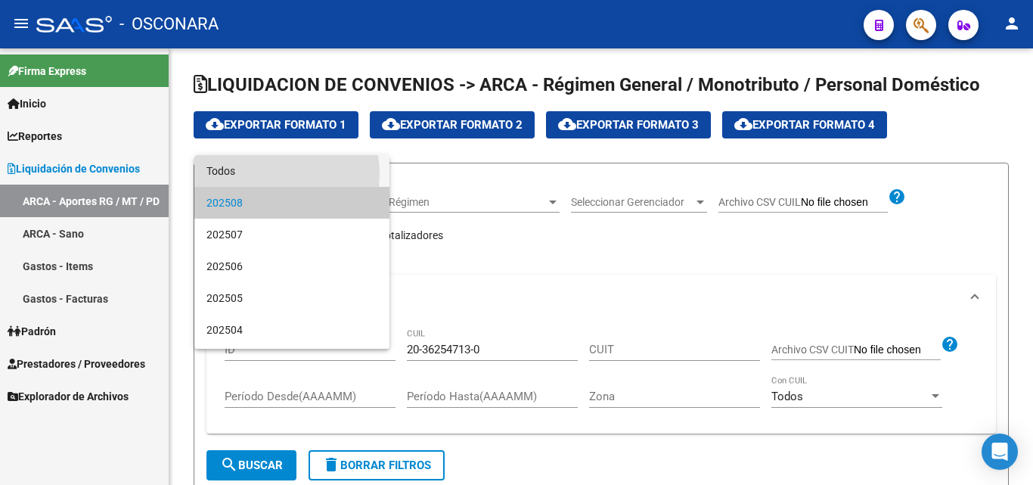
click at [265, 174] on span "Todos" at bounding box center [291, 171] width 171 height 32
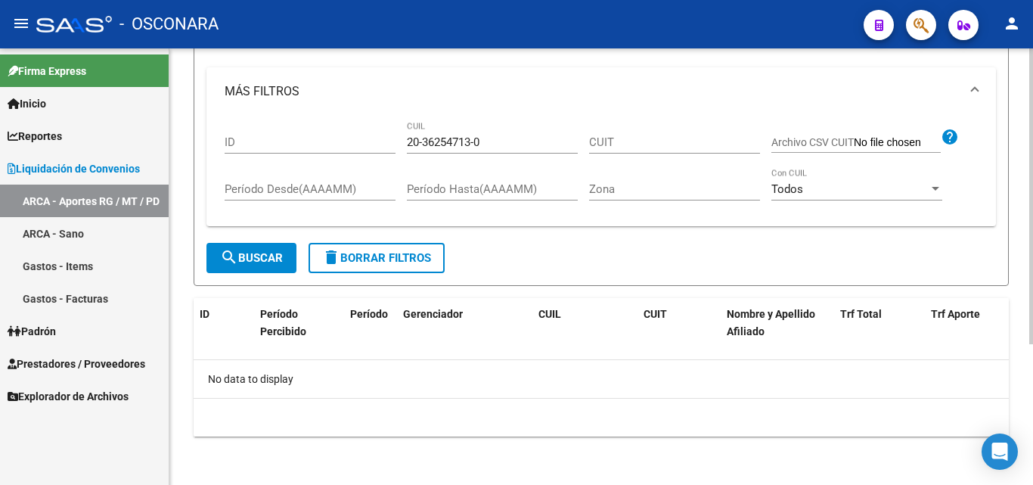
click at [210, 246] on button "search Buscar" at bounding box center [251, 258] width 90 height 30
